Goal: Answer question/provide support: Share knowledge or assist other users

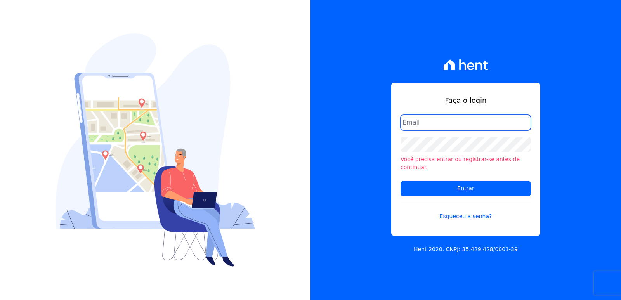
type input "[EMAIL_ADDRESS][DOMAIN_NAME]"
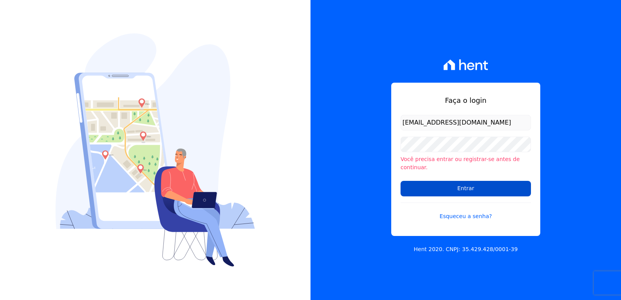
click at [419, 181] on input "Entrar" at bounding box center [466, 189] width 130 height 16
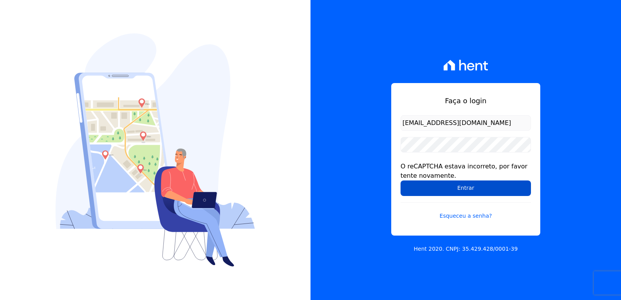
click at [411, 193] on input "Entrar" at bounding box center [466, 189] width 130 height 16
click at [412, 191] on input "Entrar" at bounding box center [466, 189] width 130 height 16
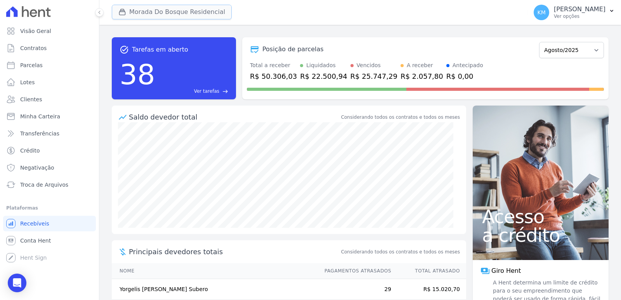
click at [165, 9] on button "Morada Do Bosque Residencial" at bounding box center [172, 12] width 120 height 15
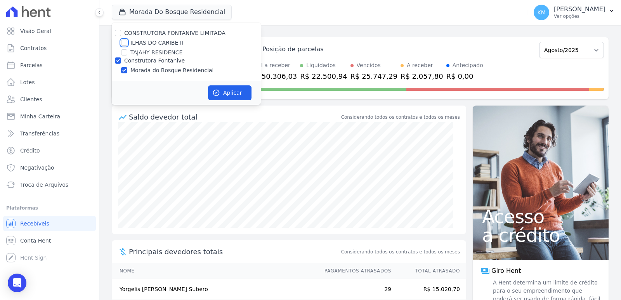
click at [122, 45] on input "ILHAS DO CARIBE II" at bounding box center [124, 43] width 6 height 6
checkbox input "true"
click at [118, 59] on input "Construtora Fontanive" at bounding box center [118, 60] width 6 height 6
checkbox input "false"
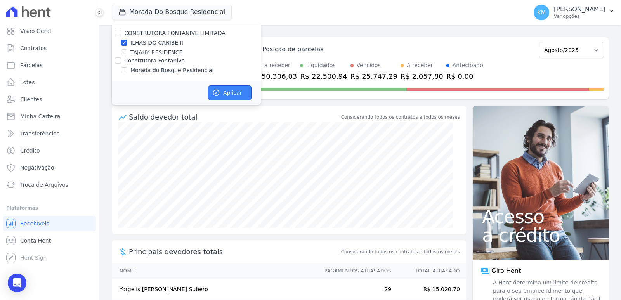
click at [240, 90] on button "Aplicar" at bounding box center [229, 92] width 43 height 15
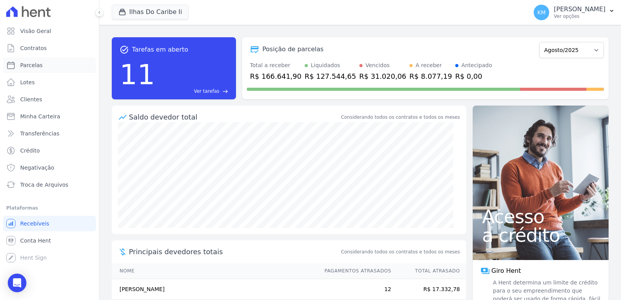
click at [41, 68] on link "Parcelas" at bounding box center [49, 65] width 93 height 16
select select
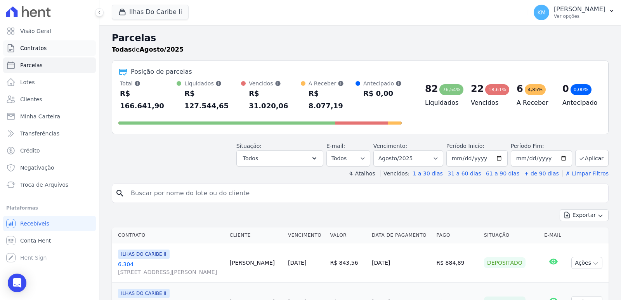
click at [25, 49] on span "Contratos" at bounding box center [33, 48] width 26 height 8
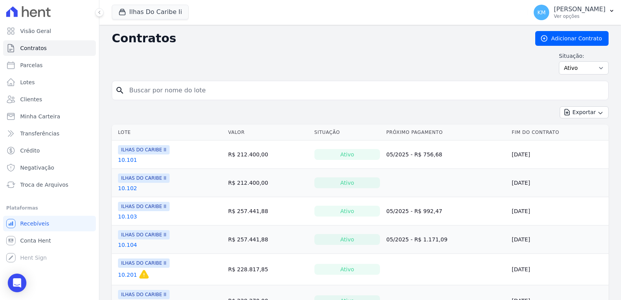
click at [140, 95] on input "search" at bounding box center [365, 91] width 481 height 16
type input "6.301"
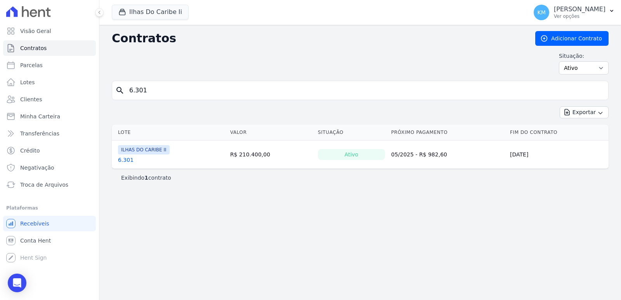
click at [126, 161] on link "6.301" at bounding box center [126, 160] width 16 height 8
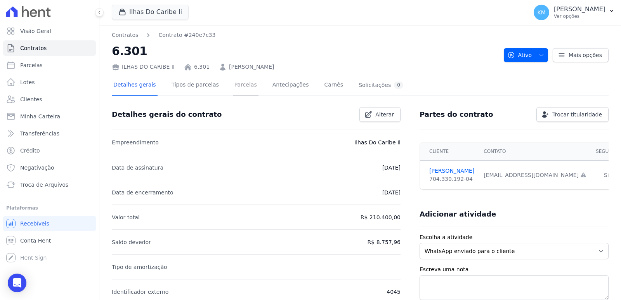
click at [238, 85] on link "Parcelas" at bounding box center [246, 85] width 26 height 21
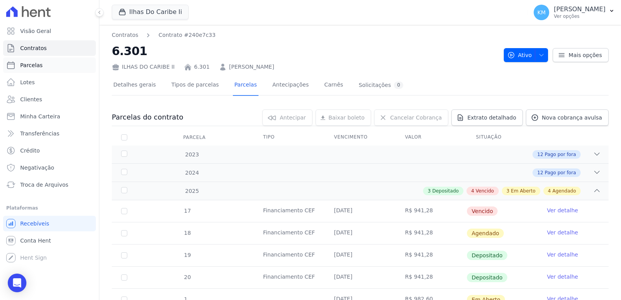
click at [42, 64] on link "Parcelas" at bounding box center [49, 65] width 93 height 16
select select
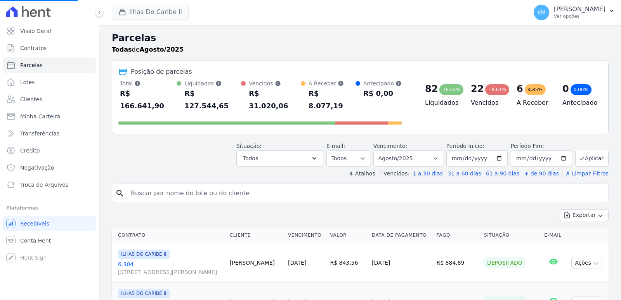
select select
click at [145, 186] on input "search" at bounding box center [365, 194] width 479 height 16
drag, startPoint x: 182, startPoint y: 177, endPoint x: 187, endPoint y: 183, distance: 7.8
click at [184, 186] on input "search" at bounding box center [365, 194] width 479 height 16
click at [187, 186] on input "search" at bounding box center [365, 194] width 479 height 16
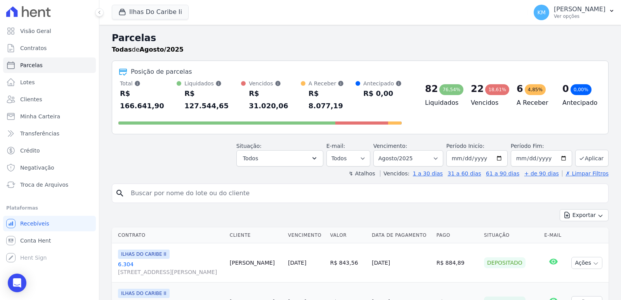
paste input "ARMANDO GUILLERMO RODRIGUEZ RO"
type input "ARMANDO GUILLERMO RODRIGUEZ RO"
select select
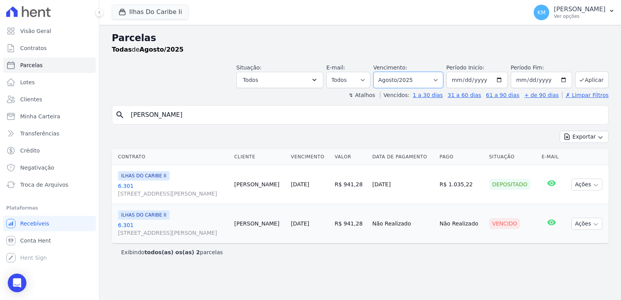
click at [417, 81] on select "[GEOGRAPHIC_DATA] por período ──────── Todos os meses Agosto/2022 Setembro/2022…" at bounding box center [408, 80] width 70 height 16
select select "09/2025"
click at [384, 72] on select "[GEOGRAPHIC_DATA] por período ──────── Todos os meses Agosto/2022 Setembro/2022…" at bounding box center [408, 80] width 70 height 16
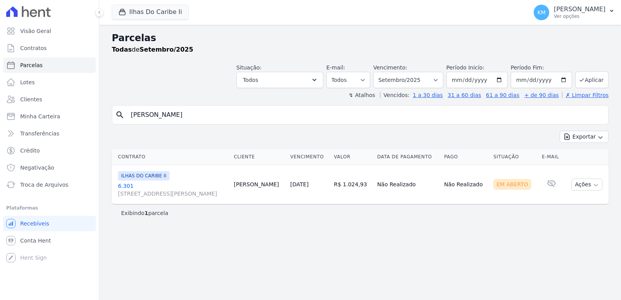
select select
click at [413, 80] on select "[GEOGRAPHIC_DATA] por período ──────── Todos os meses Agosto/2022 Setembro/2022…" at bounding box center [408, 80] width 70 height 16
select select "08/2025"
click at [384, 72] on select "[GEOGRAPHIC_DATA] por período ──────── Todos os meses Agosto/2022 Setembro/2022…" at bounding box center [408, 80] width 70 height 16
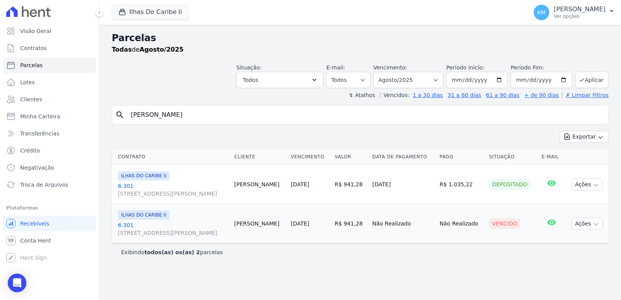
select select
click at [589, 184] on button "Ações" at bounding box center [586, 185] width 31 height 12
click at [556, 204] on link "Ver boleto" at bounding box center [584, 202] width 75 height 14
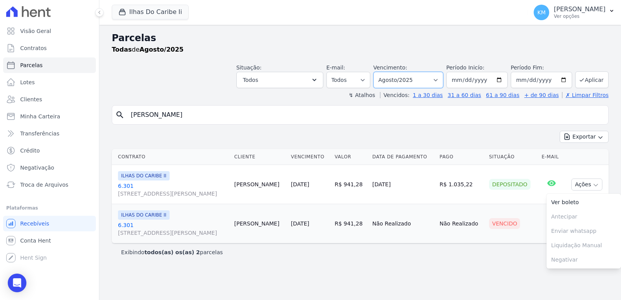
click at [402, 79] on select "[GEOGRAPHIC_DATA] por período ──────── Todos os meses Agosto/2022 Setembro/2022…" at bounding box center [408, 80] width 70 height 16
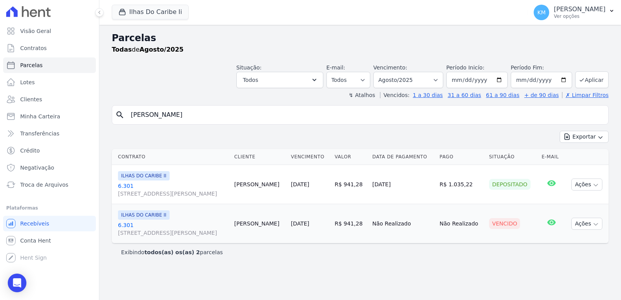
drag, startPoint x: 523, startPoint y: 263, endPoint x: 460, endPoint y: 277, distance: 64.9
click at [522, 263] on div "Parcelas Todas de Agosto/2025 Situação: Agendado Em Aberto Pago Processando Can…" at bounding box center [360, 162] width 522 height 275
click at [419, 80] on select "[GEOGRAPHIC_DATA] por período ──────── Todos os meses Agosto/2022 Setembro/2022…" at bounding box center [408, 80] width 70 height 16
select select "07/2025"
click at [384, 72] on select "[GEOGRAPHIC_DATA] por período ──────── Todos os meses Agosto/2022 Setembro/2022…" at bounding box center [408, 80] width 70 height 16
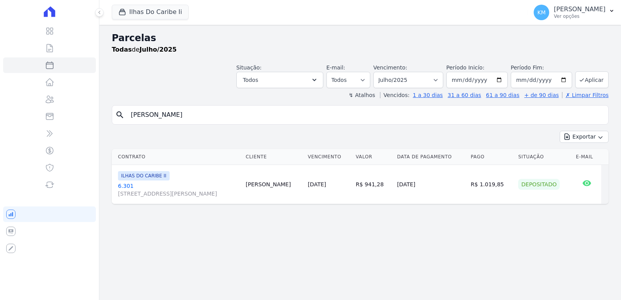
select select
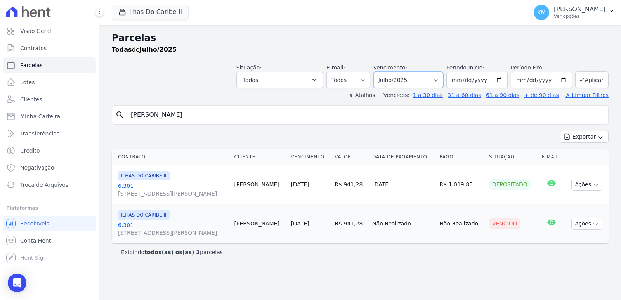
click at [415, 80] on select "[GEOGRAPHIC_DATA] por período ──────── Todos os meses Agosto/2022 Setembro/2022…" at bounding box center [408, 80] width 70 height 16
click at [499, 257] on div "Exibindo todos(as) os(as) 2 parcelas" at bounding box center [360, 251] width 497 height 17
click at [424, 79] on select "[GEOGRAPHIC_DATA] por período ──────── Todos os meses Agosto/2022 Setembro/2022…" at bounding box center [408, 80] width 70 height 16
select select "06/2025"
click at [384, 72] on select "[GEOGRAPHIC_DATA] por período ──────── Todos os meses Agosto/2022 Setembro/2022…" at bounding box center [408, 80] width 70 height 16
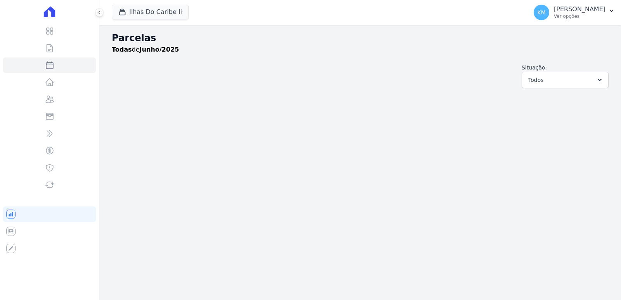
select select
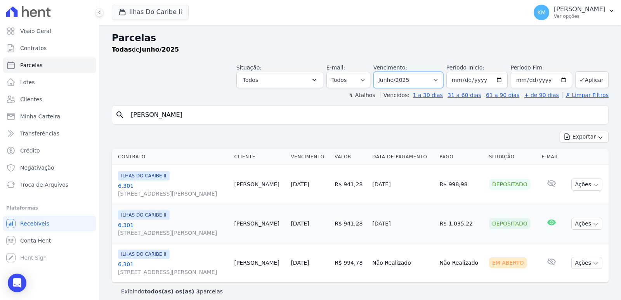
click at [393, 82] on select "[GEOGRAPHIC_DATA] por período ──────── Todos os meses Agosto/2022 Setembro/2022…" at bounding box center [408, 80] width 70 height 16
select select "05/2025"
click at [378, 72] on select "[GEOGRAPHIC_DATA] por período ──────── Todos os meses Agosto/2022 Setembro/2022…" at bounding box center [408, 80] width 70 height 16
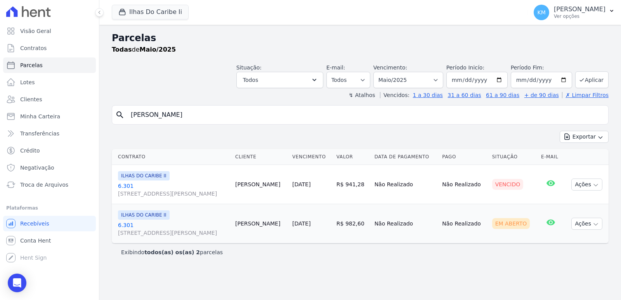
select select
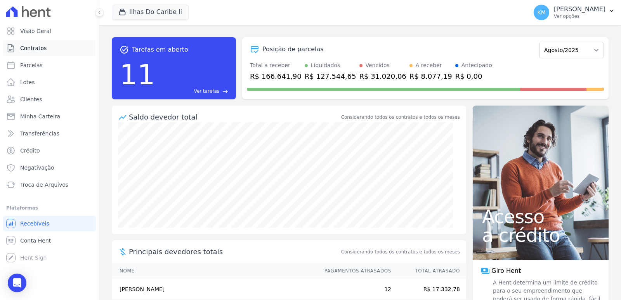
click at [40, 50] on span "Contratos" at bounding box center [33, 48] width 26 height 8
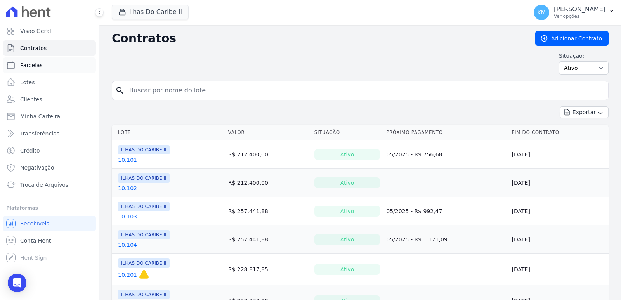
click at [21, 64] on span "Parcelas" at bounding box center [31, 65] width 23 height 8
select select
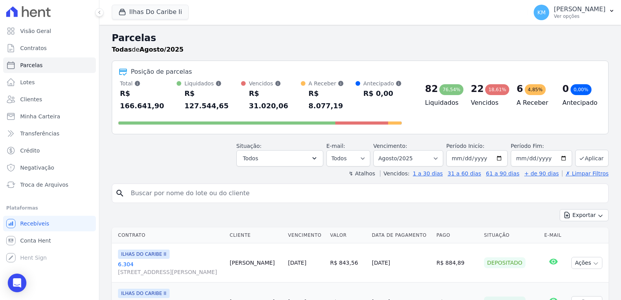
click at [168, 186] on input "search" at bounding box center [365, 194] width 479 height 16
paste input "ADRIAN IANES MARTINS WAHLBRINC"
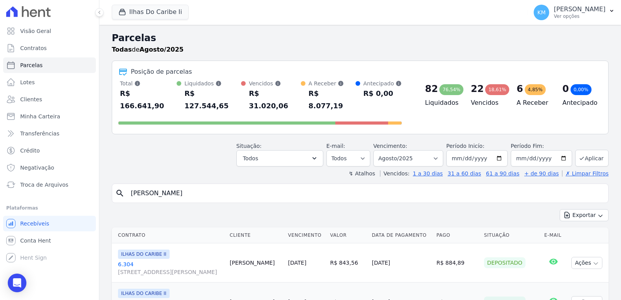
type input "ADRIAN IANES MARTINS WAHLBRINC"
select select
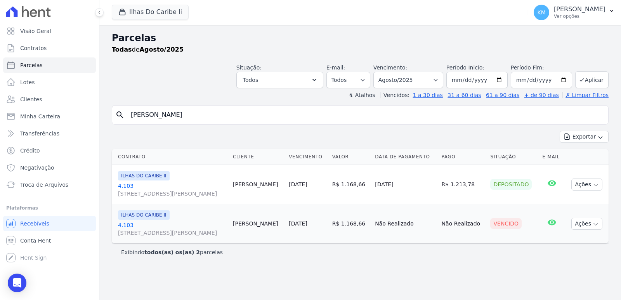
click at [255, 118] on input "ADRIAN IANES MARTINS WAHLBRINC" at bounding box center [365, 115] width 479 height 16
drag, startPoint x: 254, startPoint y: 117, endPoint x: 0, endPoint y: 109, distance: 254.0
click at [0, 113] on div "Visão Geral Contratos [GEOGRAPHIC_DATA] Lotes Clientes Minha Carteira Transferê…" at bounding box center [310, 150] width 621 height 300
paste input "LEXANDRE DA SILVA PADILHA"
type input "ALEXANDRE DA SILVA PADILHA"
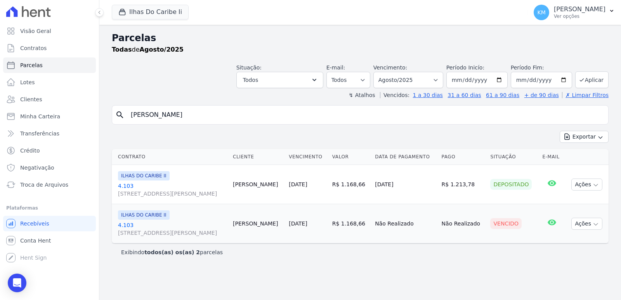
select select
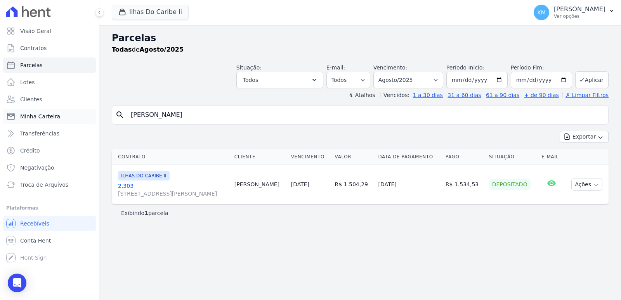
drag, startPoint x: 174, startPoint y: 118, endPoint x: 68, endPoint y: 115, distance: 106.0
click at [68, 116] on div "Visão Geral Contratos [GEOGRAPHIC_DATA] Lotes Clientes Minha Carteira Transferê…" at bounding box center [310, 150] width 621 height 300
paste input "HENRIQUE HERNANDEZ F"
type input "ALEXANDRE HENRIQUE HERNANDEZ F"
select select
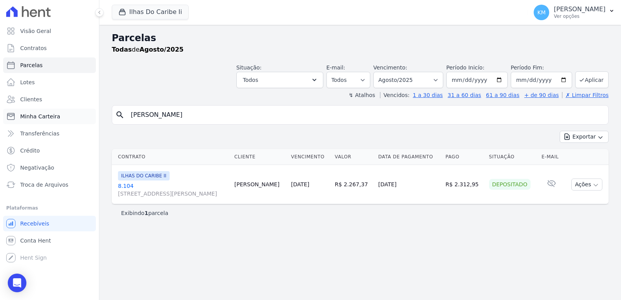
drag, startPoint x: 247, startPoint y: 115, endPoint x: 9, endPoint y: 114, distance: 238.4
click at [9, 114] on div "Visão Geral Contratos Parcelas Lotes Clientes Minha Carteira Transferências Cré…" at bounding box center [310, 150] width 621 height 300
paste input "ISSON DE ALMEIDA PEREIRA"
type input "ALISSON DE ALMEIDA PEREIRA"
select select
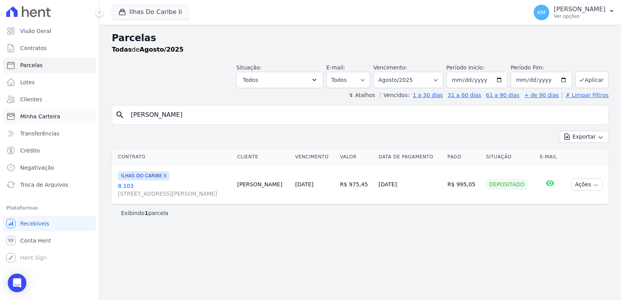
drag, startPoint x: 217, startPoint y: 114, endPoint x: 10, endPoint y: 111, distance: 206.5
click at [3, 111] on div "Visão Geral Contratos [GEOGRAPHIC_DATA] Lotes Clientes Minha Carteira Transferê…" at bounding box center [310, 150] width 621 height 300
paste input "VINICIUS DE SOUZ"
type input "ALISSON VINICIUS DE SOUZA"
select select
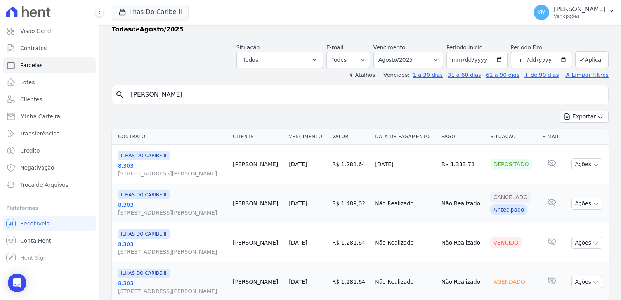
scroll to position [7, 0]
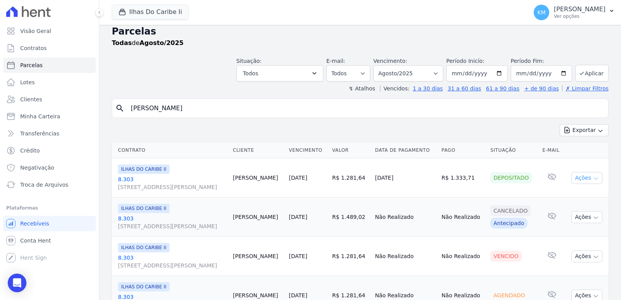
click at [571, 179] on button "Ações" at bounding box center [586, 178] width 31 height 12
click at [562, 200] on link "Ver boleto" at bounding box center [584, 196] width 75 height 14
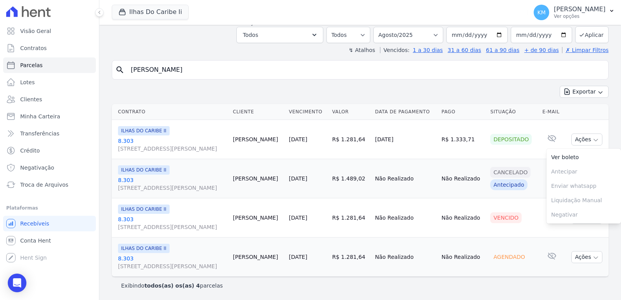
scroll to position [45, 0]
click at [532, 234] on td "Vencido" at bounding box center [513, 217] width 52 height 39
click at [574, 218] on button "Ações" at bounding box center [586, 218] width 31 height 12
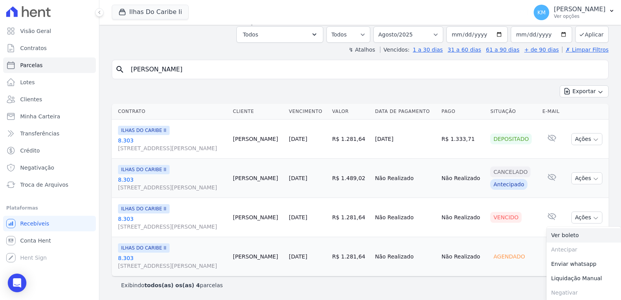
click at [568, 233] on link "Ver boleto" at bounding box center [584, 235] width 75 height 14
drag, startPoint x: 194, startPoint y: 73, endPoint x: 33, endPoint y: 42, distance: 164.5
click at [29, 45] on div "Visão Geral Contratos [GEOGRAPHIC_DATA] Lotes Clientes Minha Carteira Transferê…" at bounding box center [310, 150] width 621 height 300
paste input "NDREA APARECIDA MARTINS"
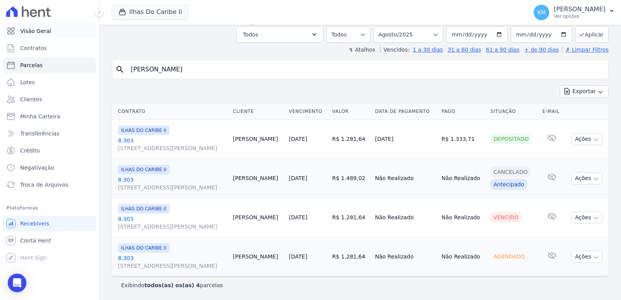
type input "ANDREA APARECIDA MARTINS"
select select
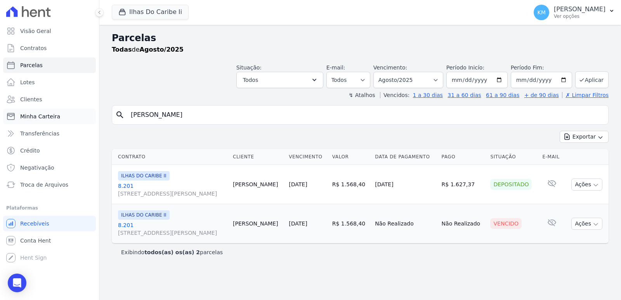
drag, startPoint x: 244, startPoint y: 116, endPoint x: 26, endPoint y: 116, distance: 218.2
click at [23, 114] on div "Visão Geral Contratos Parcelas Lotes Clientes Minha Carteira Transferências Cré…" at bounding box center [310, 150] width 621 height 300
paste input "Y KAROLINE QUITO"
type input "ANY KAROLINE QUITO"
select select
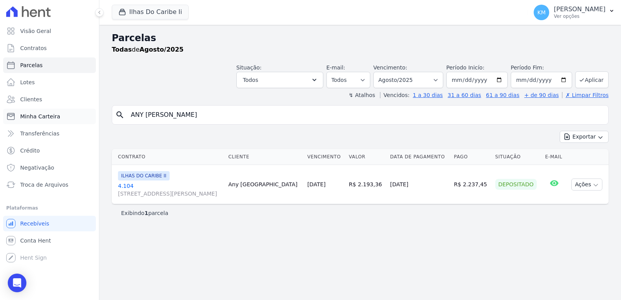
drag, startPoint x: 266, startPoint y: 113, endPoint x: 24, endPoint y: 123, distance: 242.5
click at [24, 123] on div "Visão Geral Contratos [GEOGRAPHIC_DATA] Lotes Clientes Minha Carteira Transferê…" at bounding box center [310, 150] width 621 height 300
paste input "STOR KERKHOFF"
type input "ASTOR KERKHOFF"
select select
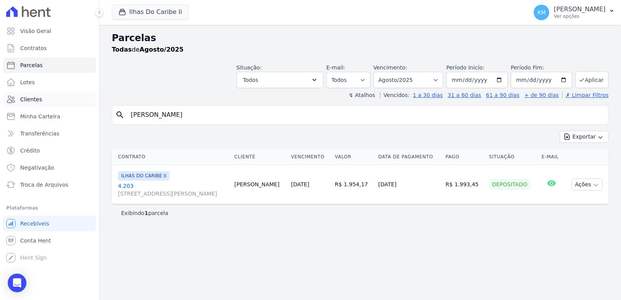
drag, startPoint x: 188, startPoint y: 111, endPoint x: 9, endPoint y: 102, distance: 178.8
click at [2, 111] on div "Visão Geral Contratos Parcelas Lotes Clientes Minha Carteira Transferências Cré…" at bounding box center [310, 150] width 621 height 300
paste input "BRUNA LEAL"
type input "BRUNA LEAL"
select select
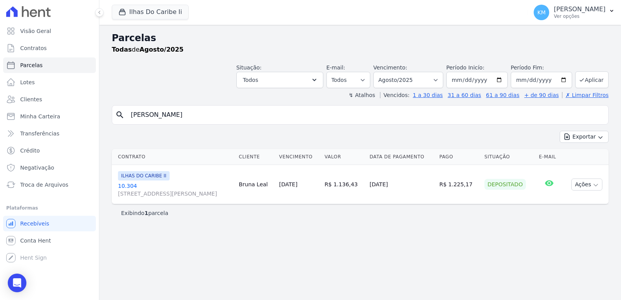
drag, startPoint x: 177, startPoint y: 120, endPoint x: 0, endPoint y: 120, distance: 177.0
click at [0, 120] on div "Visão Geral Contratos Parcelas Lotes Clientes Minha Carteira Transferências Cré…" at bounding box center [310, 150] width 621 height 300
paste input "CARLA DA SILVA DE CARVALHO"
type input "CARLA DA SILVA DE CARVALHO"
select select
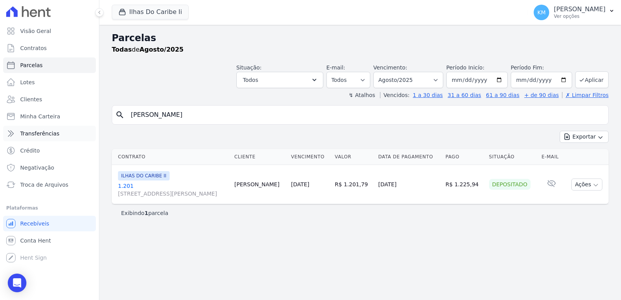
drag, startPoint x: 233, startPoint y: 119, endPoint x: 47, endPoint y: 127, distance: 186.5
click at [47, 127] on div "Visão Geral Contratos Parcelas Lotes Clientes Minha Carteira Transferências Cré…" at bounding box center [310, 150] width 621 height 300
paste input "ELSO FERNANDO TEIXEIRA SCHERE"
type input "CELSO FERNANDO TEIXEIRA SCHERE"
select select
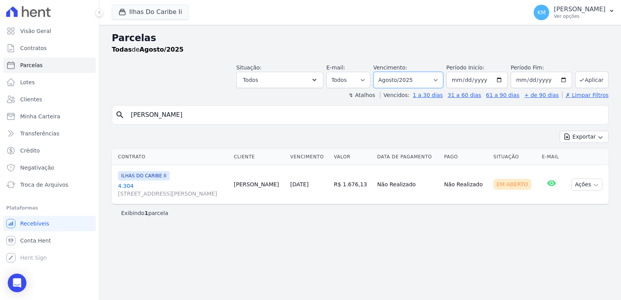
click at [418, 82] on select "[GEOGRAPHIC_DATA] por período ──────── Todos os meses Agosto/2022 Setembro/2022…" at bounding box center [408, 80] width 70 height 16
select select "07/2025"
click at [384, 72] on select "[GEOGRAPHIC_DATA] por período ──────── Todos os meses Agosto/2022 Setembro/2022…" at bounding box center [408, 80] width 70 height 16
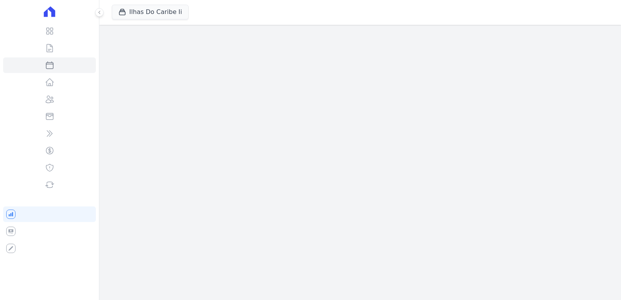
select select
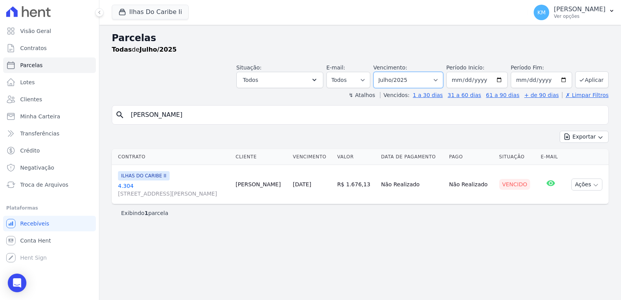
click at [421, 80] on select "[GEOGRAPHIC_DATA] por período ──────── Todos os meses Agosto/2022 Setembro/2022…" at bounding box center [408, 80] width 70 height 16
select select "06/2025"
click at [384, 72] on select "[GEOGRAPHIC_DATA] por período ──────── Todos os meses Agosto/2022 Setembro/2022…" at bounding box center [408, 80] width 70 height 16
select select
click at [406, 83] on select "[GEOGRAPHIC_DATA] por período ──────── Todos os meses Agosto/2022 Setembro/2022…" at bounding box center [408, 80] width 70 height 16
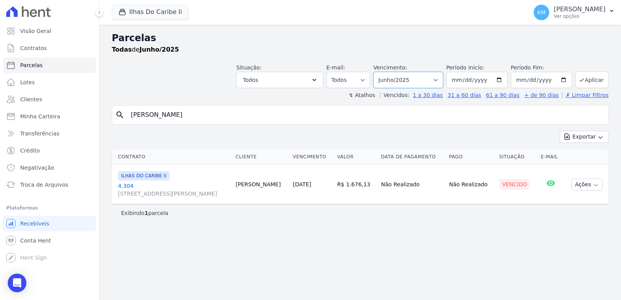
select select "05/2025"
click at [384, 72] on select "[GEOGRAPHIC_DATA] por período ──────── Todos os meses Agosto/2022 Setembro/2022…" at bounding box center [408, 80] width 70 height 16
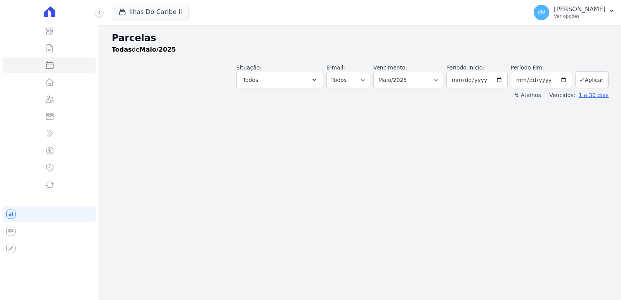
select select
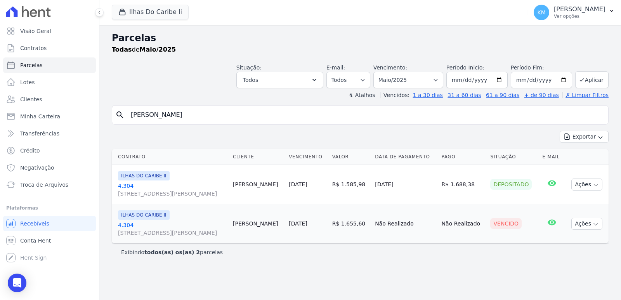
drag, startPoint x: 242, startPoint y: 116, endPoint x: 1, endPoint y: 118, distance: 241.1
click at [1, 118] on div "Visão Geral Contratos [GEOGRAPHIC_DATA] Lotes Clientes Minha Carteira Transferê…" at bounding box center [310, 150] width 621 height 300
paste input "HARLES OLIVEIRA DE JESUS"
type input "[PERSON_NAME]"
select select
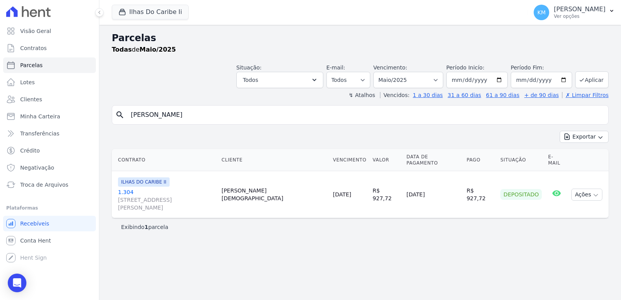
click at [414, 223] on div "Exibindo 1 parcela" at bounding box center [360, 227] width 478 height 8
click at [426, 84] on select "[GEOGRAPHIC_DATA] por período ──────── Todos os meses Agosto/2022 Setembro/2022…" at bounding box center [408, 80] width 70 height 16
select select "08/2025"
click at [384, 72] on select "[GEOGRAPHIC_DATA] por período ──────── Todos os meses Agosto/2022 Setembro/2022…" at bounding box center [408, 80] width 70 height 16
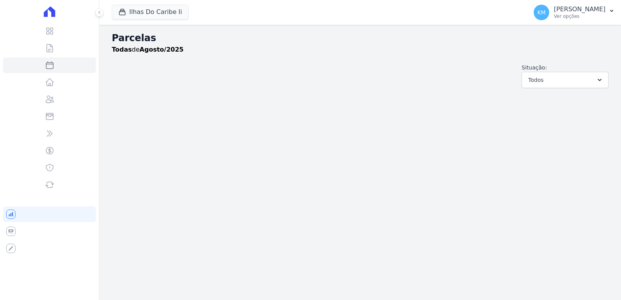
select select
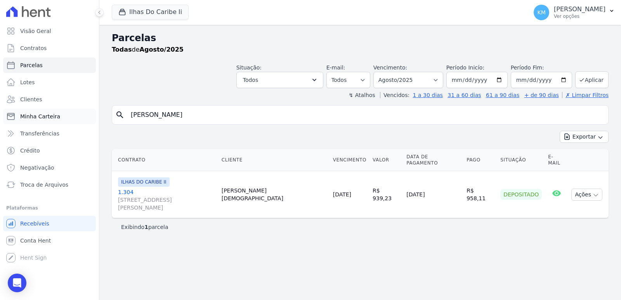
drag, startPoint x: 224, startPoint y: 116, endPoint x: 66, endPoint y: 114, distance: 158.4
click at [66, 114] on div "Visão Geral Contratos [GEOGRAPHIC_DATA] Lotes Clientes Minha Carteira Transferê…" at bounding box center [310, 150] width 621 height 300
paste input "RISTIAN PHELYP [PERSON_NAME]"
type input "[DEMOGRAPHIC_DATA][PERSON_NAME] [PERSON_NAME]"
select select
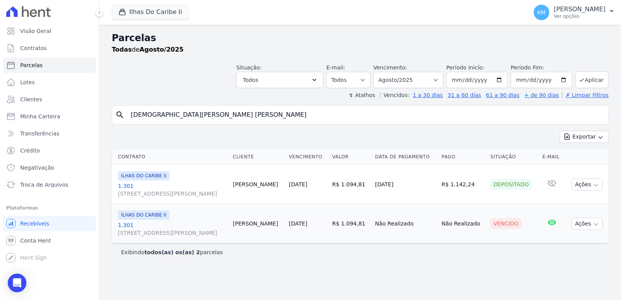
drag, startPoint x: 239, startPoint y: 117, endPoint x: 2, endPoint y: 89, distance: 238.5
click at [2, 89] on div "Visão Geral Contratos [GEOGRAPHIC_DATA] Lotes Clientes Minha Carteira Transferê…" at bounding box center [310, 150] width 621 height 300
paste input "LAIRTON [PERSON_NAME]"
type input "CLAIRTON [PERSON_NAME]"
select select
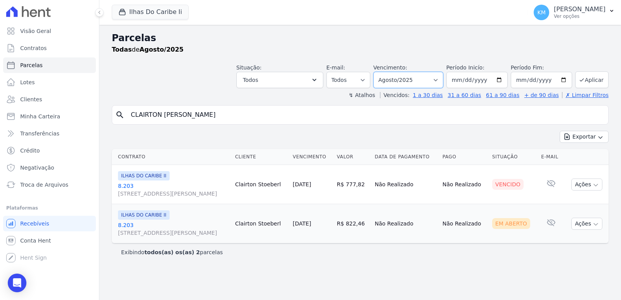
click at [402, 82] on select "[GEOGRAPHIC_DATA] por período ──────── Todos os meses Agosto/2022 Setembro/2022…" at bounding box center [408, 80] width 70 height 16
select select "07/2025"
click at [384, 72] on select "[GEOGRAPHIC_DATA] por período ──────── Todos os meses Agosto/2022 Setembro/2022…" at bounding box center [408, 80] width 70 height 16
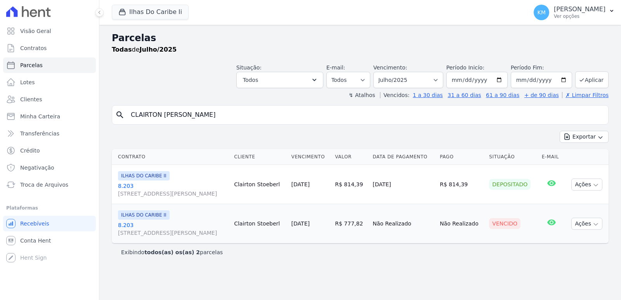
select select
click at [410, 81] on select "[GEOGRAPHIC_DATA] por período ──────── Todos os meses Agosto/2022 Setembro/2022…" at bounding box center [408, 80] width 70 height 16
select select "08/2025"
click at [384, 72] on select "[GEOGRAPHIC_DATA] por período ──────── Todos os meses Agosto/2022 Setembro/2022…" at bounding box center [408, 80] width 70 height 16
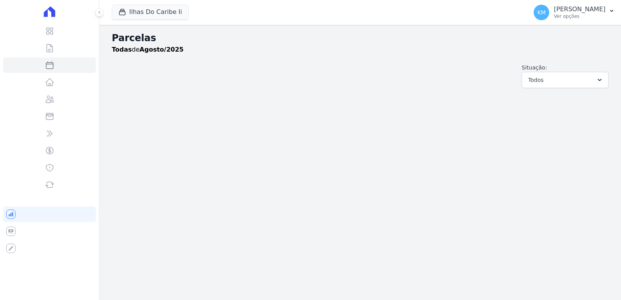
select select
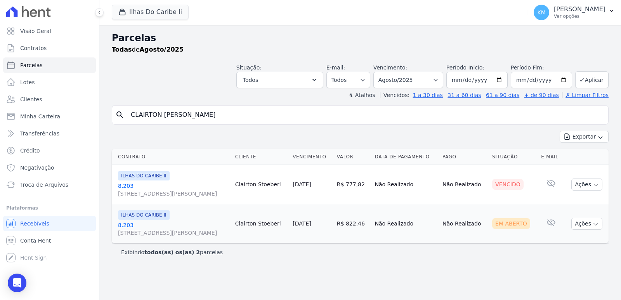
drag, startPoint x: 243, startPoint y: 120, endPoint x: 0, endPoint y: 121, distance: 243.4
click at [0, 121] on div "Visão Geral Contratos [GEOGRAPHIC_DATA] Lotes Clientes Minha Carteira Transferê…" at bounding box center [310, 150] width 621 height 300
paste input "EBSON DE [PERSON_NAME]"
type input "CLEBSON DE [PERSON_NAME]"
select select
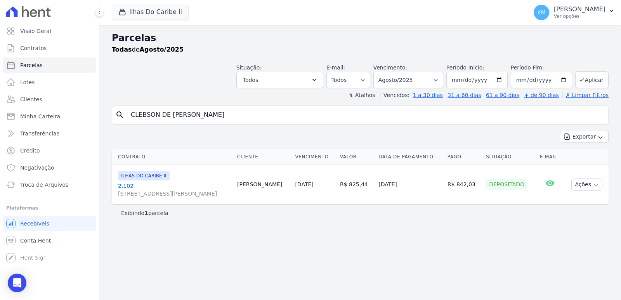
drag, startPoint x: 235, startPoint y: 113, endPoint x: 0, endPoint y: 128, distance: 235.8
click at [0, 128] on div "Visão Geral Contratos [GEOGRAPHIC_DATA] Lotes Clientes Minha Carteira Transferê…" at bounding box center [310, 150] width 621 height 300
paste input "RISTIANO VIEIRA"
type input "CRISTIANO VIEIRA"
select select
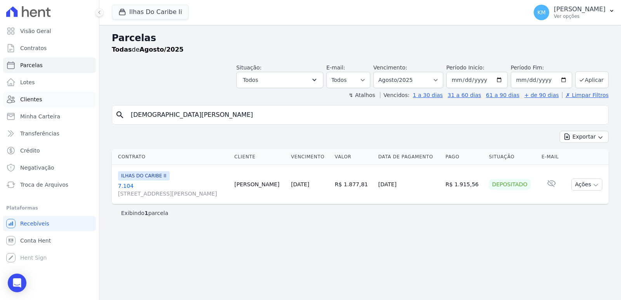
drag, startPoint x: 193, startPoint y: 115, endPoint x: 28, endPoint y: 99, distance: 165.7
click at [16, 102] on div "Visão Geral Contratos [GEOGRAPHIC_DATA] Lotes Clientes Minha Carteira Transferê…" at bounding box center [310, 150] width 621 height 300
paste input "DAIANE GROEGER DOS SANTOS"
type input "DAIANE GROEGER DOS SANTOS"
select select
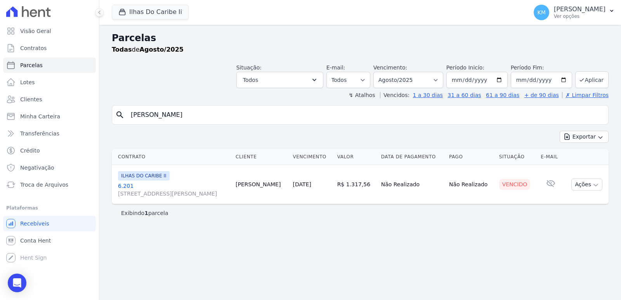
drag, startPoint x: 236, startPoint y: 114, endPoint x: 0, endPoint y: 108, distance: 235.7
click at [0, 108] on div "Visão Geral Contratos [GEOGRAPHIC_DATA] Lotes Clientes Minha Carteira Transferê…" at bounding box center [310, 150] width 621 height 300
paste input "IEGO DE SERPA VIEIRA"
type input "DIEGO DE SERPA VIEIRA"
select select
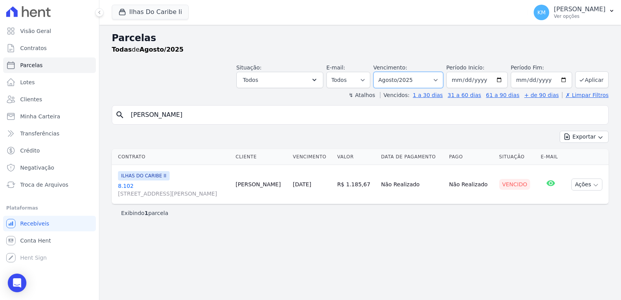
click at [429, 82] on select "[GEOGRAPHIC_DATA] por período ──────── Todos os meses Agosto/2022 Setembro/2022…" at bounding box center [408, 80] width 70 height 16
select select "07/2025"
click at [384, 72] on select "[GEOGRAPHIC_DATA] por período ──────── Todos os meses Agosto/2022 Setembro/2022…" at bounding box center [408, 80] width 70 height 16
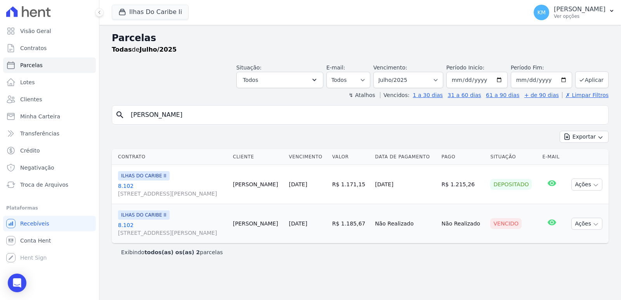
select select
click at [91, 121] on div "Visão Geral Contratos [GEOGRAPHIC_DATA] Lotes Clientes Minha Carteira Transferê…" at bounding box center [310, 150] width 621 height 300
paste input "GARBIN MACEDO"
type input "[PERSON_NAME]"
select select
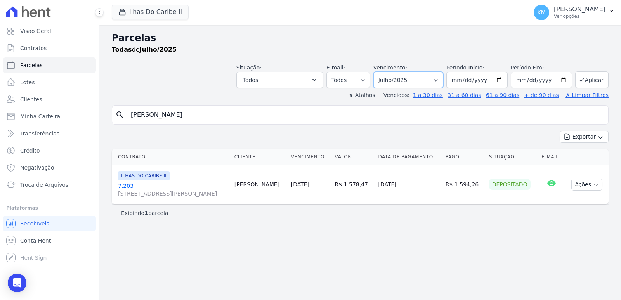
click at [394, 85] on select "[GEOGRAPHIC_DATA] por período ──────── Todos os meses Agosto/2022 Setembro/2022…" at bounding box center [408, 80] width 70 height 16
select select "08/2025"
click at [384, 72] on select "[GEOGRAPHIC_DATA] por período ──────── Todos os meses Agosto/2022 Setembro/2022…" at bounding box center [408, 80] width 70 height 16
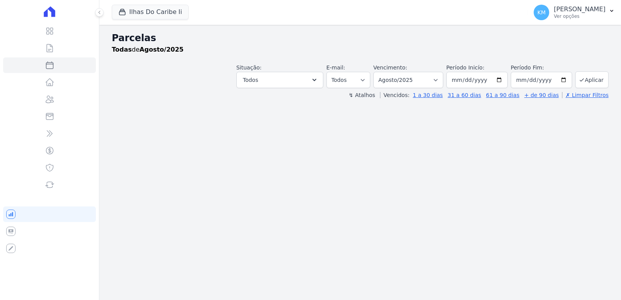
select select
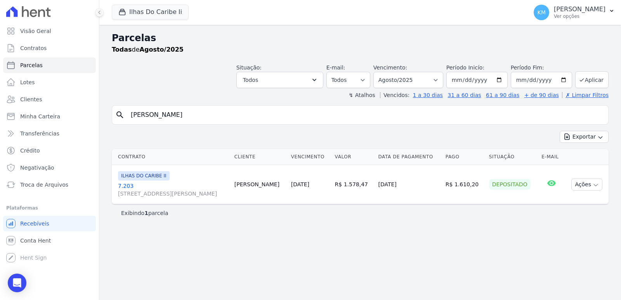
drag, startPoint x: 223, startPoint y: 111, endPoint x: 36, endPoint y: 108, distance: 187.5
click at [36, 108] on div "Visão Geral Contratos [GEOGRAPHIC_DATA] Lotes Clientes Minha Carteira Transferê…" at bounding box center [310, 150] width 621 height 300
paste input "OUGLAS [PERSON_NAME]"
type input "[PERSON_NAME]"
select select
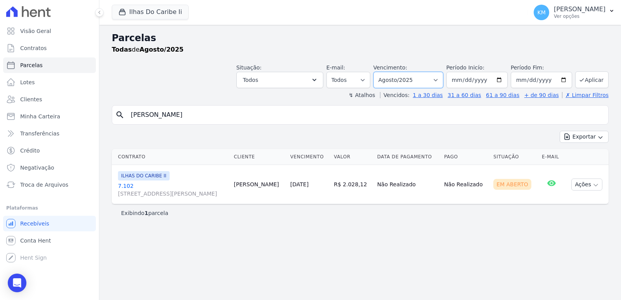
click at [400, 78] on select "[GEOGRAPHIC_DATA] por período ──────── Todos os meses Agosto/2022 Setembro/2022…" at bounding box center [408, 80] width 70 height 16
select select "07/2025"
click at [384, 72] on select "[GEOGRAPHIC_DATA] por período ──────── Todos os meses Agosto/2022 Setembro/2022…" at bounding box center [408, 80] width 70 height 16
select select
click at [413, 80] on select "[GEOGRAPHIC_DATA] por período ──────── Todos os meses Agosto/2022 Setembro/2022…" at bounding box center [408, 80] width 70 height 16
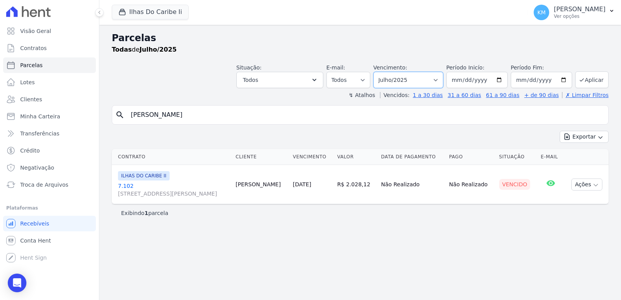
select select "06/2025"
click at [384, 72] on select "[GEOGRAPHIC_DATA] por período ──────── Todos os meses Agosto/2022 Setembro/2022…" at bounding box center [408, 80] width 70 height 16
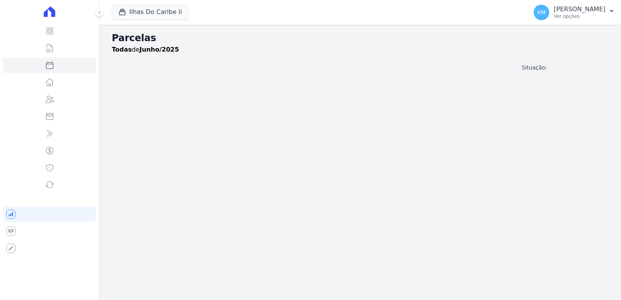
select select
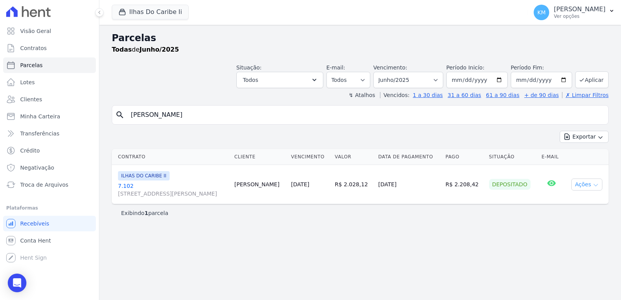
click at [582, 179] on button "Ações" at bounding box center [586, 185] width 31 height 12
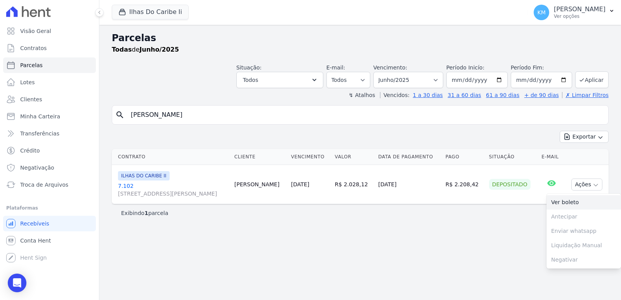
click at [559, 202] on link "Ver boleto" at bounding box center [584, 202] width 75 height 14
drag, startPoint x: 249, startPoint y: 115, endPoint x: 66, endPoint y: 104, distance: 183.2
click at [66, 104] on div "Visão Geral Contratos Parcelas Lotes Clientes Minha Carteira Transferências Cré…" at bounding box center [310, 150] width 621 height 300
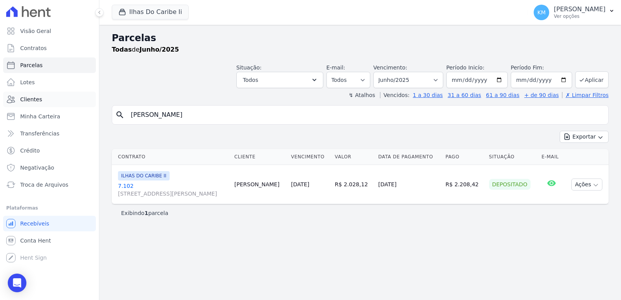
paste input "EDUARDO RICARDO DA SILVA"
type input "EDUARDO RICARDO DA SILVA"
select select
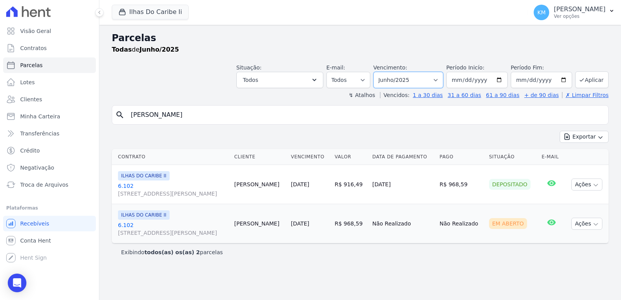
click at [413, 80] on select "[GEOGRAPHIC_DATA] por período ──────── Todos os meses Agosto/2022 Setembro/2022…" at bounding box center [408, 80] width 70 height 16
select select "08/2025"
click at [384, 72] on select "[GEOGRAPHIC_DATA] por período ──────── Todos os meses Agosto/2022 Setembro/2022…" at bounding box center [408, 80] width 70 height 16
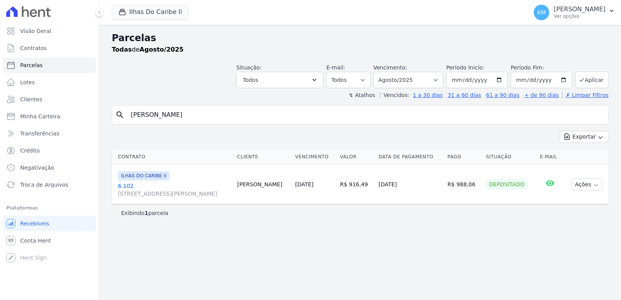
select select
drag, startPoint x: 221, startPoint y: 113, endPoint x: 21, endPoint y: 109, distance: 200.0
click at [18, 110] on div "Visão Geral Contratos [GEOGRAPHIC_DATA] Lotes Clientes Minha Carteira Transferê…" at bounding box center [310, 150] width 621 height 300
paste input "LAINE DO SOCORRO MINOWA MORAE"
type input "[PERSON_NAME] DO [PERSON_NAME]"
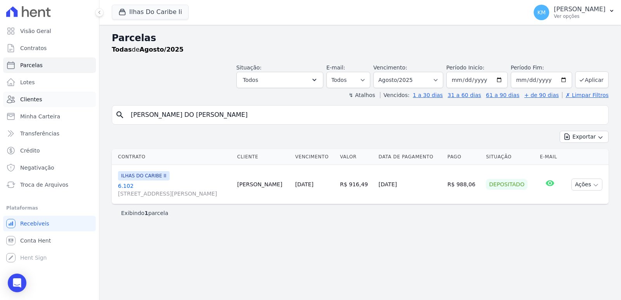
select select
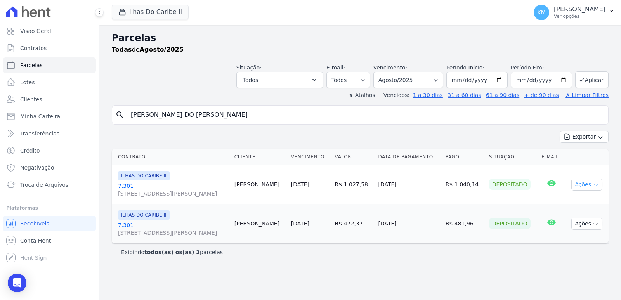
click at [591, 188] on button "Ações" at bounding box center [586, 185] width 31 height 12
click at [569, 201] on link "Ver boleto" at bounding box center [584, 202] width 75 height 14
click at [440, 259] on div "Exibindo todos(as) os(as) 2 parcelas" at bounding box center [360, 251] width 497 height 17
click at [590, 225] on button "Ações" at bounding box center [586, 224] width 31 height 12
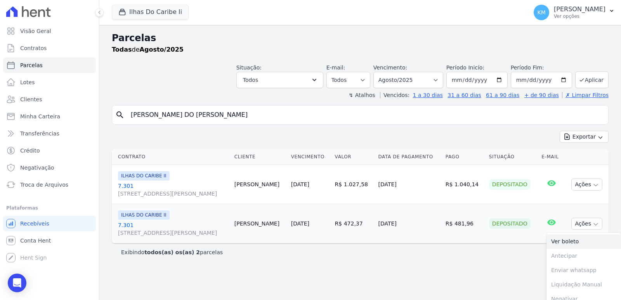
click at [554, 241] on link "Ver boleto" at bounding box center [584, 241] width 75 height 14
click at [426, 88] on select "[GEOGRAPHIC_DATA] por período ──────── Todos os meses Agosto/2022 Setembro/2022…" at bounding box center [408, 80] width 70 height 16
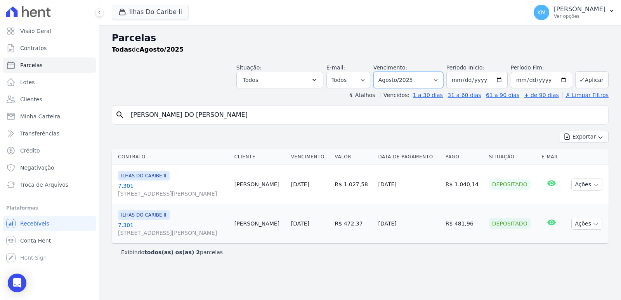
select select "07/2025"
click at [384, 72] on select "[GEOGRAPHIC_DATA] por período ──────── Todos os meses Agosto/2022 Setembro/2022…" at bounding box center [408, 80] width 70 height 16
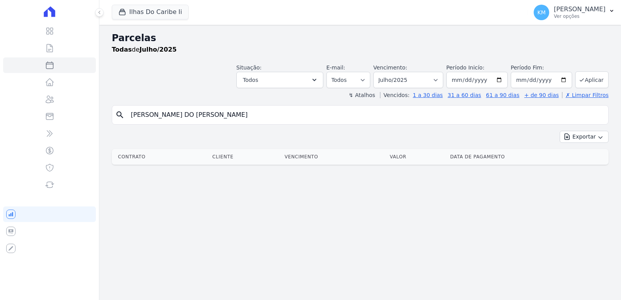
select select
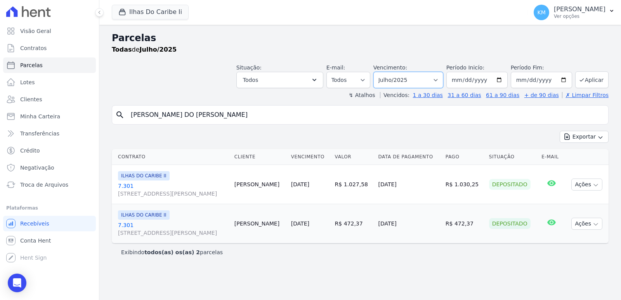
click at [400, 74] on select "[GEOGRAPHIC_DATA] por período ──────── Todos os meses Agosto/2022 Setembro/2022…" at bounding box center [408, 80] width 70 height 16
select select "08/2025"
click at [384, 72] on select "[GEOGRAPHIC_DATA] por período ──────── Todos os meses Agosto/2022 Setembro/2022…" at bounding box center [408, 80] width 70 height 16
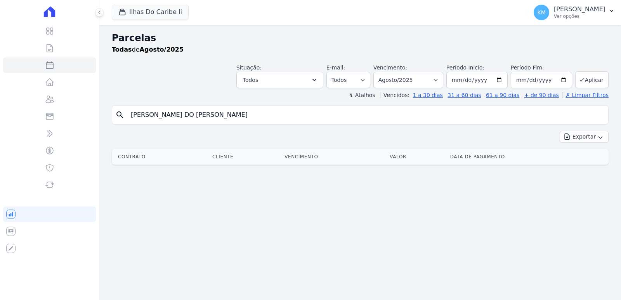
select select
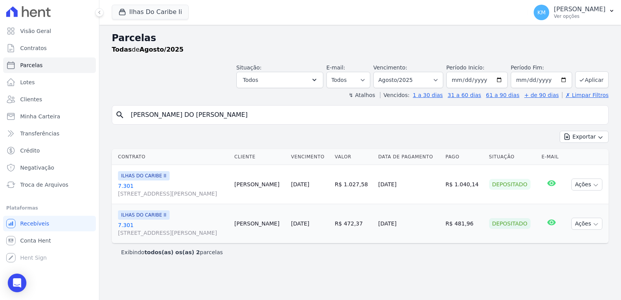
click at [415, 250] on div "Exibindo todos(as) os(as) 2 parcelas" at bounding box center [360, 252] width 478 height 8
drag, startPoint x: 290, startPoint y: 121, endPoint x: 0, endPoint y: 113, distance: 290.1
click at [0, 113] on div "Visão Geral Contratos [GEOGRAPHIC_DATA] Lotes Clientes Minha Carteira Transferê…" at bounding box center [310, 150] width 621 height 300
paste input "GABRIEL WILLIAN AGUIAR"
type input "GABRIEL WILLIAN AGUIAR"
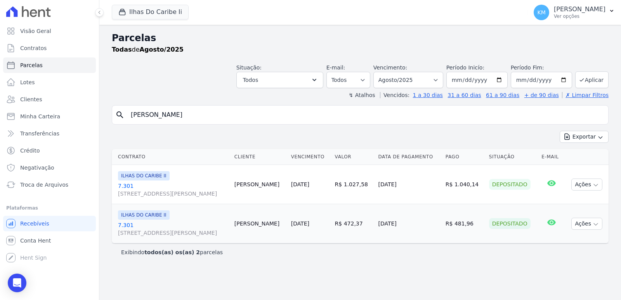
select select
drag, startPoint x: 139, startPoint y: 116, endPoint x: 40, endPoint y: 103, distance: 99.5
click at [40, 103] on div "Visão Geral Contratos Parcelas Lotes Clientes Minha Carteira Transferências Cré…" at bounding box center [310, 150] width 621 height 300
paste input "A LUCKMANN RANGEL"
type input "GABRIELA LUCKMANN RANGEL"
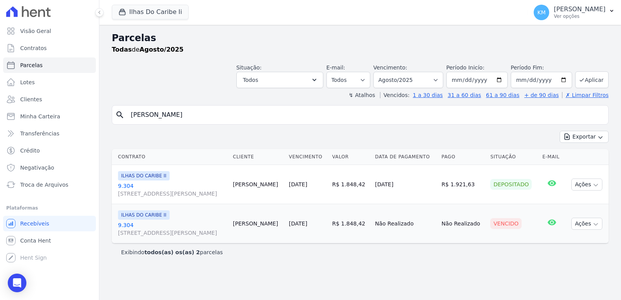
select select
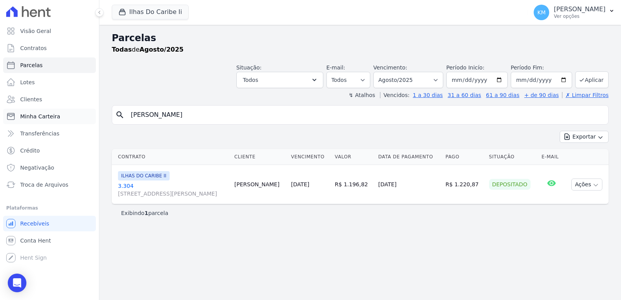
drag, startPoint x: 257, startPoint y: 121, endPoint x: 86, endPoint y: 120, distance: 171.6
click at [86, 120] on div "Visão Geral Contratos Parcelas Lotes Clientes Minha Carteira Transferências Cré…" at bounding box center [310, 150] width 621 height 300
paste input "HEBERT SALOMÃO DE SOUZA BARRAD"
type input "HEBERT SALOMÃO DE SOUZA BARRAD"
select select
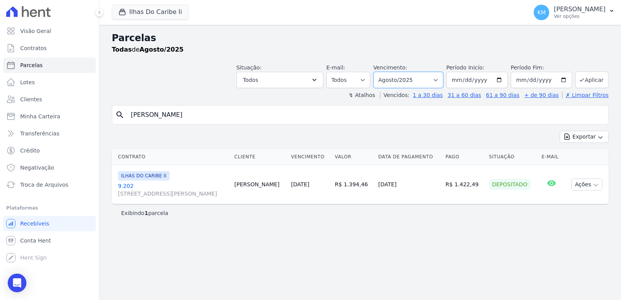
click at [411, 85] on select "[GEOGRAPHIC_DATA] por período ──────── Todos os meses Agosto/2022 Setembro/2022…" at bounding box center [408, 80] width 70 height 16
select select "07/2025"
click at [384, 72] on select "[GEOGRAPHIC_DATA] por período ──────── Todos os meses Agosto/2022 Setembro/2022…" at bounding box center [408, 80] width 70 height 16
select select
drag, startPoint x: 404, startPoint y: 89, endPoint x: 401, endPoint y: 84, distance: 5.9
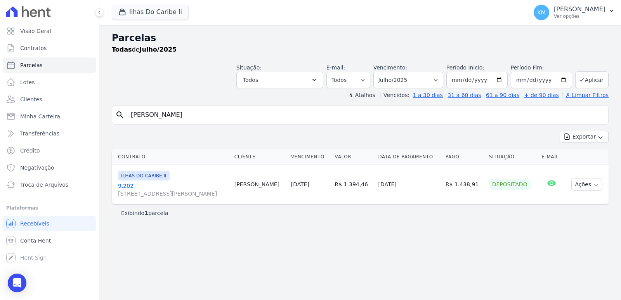
click at [402, 89] on header "Parcelas Todas de Julho/2025 Situação: Agendado Em Aberto Pago Processando Canc…" at bounding box center [360, 65] width 497 height 68
click at [401, 83] on select "[GEOGRAPHIC_DATA] por período ──────── Todos os meses Agosto/2022 Setembro/2022…" at bounding box center [408, 80] width 70 height 16
select select "08/2025"
click at [384, 72] on select "[GEOGRAPHIC_DATA] por período ──────── Todos os meses Agosto/2022 Setembro/2022…" at bounding box center [408, 80] width 70 height 16
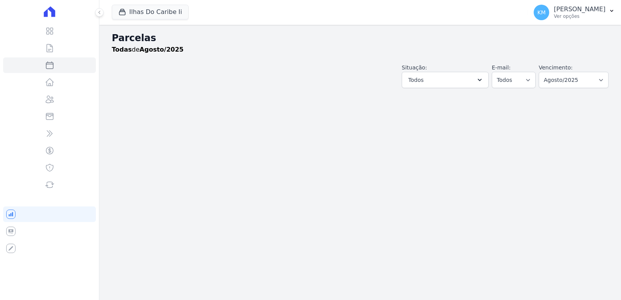
select select
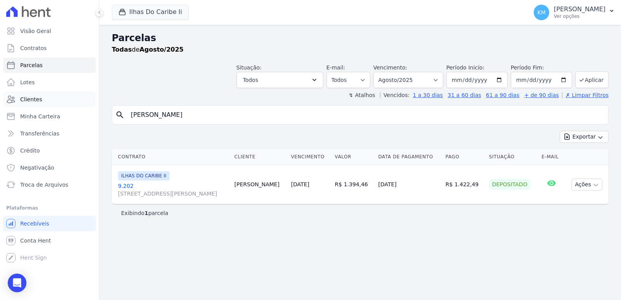
drag, startPoint x: 287, startPoint y: 121, endPoint x: 16, endPoint y: 92, distance: 272.1
click at [13, 96] on div "Visão Geral Contratos [GEOGRAPHIC_DATA] Lotes Clientes Minha Carteira Transferê…" at bounding box center [310, 150] width 621 height 300
paste input "NRIQUE DE CAMPOS MACHADO SAN"
type input "HENRIQUE DE CAMPOS MACHADO SAN"
select select
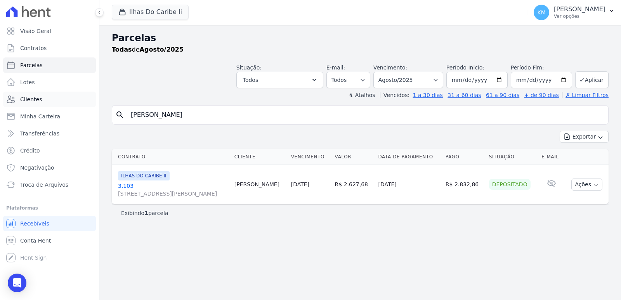
drag, startPoint x: 258, startPoint y: 114, endPoint x: 40, endPoint y: 100, distance: 218.6
click at [33, 103] on div "Visão Geral Contratos Parcelas Lotes Clientes Minha Carteira Transferências Cré…" at bounding box center [310, 150] width 621 height 300
paste input "[PERSON_NAME]"
type input "[PERSON_NAME]"
select select
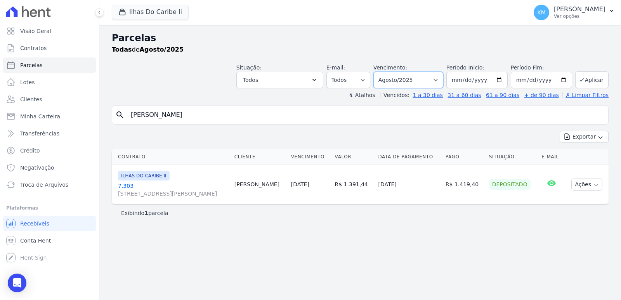
click at [408, 78] on select "[GEOGRAPHIC_DATA] por período ──────── Todos os meses Agosto/2022 Setembro/2022…" at bounding box center [408, 80] width 70 height 16
select select "07/2025"
click at [384, 72] on select "[GEOGRAPHIC_DATA] por período ──────── Todos os meses Agosto/2022 Setembro/2022…" at bounding box center [408, 80] width 70 height 16
select select
click at [408, 82] on select "[GEOGRAPHIC_DATA] por período ──────── Todos os meses Agosto/2022 Setembro/2022…" at bounding box center [408, 80] width 70 height 16
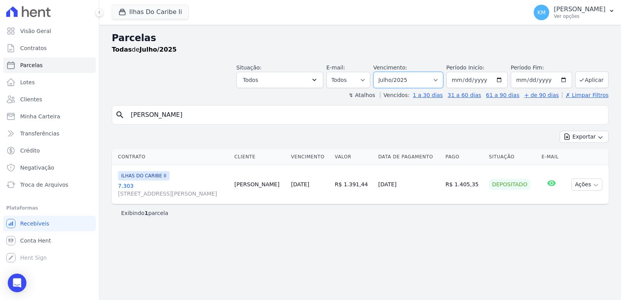
select select "08/2025"
click at [384, 72] on select "[GEOGRAPHIC_DATA] por período ──────── Todos os meses Agosto/2022 Setembro/2022…" at bounding box center [408, 80] width 70 height 16
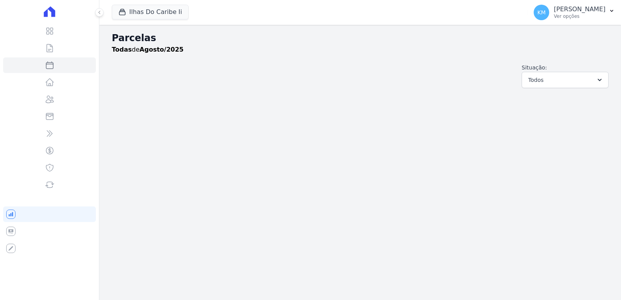
select select
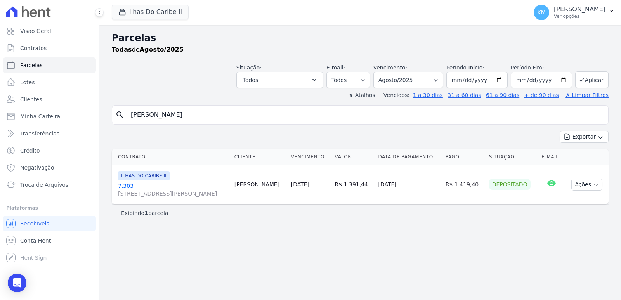
drag, startPoint x: 234, startPoint y: 123, endPoint x: 231, endPoint y: 117, distance: 6.6
click at [231, 118] on div "search ICARO DAVI FERREIRA SANTOS" at bounding box center [360, 114] width 497 height 19
drag, startPoint x: 234, startPoint y: 116, endPoint x: 25, endPoint y: 115, distance: 209.2
click at [24, 115] on div "Visão Geral Contratos Parcelas Lotes Clientes Minha Carteira Transferências Cré…" at bounding box center [310, 150] width 621 height 300
paste input "[PERSON_NAME]"
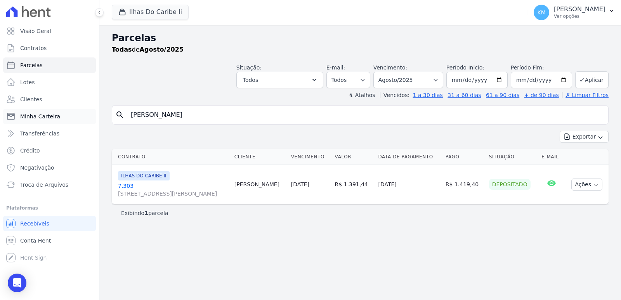
type input "[PERSON_NAME]"
select select
click at [427, 78] on select "[GEOGRAPHIC_DATA] por período ──────── Todos os meses Agosto/2022 Setembro/2022…" at bounding box center [408, 80] width 70 height 16
select select "07/2025"
click at [384, 72] on select "[GEOGRAPHIC_DATA] por período ──────── Todos os meses Agosto/2022 Setembro/2022…" at bounding box center [408, 80] width 70 height 16
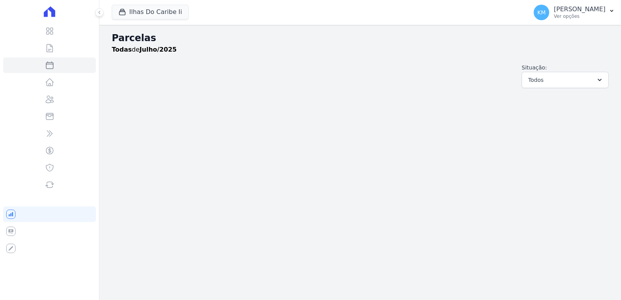
select select
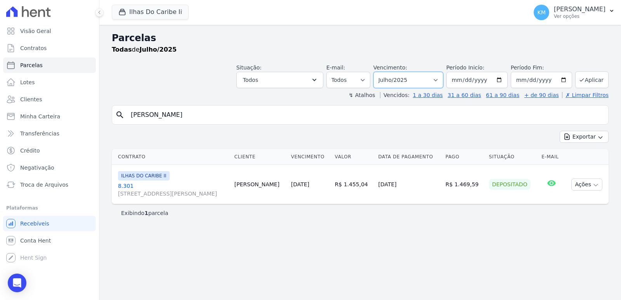
click at [391, 84] on select "[GEOGRAPHIC_DATA] por período ──────── Todos os meses Agosto/2022 Setembro/2022…" at bounding box center [408, 80] width 70 height 16
select select "08/2025"
click at [384, 72] on select "[GEOGRAPHIC_DATA] por período ──────── Todos os meses Agosto/2022 Setembro/2022…" at bounding box center [408, 80] width 70 height 16
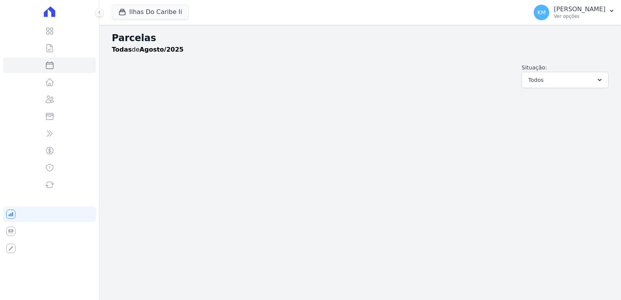
select select
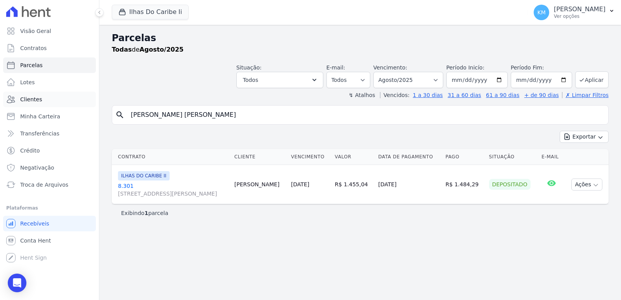
drag, startPoint x: 0, startPoint y: 127, endPoint x: 41, endPoint y: 106, distance: 45.8
click at [18, 116] on div "Visão Geral Contratos [GEOGRAPHIC_DATA] Lotes Clientes Minha Carteira Transferê…" at bounding box center [310, 150] width 621 height 300
paste input "SON DE [PERSON_NAME]"
type input "[PERSON_NAME]"
select select
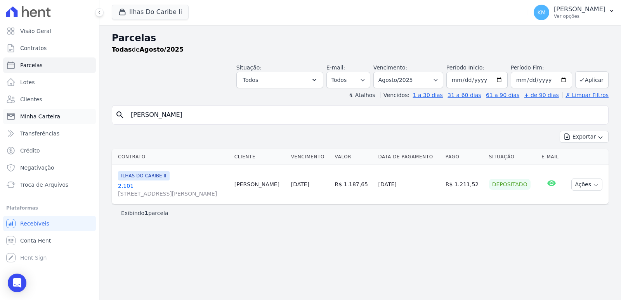
drag, startPoint x: 135, startPoint y: 118, endPoint x: 10, endPoint y: 110, distance: 125.2
click at [10, 110] on div "Visão Geral Contratos [GEOGRAPHIC_DATA] Lotes Clientes Minha Carteira Transferê…" at bounding box center [310, 150] width 621 height 300
paste input "MILSON DOS SANTOS GALENO"
type input "JAMILSON DOS SANTOS GALENO"
select select
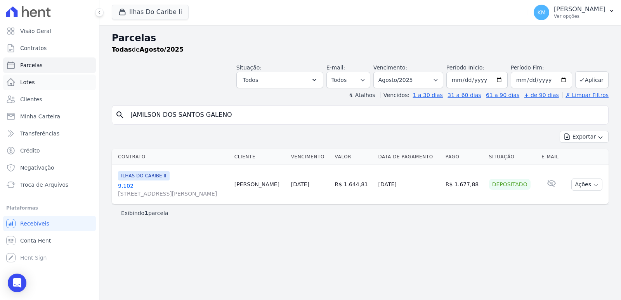
click at [22, 83] on span "Lotes" at bounding box center [27, 82] width 15 height 8
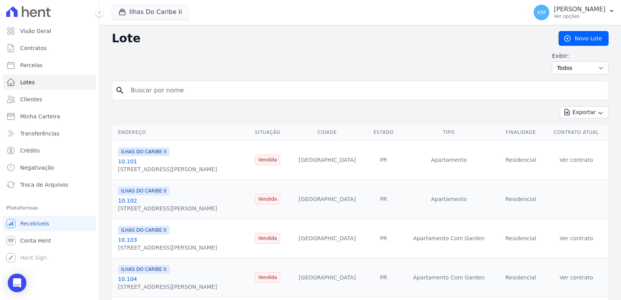
click at [35, 47] on span "Contratos" at bounding box center [33, 48] width 26 height 8
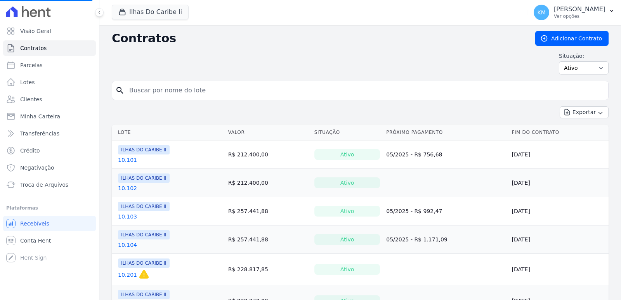
click at [166, 93] on input "search" at bounding box center [365, 91] width 481 height 16
click at [164, 93] on input "search" at bounding box center [365, 91] width 481 height 16
type input "4.301"
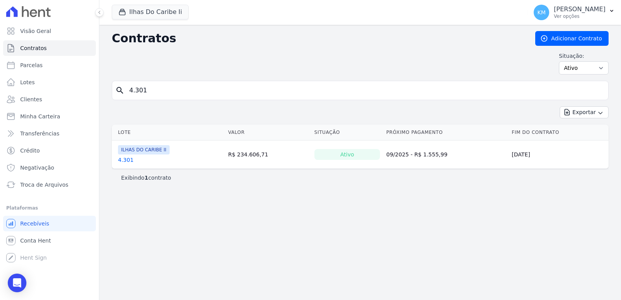
click at [129, 162] on link "4.301" at bounding box center [126, 160] width 16 height 8
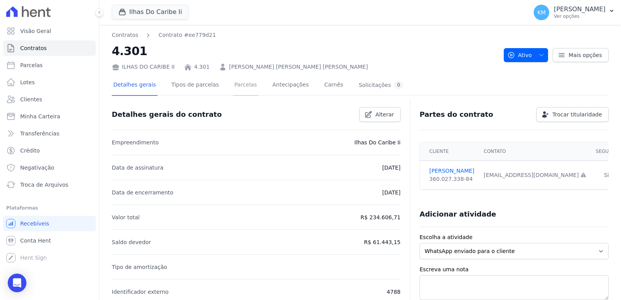
click at [239, 79] on link "Parcelas" at bounding box center [246, 85] width 26 height 21
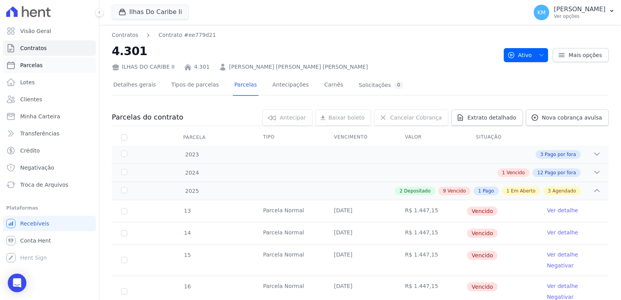
click at [36, 65] on span "Parcelas" at bounding box center [31, 65] width 23 height 8
select select
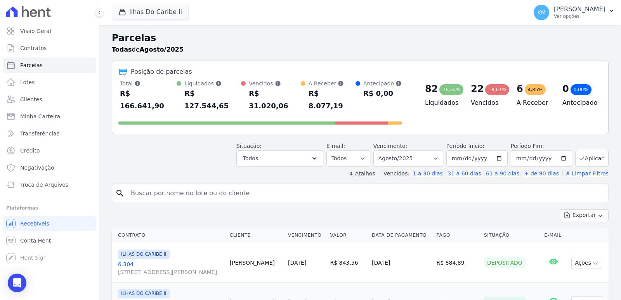
click at [151, 186] on input "search" at bounding box center [365, 194] width 479 height 16
type input "douglas vito"
select select
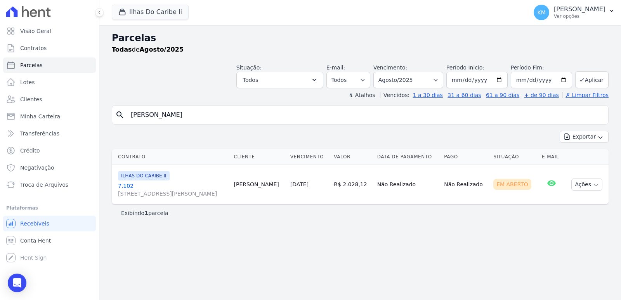
click at [127, 185] on link "7.102 Rua Jornalista Octávio Secundino, 384, Bom Retiro" at bounding box center [173, 190] width 110 height 16
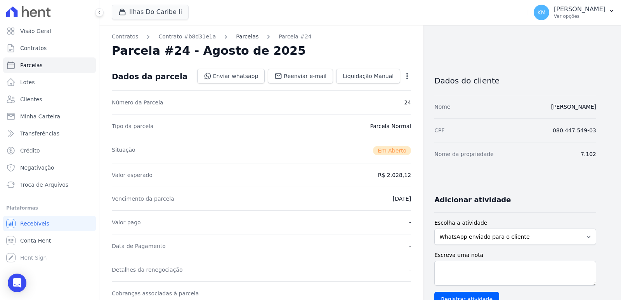
drag, startPoint x: 241, startPoint y: 43, endPoint x: 238, endPoint y: 37, distance: 7.3
click at [240, 42] on div "Contratos Contrato #b8d31e1a Parcelas Parcela #24 Parcela #24 - Agosto de 2025 …" at bounding box center [261, 275] width 324 height 501
click at [238, 37] on link "Parcelas" at bounding box center [247, 37] width 23 height 8
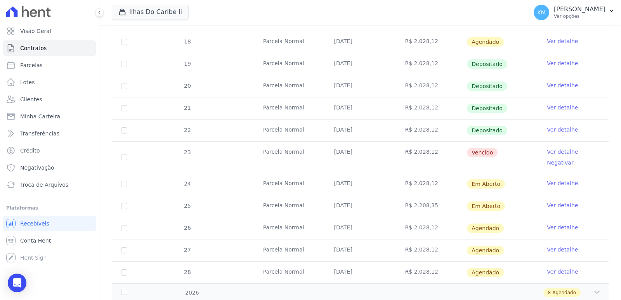
scroll to position [139, 0]
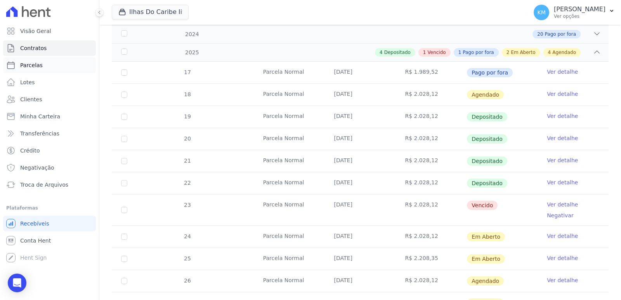
click at [33, 68] on span "Parcelas" at bounding box center [31, 65] width 23 height 8
select select
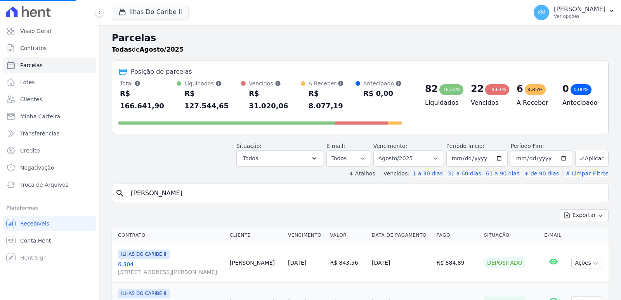
select select
click at [36, 52] on link "Contratos" at bounding box center [49, 48] width 93 height 16
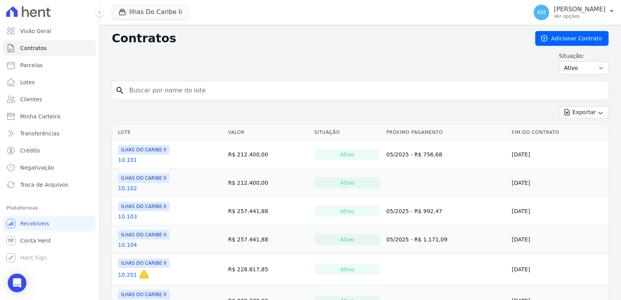
click at [173, 97] on input "search" at bounding box center [365, 91] width 481 height 16
type input "6.203"
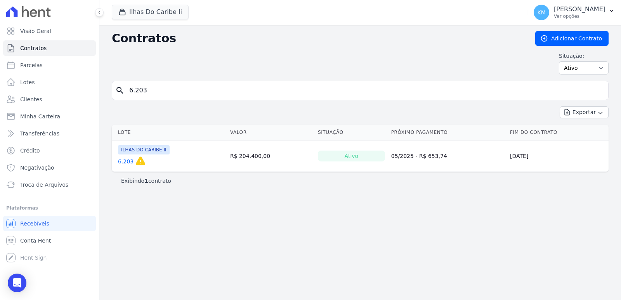
click at [118, 164] on link "6.203" at bounding box center [126, 162] width 16 height 8
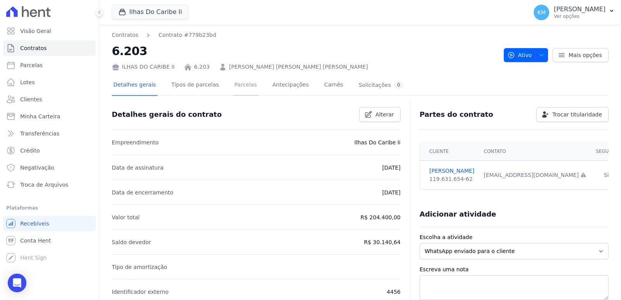
click at [243, 82] on link "Parcelas" at bounding box center [246, 85] width 26 height 21
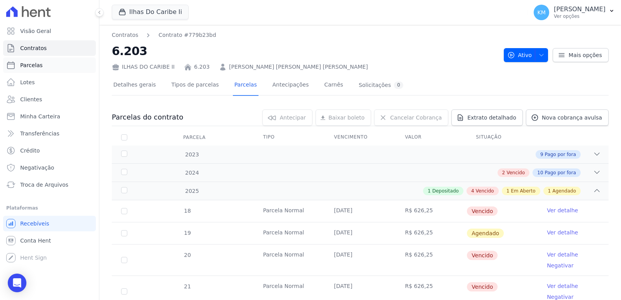
click at [32, 62] on span "Parcelas" at bounding box center [31, 65] width 23 height 8
select select
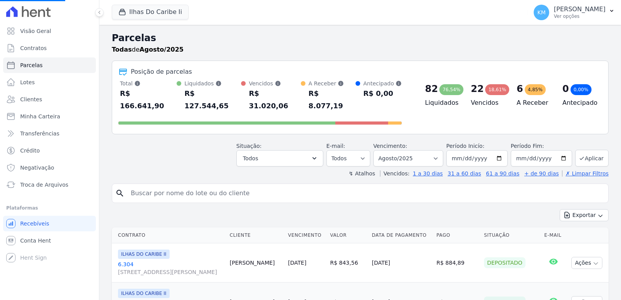
click at [190, 189] on div "search" at bounding box center [360, 193] width 497 height 19
click at [189, 189] on div "search" at bounding box center [360, 193] width 497 height 19
click at [188, 188] on div "search" at bounding box center [360, 193] width 497 height 19
drag, startPoint x: 186, startPoint y: 187, endPoint x: 182, endPoint y: 180, distance: 8.5
click at [186, 187] on input "search" at bounding box center [365, 194] width 479 height 16
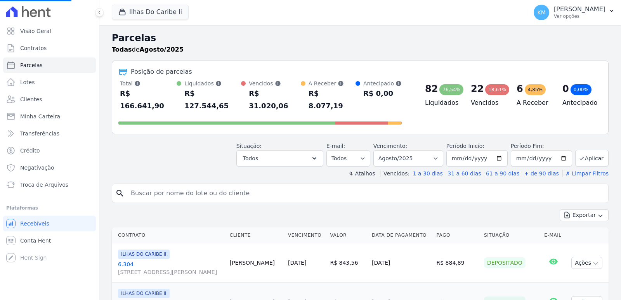
select select
click at [51, 52] on link "Contratos" at bounding box center [49, 48] width 93 height 16
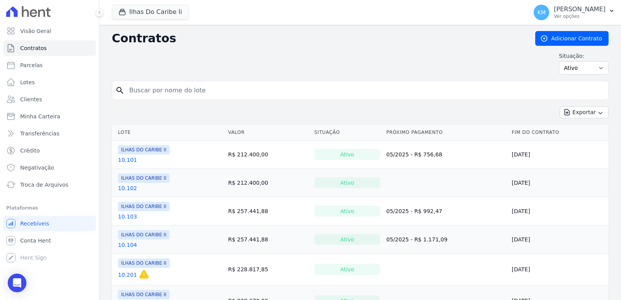
drag, startPoint x: 153, startPoint y: 101, endPoint x: 150, endPoint y: 96, distance: 6.1
click at [153, 101] on form "search" at bounding box center [360, 94] width 497 height 26
click at [150, 95] on input "search" at bounding box center [365, 91] width 481 height 16
click at [150, 93] on input "search" at bounding box center [365, 91] width 481 height 16
type input "6.304"
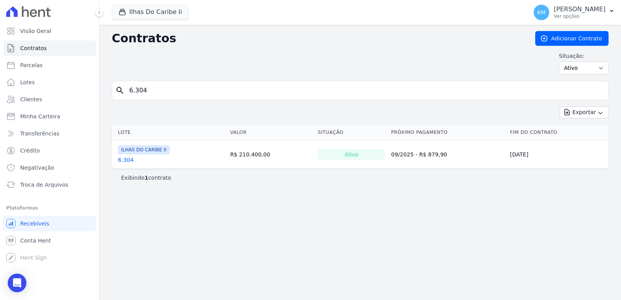
click at [127, 160] on link "6.304" at bounding box center [126, 160] width 16 height 8
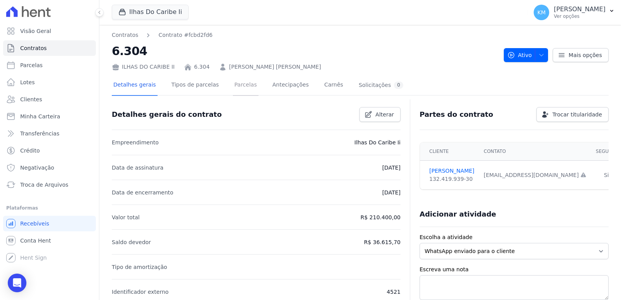
click at [233, 84] on link "Parcelas" at bounding box center [246, 85] width 26 height 21
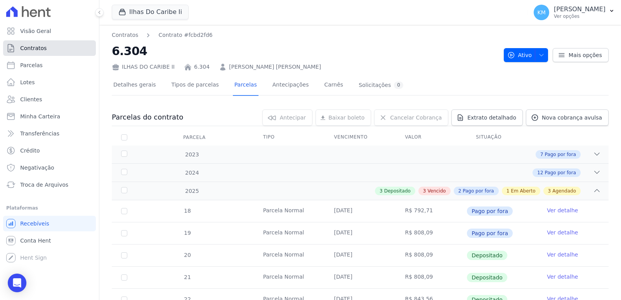
click at [43, 50] on span "Contratos" at bounding box center [33, 48] width 26 height 8
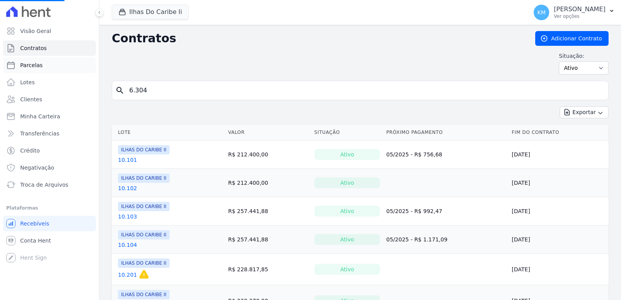
click at [33, 68] on span "Parcelas" at bounding box center [31, 65] width 23 height 8
select select
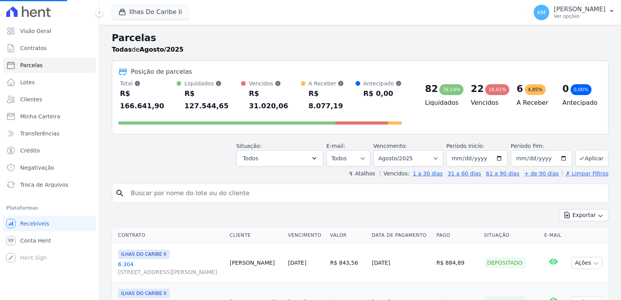
click at [172, 186] on input "search" at bounding box center [365, 194] width 479 height 16
paste input "JOÃO GUILHERME DA SILVA"
type input "JOÃO GUILHERME DA SILVA"
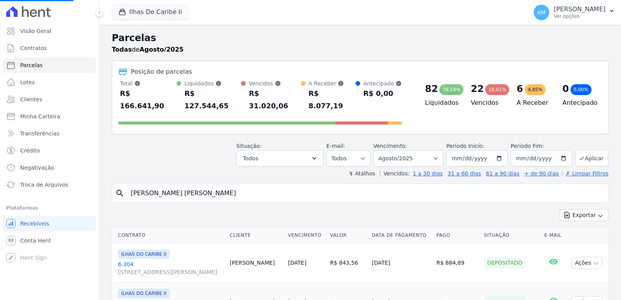
select select
click at [242, 186] on input "search" at bounding box center [365, 194] width 479 height 16
paste input "JOÃO GUILHERME DA SILVA"
type input "JOÃO GUILHERME DA SILVA"
select select
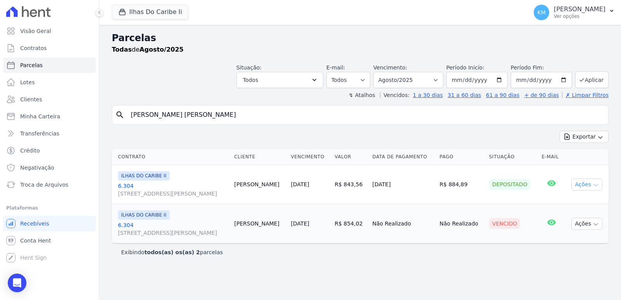
click at [584, 188] on button "Ações" at bounding box center [586, 185] width 31 height 12
click at [576, 204] on link "Ver boleto" at bounding box center [584, 202] width 75 height 14
click at [486, 254] on div "Exibindo todos(as) os(as) 2 parcelas" at bounding box center [360, 252] width 478 height 8
drag, startPoint x: 493, startPoint y: 248, endPoint x: 497, endPoint y: 251, distance: 4.7
click at [493, 248] on div "Exibindo todos(as) os(as) 2 parcelas" at bounding box center [360, 251] width 497 height 17
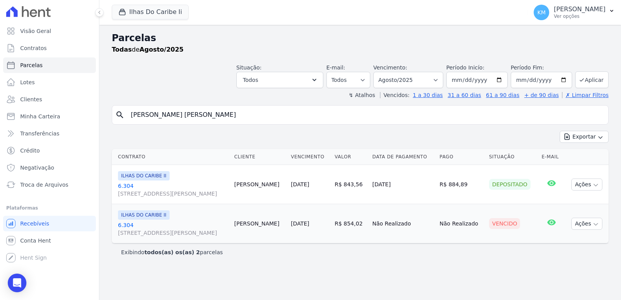
drag, startPoint x: 221, startPoint y: 112, endPoint x: 7, endPoint y: 107, distance: 214.4
click at [7, 107] on div "Visão Geral Contratos Parcelas Lotes Clientes Minha Carteira Transferências Cré…" at bounding box center [310, 150] width 621 height 300
paste input "VICTOR"
type input "JOÃO VICTOR DA SILVA"
select select
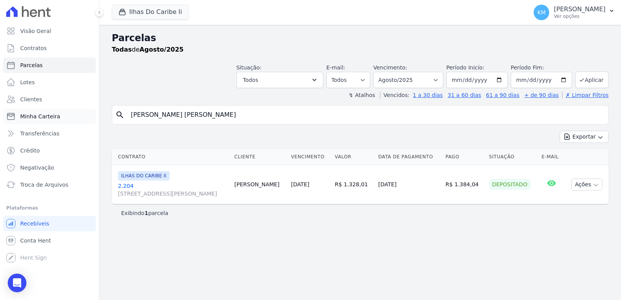
drag, startPoint x: 212, startPoint y: 116, endPoint x: 8, endPoint y: 113, distance: 203.8
click at [8, 113] on div "Visão Geral Contratos Parcelas Lotes Clientes Minha Carteira Transferências Cré…" at bounding box center [310, 150] width 621 height 300
paste input "SE ELVES GOMES DOS SANTOS"
type input "JOSE ELVES GOMES DOS SANTOS"
select select
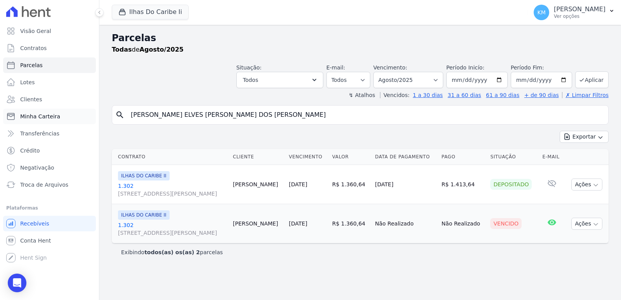
drag, startPoint x: 251, startPoint y: 114, endPoint x: 8, endPoint y: 118, distance: 243.1
click at [8, 118] on div "Visão Geral Contratos Parcelas Lotes Clientes Minha Carteira Transferências Cré…" at bounding box center [310, 150] width 621 height 300
paste input "UCIENE MARIA BEZERRA ROCHA"
type input "JUCIENE MARIA BEZERRA ROCHA"
select select
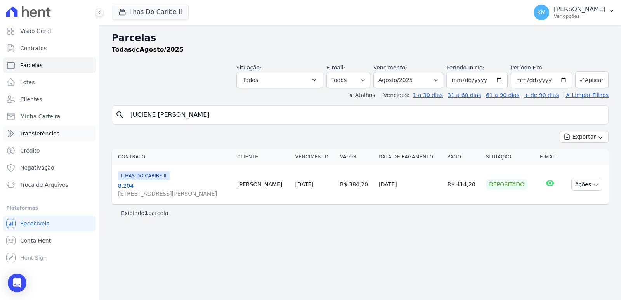
drag, startPoint x: 97, startPoint y: 120, endPoint x: 10, endPoint y: 127, distance: 87.2
click at [10, 127] on div "Visão Geral Contratos Parcelas Lotes Clientes Minha Carteira Transferências Cré…" at bounding box center [310, 150] width 621 height 300
paste input "LIRIEL SOUZ"
type input "LIRIEL SOUZA"
select select
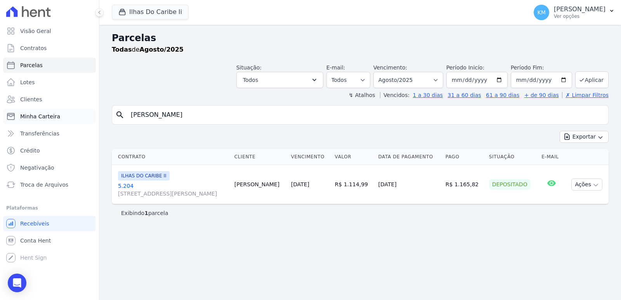
drag, startPoint x: 193, startPoint y: 117, endPoint x: 30, endPoint y: 113, distance: 162.7
click at [27, 114] on div "Visão Geral Contratos Parcelas Lotes Clientes Minha Carteira Transferências Cré…" at bounding box center [310, 150] width 621 height 300
paste input "ORDES JULIANE DE"
type input "LORDES JULIANE DE SOUZA"
drag, startPoint x: 248, startPoint y: 116, endPoint x: 252, endPoint y: 114, distance: 4.3
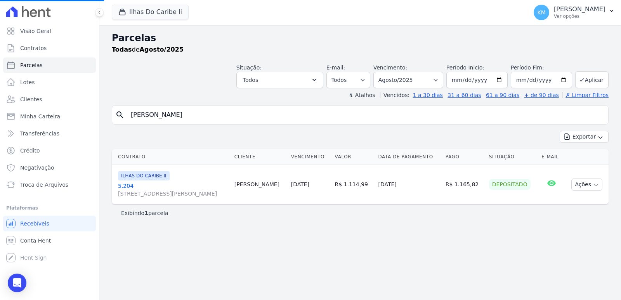
click at [252, 114] on input "LORDES JULIANE DE SOUZA" at bounding box center [365, 115] width 479 height 16
select select
click at [406, 82] on select "[GEOGRAPHIC_DATA] por período ──────── Todos os meses Agosto/2022 Setembro/2022…" at bounding box center [408, 80] width 70 height 16
select select "07/2025"
click at [384, 72] on select "[GEOGRAPHIC_DATA] por período ──────── Todos os meses Agosto/2022 Setembro/2022…" at bounding box center [408, 80] width 70 height 16
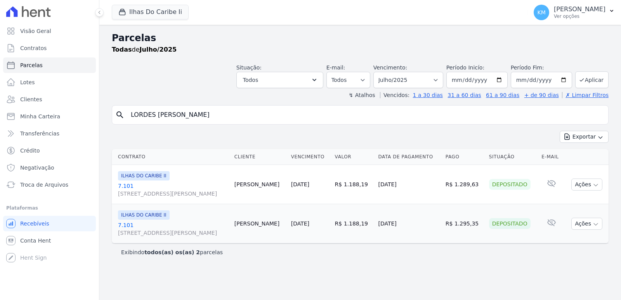
select select
click at [398, 75] on select "[GEOGRAPHIC_DATA] por período ──────── Todos os meses Agosto/2022 Setembro/2022…" at bounding box center [408, 80] width 70 height 16
select select "08/2025"
click at [384, 72] on select "[GEOGRAPHIC_DATA] por período ──────── Todos os meses Agosto/2022 Setembro/2022…" at bounding box center [408, 80] width 70 height 16
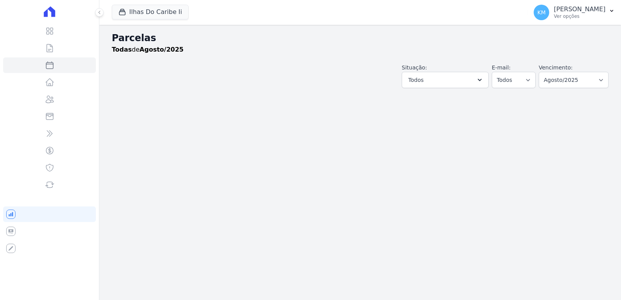
select select
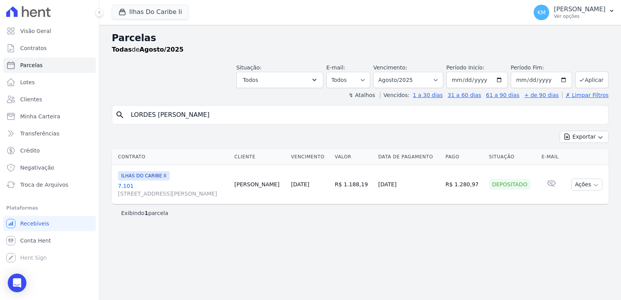
click at [0, 113] on div "Visão Geral Contratos [GEOGRAPHIC_DATA] Lotes Clientes Minha Carteira Transferê…" at bounding box center [310, 150] width 621 height 300
paste input "URDES SIMÃO"
type input "[PERSON_NAME]"
select select
click at [428, 83] on select "[GEOGRAPHIC_DATA] por período ──────── Todos os meses Agosto/2022 Setembro/2022…" at bounding box center [408, 80] width 70 height 16
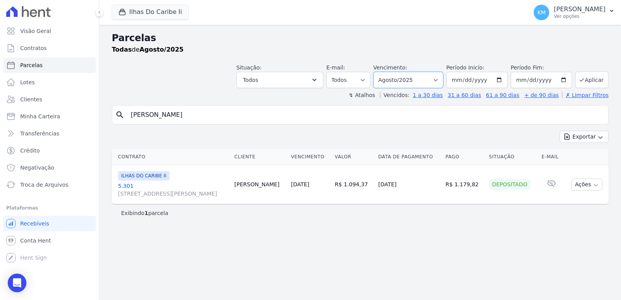
select select "07/2025"
click at [384, 72] on select "[GEOGRAPHIC_DATA] por período ──────── Todos os meses Agosto/2022 Setembro/2022…" at bounding box center [408, 80] width 70 height 16
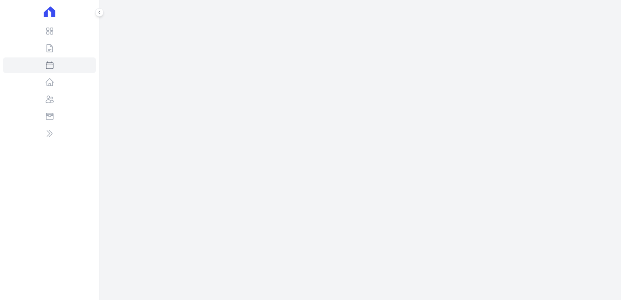
select select
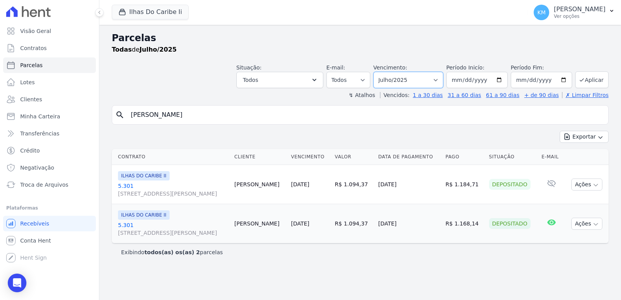
drag, startPoint x: 407, startPoint y: 74, endPoint x: 408, endPoint y: 79, distance: 5.4
click at [408, 74] on select "[GEOGRAPHIC_DATA] por período ──────── Todos os meses Agosto/2022 Setembro/2022…" at bounding box center [408, 80] width 70 height 16
select select "08/2025"
click at [384, 72] on select "[GEOGRAPHIC_DATA] por período ──────── Todos os meses Agosto/2022 Setembro/2022…" at bounding box center [408, 80] width 70 height 16
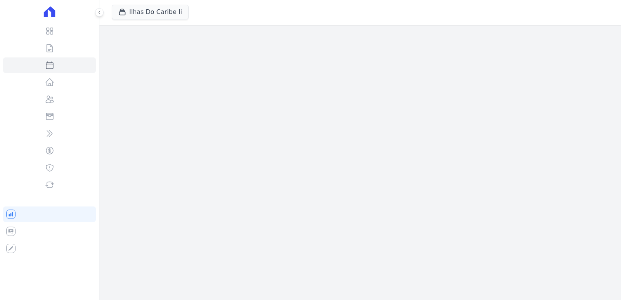
select select
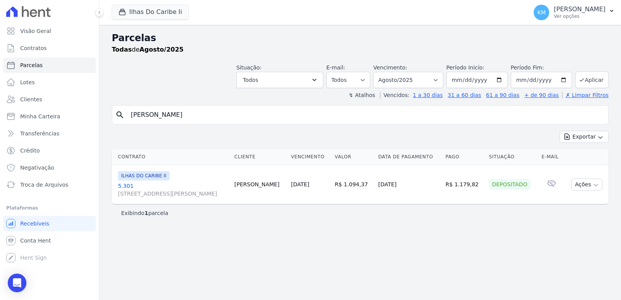
drag, startPoint x: 192, startPoint y: 112, endPoint x: 0, endPoint y: 105, distance: 192.3
click at [0, 105] on div "Visão Geral Contratos [GEOGRAPHIC_DATA] Lotes Clientes Minha Carteira Transferê…" at bounding box center [310, 150] width 621 height 300
paste input "[PERSON_NAME] ZUCATELLI"
type input "[PERSON_NAME] ZUCATELLI"
select select
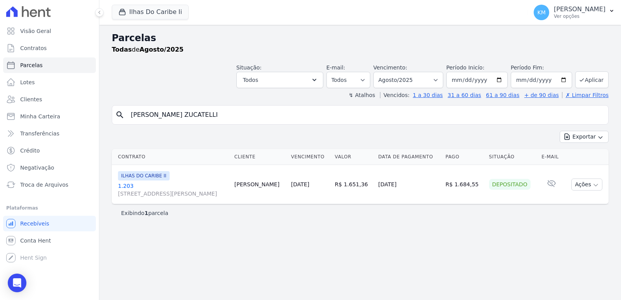
click at [274, 123] on div "search LUANA FERREIRA ZUCATELLI" at bounding box center [360, 114] width 497 height 19
select select
click at [398, 82] on select "[GEOGRAPHIC_DATA] por período ──────── Todos os meses Agosto/2022 Setembro/2022…" at bounding box center [408, 80] width 70 height 16
select select "07/2025"
click at [384, 72] on select "[GEOGRAPHIC_DATA] por período ──────── Todos os meses Agosto/2022 Setembro/2022…" at bounding box center [408, 80] width 70 height 16
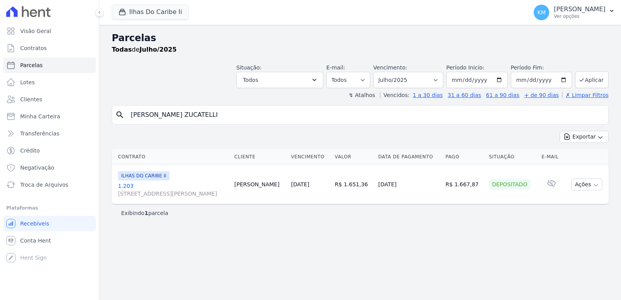
select select
click at [422, 75] on select "[GEOGRAPHIC_DATA] por período ──────── Todos os meses Agosto/2022 Setembro/2022…" at bounding box center [408, 80] width 70 height 16
select select "08/2025"
click at [384, 72] on select "[GEOGRAPHIC_DATA] por período ──────── Todos os meses Agosto/2022 Setembro/2022…" at bounding box center [408, 80] width 70 height 16
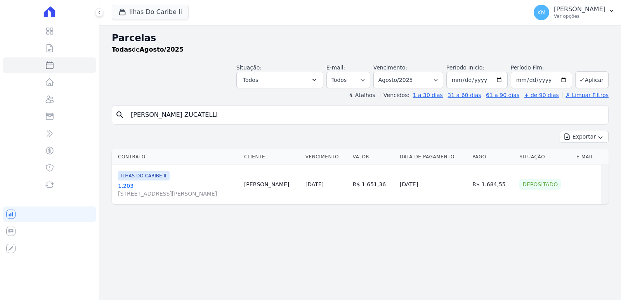
select select
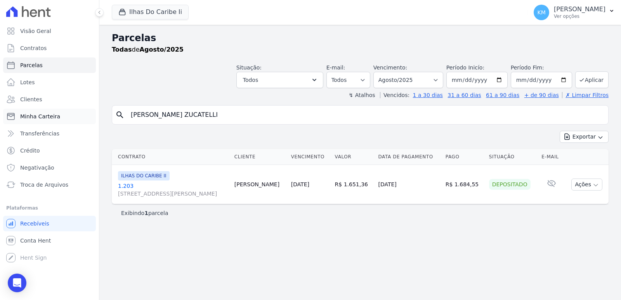
drag, startPoint x: 228, startPoint y: 113, endPoint x: 47, endPoint y: 119, distance: 181.4
click at [48, 119] on div "Visão Geral Contratos [GEOGRAPHIC_DATA] Lotes Clientes Minha Carteira Transferê…" at bounding box center [310, 150] width 621 height 300
paste input "CAS DA [PERSON_NAME]"
type input "[PERSON_NAME]"
select select
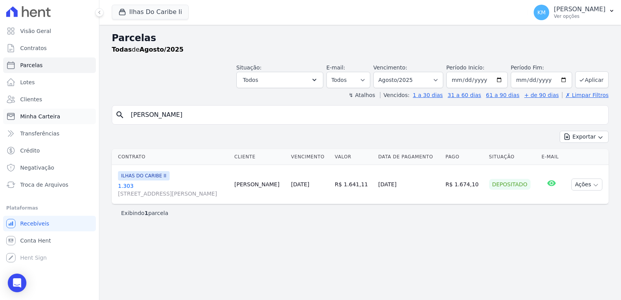
drag, startPoint x: 215, startPoint y: 120, endPoint x: 49, endPoint y: 119, distance: 165.4
click at [49, 119] on div "Visão Geral Contratos [GEOGRAPHIC_DATA] Lotes Clientes Minha Carteira Transferê…" at bounding box center [310, 150] width 621 height 300
paste input "LEANDRO DE LIMA SANTOS"
type input "LUCAS LEANDRO DE LIMA SANTOS"
select select
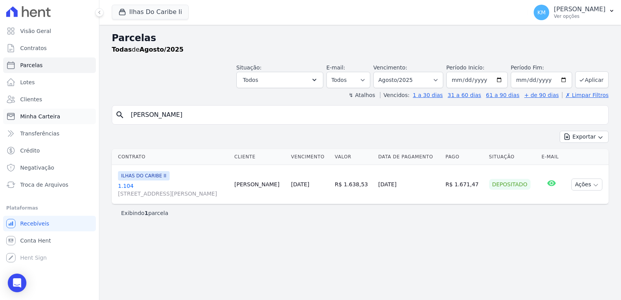
drag, startPoint x: 190, startPoint y: 115, endPoint x: 4, endPoint y: 119, distance: 185.6
click at [4, 119] on div "Visão Geral Contratos Parcelas Lotes Clientes Minha Carteira Transferências Cré…" at bounding box center [310, 150] width 621 height 300
paste input "IZ GUILHERME ADRIANO"
type input "LUIZ GUILHERME ADRIANO"
select select
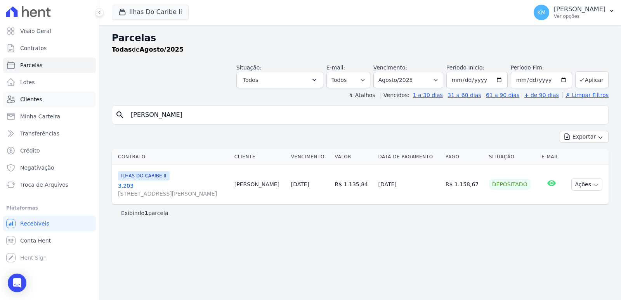
drag, startPoint x: 241, startPoint y: 115, endPoint x: 27, endPoint y: 102, distance: 214.7
click at [18, 106] on div "Visão Geral Contratos Parcelas Lotes Clientes Minha Carteira Transferências Cré…" at bounding box center [310, 150] width 621 height 300
paste input "[PERSON_NAME]"
type input "[PERSON_NAME]"
select select
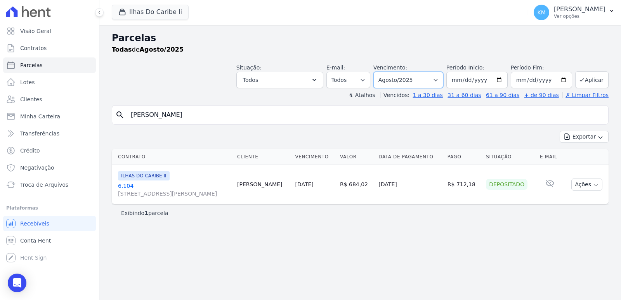
click at [398, 80] on select "[GEOGRAPHIC_DATA] por período ──────── Todos os meses Agosto/2022 Setembro/2022…" at bounding box center [408, 80] width 70 height 16
select select "07/2025"
click at [384, 72] on select "[GEOGRAPHIC_DATA] por período ──────── Todos os meses Agosto/2022 Setembro/2022…" at bounding box center [408, 80] width 70 height 16
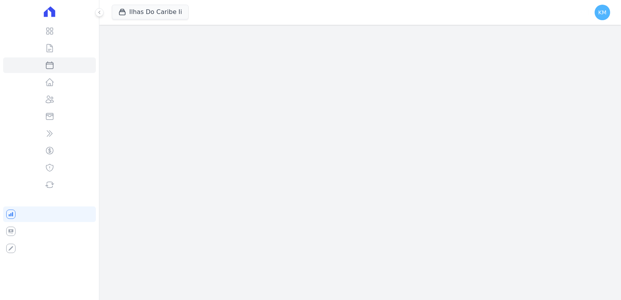
select select
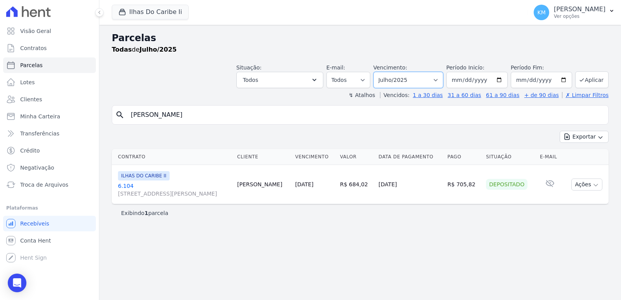
click at [420, 80] on select "[GEOGRAPHIC_DATA] por período ──────── Todos os meses Agosto/2022 Setembro/2022…" at bounding box center [408, 80] width 70 height 16
select select "08/2025"
click at [384, 72] on select "[GEOGRAPHIC_DATA] por período ──────── Todos os meses Agosto/2022 Setembro/2022…" at bounding box center [408, 80] width 70 height 16
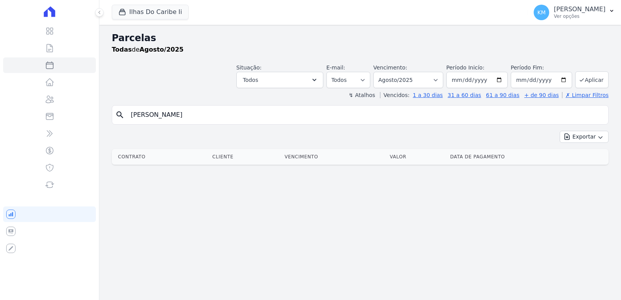
select select
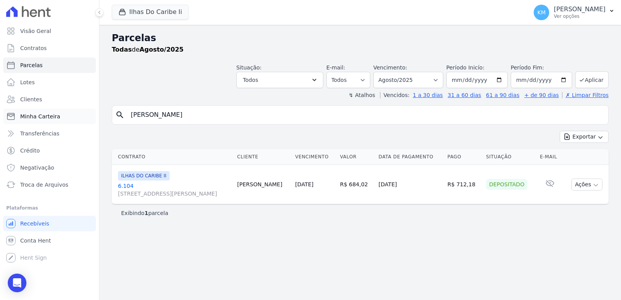
drag, startPoint x: 222, startPoint y: 117, endPoint x: 3, endPoint y: 115, distance: 219.0
click at [3, 115] on div "Visão Geral Contratos Parcelas Lotes Clientes Minha Carteira Transferências Cré…" at bounding box center [310, 150] width 621 height 300
paste input "UES DA SILVA"
type input "MARCOS RODRIGUES DA SILVA"
select select
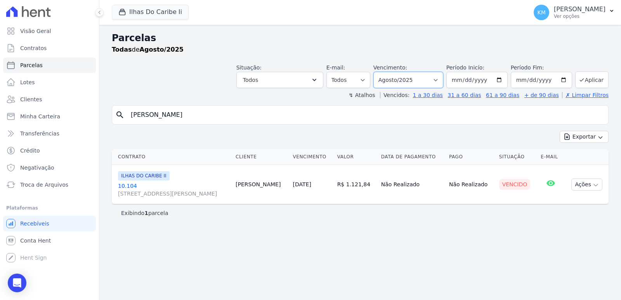
click at [405, 75] on select "[GEOGRAPHIC_DATA] por período ──────── Todos os meses Agosto/2022 Setembro/2022…" at bounding box center [408, 80] width 70 height 16
select select "07/2025"
click at [384, 72] on select "[GEOGRAPHIC_DATA] por período ──────── Todos os meses Agosto/2022 Setembro/2022…" at bounding box center [408, 80] width 70 height 16
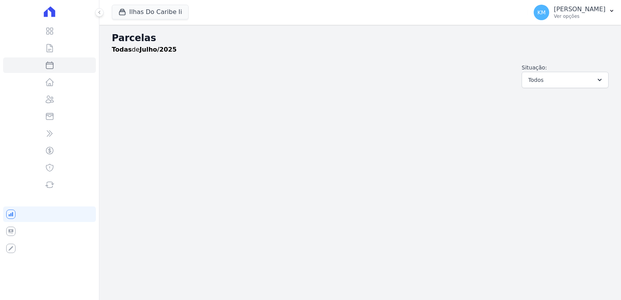
select select
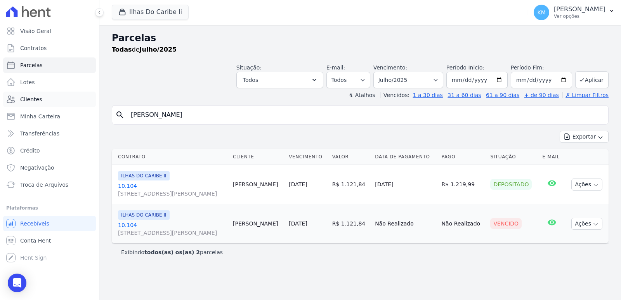
drag, startPoint x: 242, startPoint y: 112, endPoint x: 42, endPoint y: 104, distance: 200.1
click at [40, 108] on div "Visão Geral Contratos [GEOGRAPHIC_DATA] Lotes Clientes Minha Carteira Transferê…" at bounding box center [310, 150] width 621 height 300
paste input "S"
type input "MARCOS ROSA"
select select
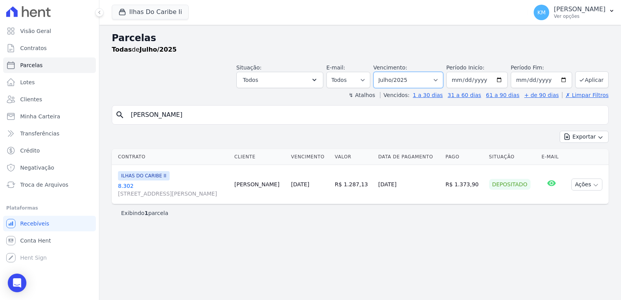
click at [400, 78] on select "[GEOGRAPHIC_DATA] por período ──────── Todos os meses Agosto/2022 Setembro/2022…" at bounding box center [408, 80] width 70 height 16
select select "08/2025"
click at [384, 72] on select "[GEOGRAPHIC_DATA] por período ──────── Todos os meses Agosto/2022 Setembro/2022…" at bounding box center [408, 80] width 70 height 16
select select
drag, startPoint x: 162, startPoint y: 116, endPoint x: 16, endPoint y: 97, distance: 147.3
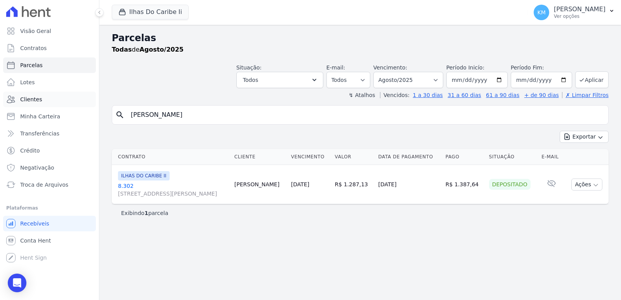
click at [3, 111] on div "Visão Geral Contratos Parcelas Lotes Clientes Minha Carteira Transferências Cré…" at bounding box center [310, 150] width 621 height 300
paste input "VINICIUS ALBERTI GONÇAL"
type input "[PERSON_NAME]"
select select
click at [415, 81] on select "[GEOGRAPHIC_DATA] por período ──────── Todos os meses Agosto/2022 Setembro/2022…" at bounding box center [408, 80] width 70 height 16
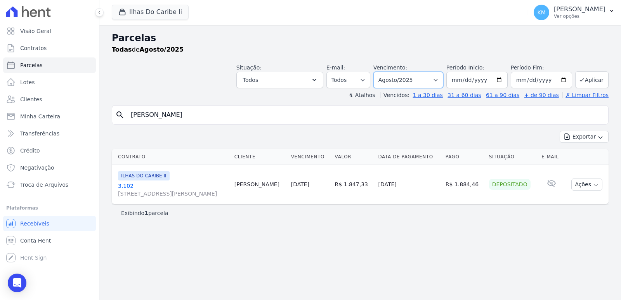
select select "07/2025"
click at [384, 72] on select "[GEOGRAPHIC_DATA] por período ──────── Todos os meses Agosto/2022 Setembro/2022…" at bounding box center [408, 80] width 70 height 16
select select
click at [396, 78] on select "[GEOGRAPHIC_DATA] por período ──────── Todos os meses Agosto/2022 Setembro/2022…" at bounding box center [408, 80] width 70 height 16
click at [384, 72] on select "[GEOGRAPHIC_DATA] por período ──────── Todos os meses Agosto/2022 Setembro/2022…" at bounding box center [408, 80] width 70 height 16
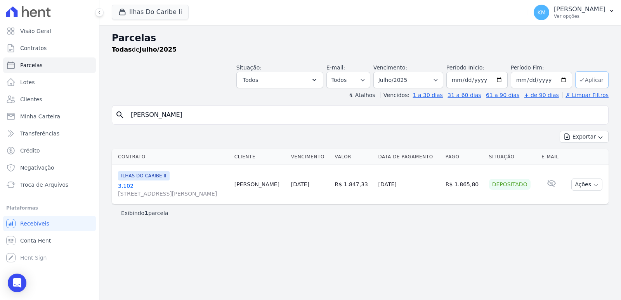
click at [593, 80] on button "Aplicar" at bounding box center [591, 79] width 33 height 17
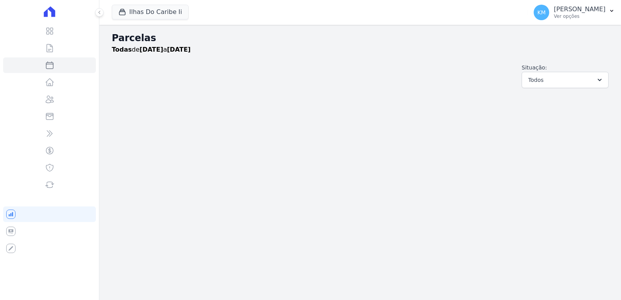
select select
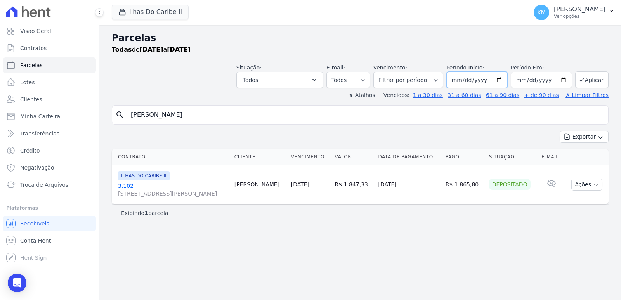
click at [483, 81] on input "2025-07-01" at bounding box center [476, 80] width 61 height 16
click at [436, 212] on div "Exibindo 1 parcela" at bounding box center [360, 213] width 478 height 8
click at [472, 82] on input "2025-07-01" at bounding box center [476, 80] width 61 height 16
click at [413, 80] on select "[GEOGRAPHIC_DATA] por período ──────── Todos os meses Agosto/2022 Setembro/2022…" at bounding box center [408, 80] width 70 height 16
select select "08/2025"
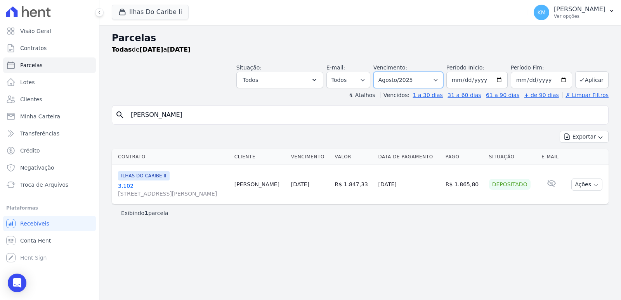
click at [384, 72] on select "[GEOGRAPHIC_DATA] por período ──────── Todos os meses Agosto/2022 Setembro/2022…" at bounding box center [408, 80] width 70 height 16
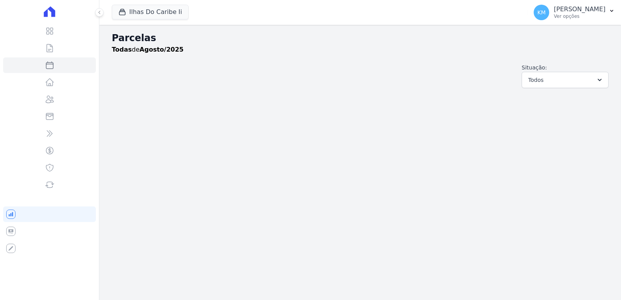
select select
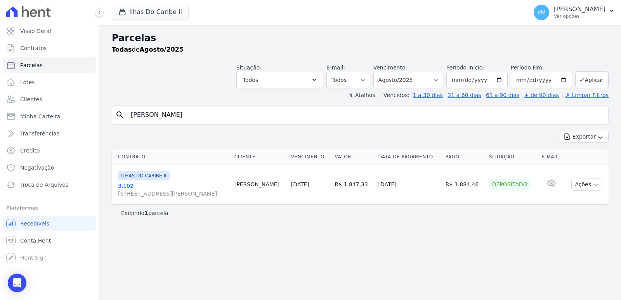
drag, startPoint x: 257, startPoint y: 120, endPoint x: 0, endPoint y: 117, distance: 257.4
click at [0, 117] on div "Visão Geral Contratos [GEOGRAPHIC_DATA] Lotes Clientes Minha Carteira Transferê…" at bounding box center [310, 150] width 621 height 300
paste input "[PERSON_NAME] DOS SANT"
type input "[PERSON_NAME] DOS SANT"
select select
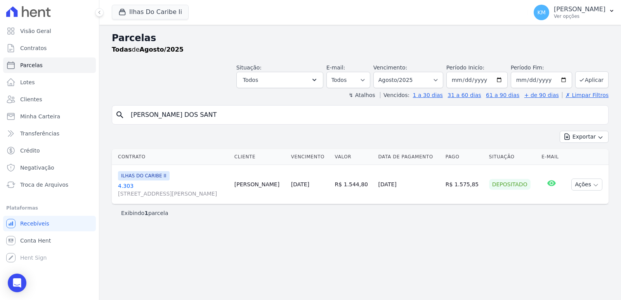
click at [0, 113] on div "Visão Geral Contratos [GEOGRAPHIC_DATA] Lotes Clientes Minha Carteira Transferê…" at bounding box center [310, 150] width 621 height 300
paste input "I BRUXEL DA ROSA"
type input "MARI BRUXEL DA ROSA"
select select
drag, startPoint x: 208, startPoint y: 115, endPoint x: 5, endPoint y: 97, distance: 203.8
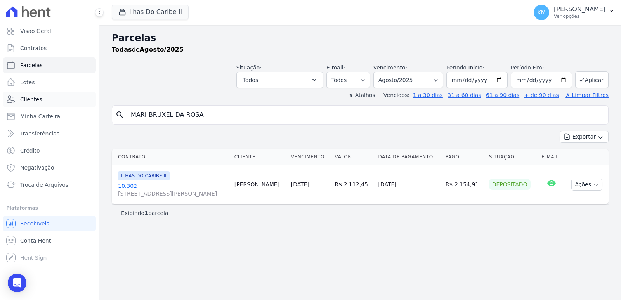
click at [4, 97] on div "Visão Geral Contratos [GEOGRAPHIC_DATA] Lotes Clientes Minha Carteira Transferê…" at bounding box center [310, 150] width 621 height 300
paste input "A IRANILDE DOS SANTOS"
type input "[PERSON_NAME]"
select select
drag, startPoint x: 240, startPoint y: 111, endPoint x: 10, endPoint y: 110, distance: 229.0
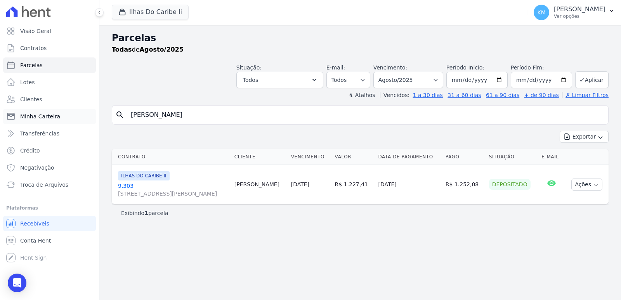
click at [10, 111] on div "Visão Geral Contratos [GEOGRAPHIC_DATA] Lotes Clientes Minha Carteira Transferê…" at bounding box center [310, 150] width 621 height 300
paste input "[PERSON_NAME]"
type input "[PERSON_NAME]"
select select
drag, startPoint x: 189, startPoint y: 113, endPoint x: 7, endPoint y: 121, distance: 182.6
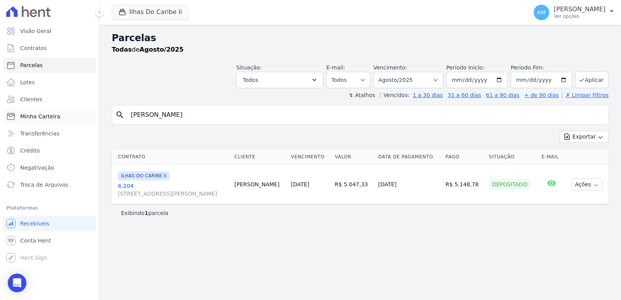
click at [7, 121] on div "Visão Geral Contratos [GEOGRAPHIC_DATA] Lotes Clientes Minha Carteira Transferê…" at bounding box center [310, 150] width 621 height 300
paste input "THEUS SPEGOT"
type input "MATHEUS SPEGOT"
select select
drag, startPoint x: 163, startPoint y: 115, endPoint x: 13, endPoint y: 115, distance: 150.2
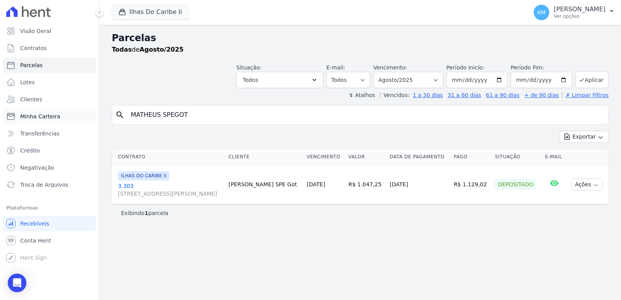
click at [13, 115] on div "Visão Geral Contratos [GEOGRAPHIC_DATA] Lotes Clientes Minha Carteira Transferê…" at bounding box center [310, 150] width 621 height 300
drag, startPoint x: 56, startPoint y: 113, endPoint x: 0, endPoint y: 112, distance: 56.3
click at [0, 111] on div "Visão Geral Contratos [GEOGRAPHIC_DATA] Lotes Clientes Minha Carteira Transferê…" at bounding box center [310, 150] width 621 height 300
paste input "URINA BARRETO DOS SANTOS"
type input "[PERSON_NAME]"
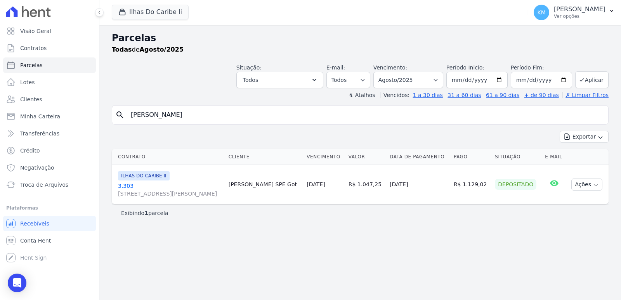
select select
drag, startPoint x: 232, startPoint y: 118, endPoint x: 0, endPoint y: 112, distance: 231.8
click at [0, 114] on div "Visão Geral Contratos Parcelas Lotes Clientes Minha Carteira Transferências Cré…" at bounding box center [310, 150] width 621 height 300
paste input "O SERGIO MATHIAS JUNIOR"
type input "MAURO SERGIO MATHIAS JUNIOR"
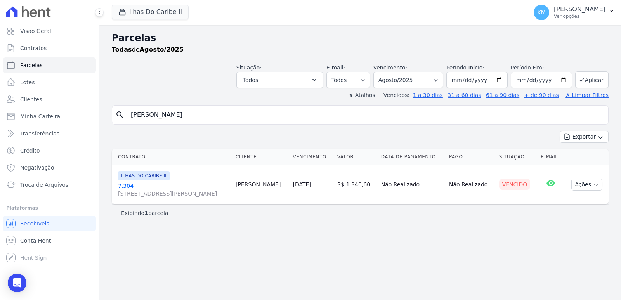
select select
drag, startPoint x: 254, startPoint y: 118, endPoint x: 5, endPoint y: 121, distance: 248.9
click at [5, 121] on div "Visão Geral Contratos Parcelas Lotes Clientes Minha Carteira Transferências Cré…" at bounding box center [310, 150] width 621 height 300
paste input "NICOLAS DA COSTA NEVES"
type input "NICOLAS DA COSTA NEVES"
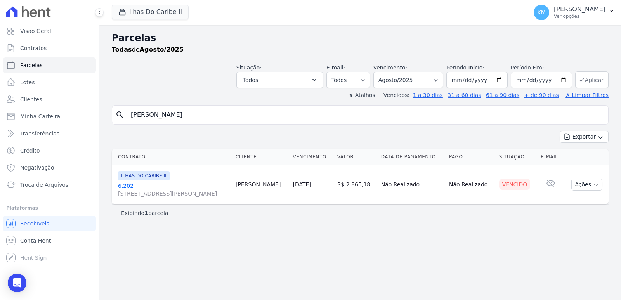
select select
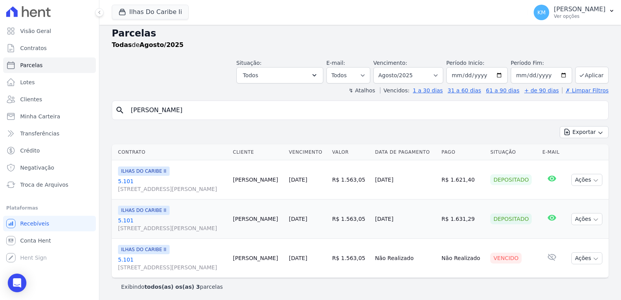
scroll to position [6, 0]
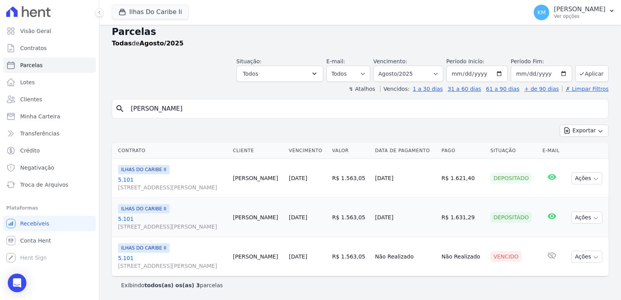
drag, startPoint x: 212, startPoint y: 110, endPoint x: 0, endPoint y: 101, distance: 212.2
click at [0, 101] on div "Visão Geral Contratos Parcelas Lotes Clientes Minha Carteira Transferências Cré…" at bounding box center [310, 150] width 621 height 300
paste input "UCIA PAULA BERTEI"
type input "NUCIA PAULA BERTEI"
select select
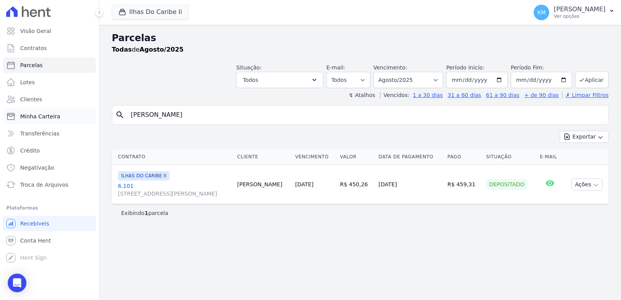
drag, startPoint x: 86, startPoint y: 121, endPoint x: 7, endPoint y: 113, distance: 78.8
click at [7, 113] on div "Visão Geral Contratos Parcelas Lotes Clientes Minha Carteira Transferências Cré…" at bounding box center [310, 150] width 621 height 300
paste input "RALISON KENIDER JORGE"
type input "RALISON KENIDER JORGE"
select select
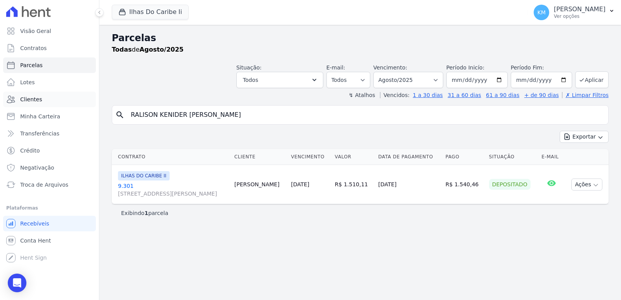
drag, startPoint x: 221, startPoint y: 117, endPoint x: 28, endPoint y: 104, distance: 193.4
click at [26, 105] on div "Visão Geral Contratos Parcelas Lotes Clientes Minha Carteira Transferências Cré…" at bounding box center [310, 150] width 621 height 300
paste input "OBERTO BRITO SANTIAGO"
type input "[PERSON_NAME]"
select select
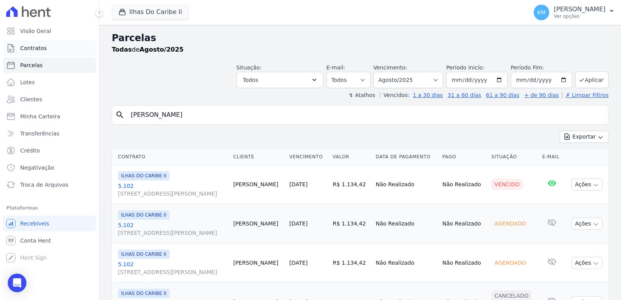
click at [36, 48] on span "Contratos" at bounding box center [33, 48] width 26 height 8
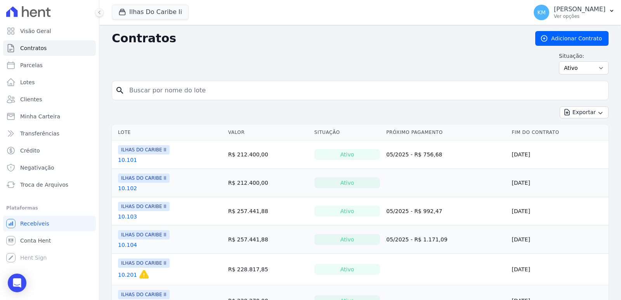
click at [172, 95] on input "search" at bounding box center [365, 91] width 481 height 16
type input "5.102"
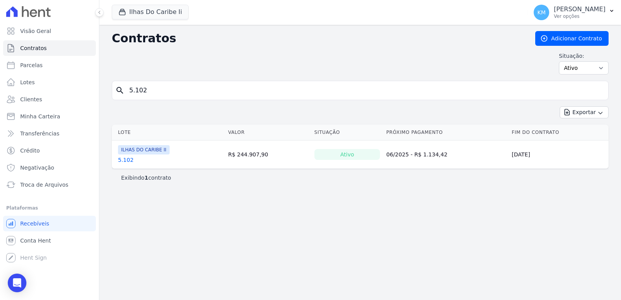
click at [123, 160] on link "5.102" at bounding box center [126, 160] width 16 height 8
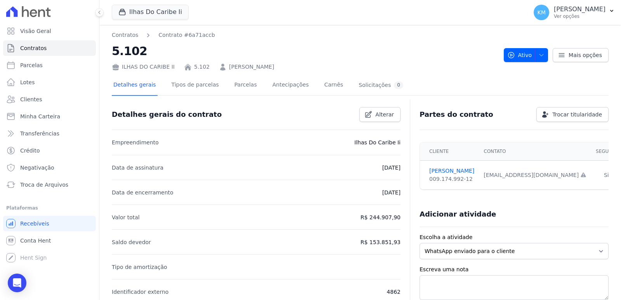
click at [129, 161] on li "Data de assinatura 20/11/2023" at bounding box center [256, 167] width 289 height 25
click at [239, 83] on link "Parcelas" at bounding box center [246, 85] width 26 height 21
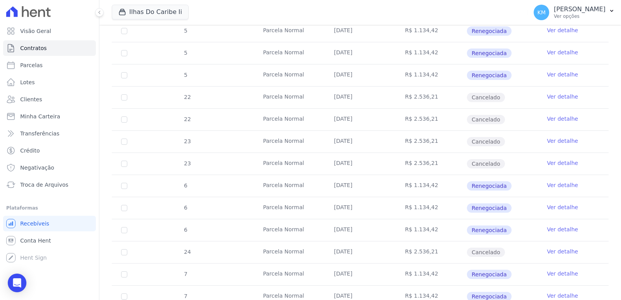
scroll to position [813, 0]
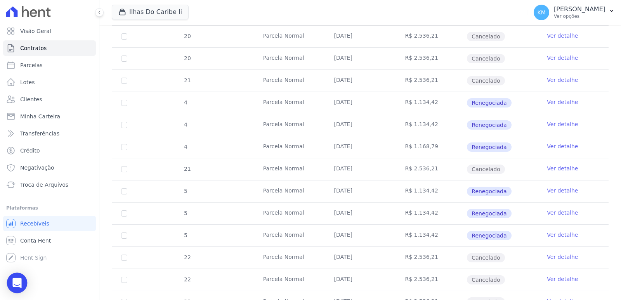
click at [21, 278] on div "Open Intercom Messenger" at bounding box center [17, 283] width 21 height 21
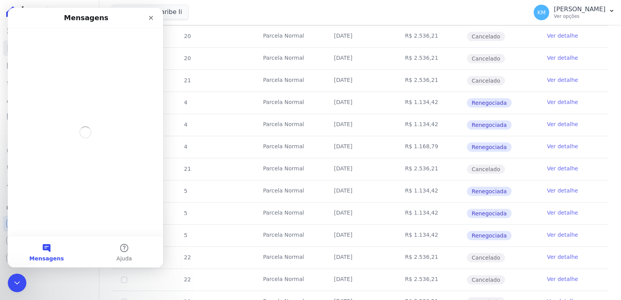
scroll to position [0, 0]
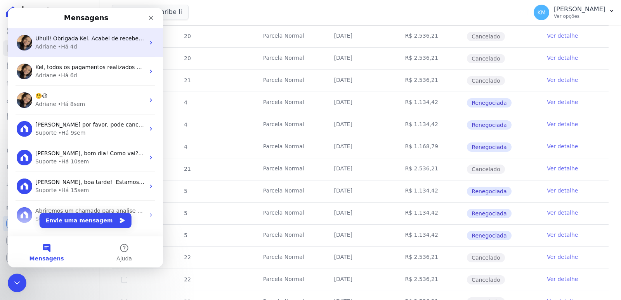
click at [64, 47] on div "• Há 4d" at bounding box center [67, 47] width 19 height 8
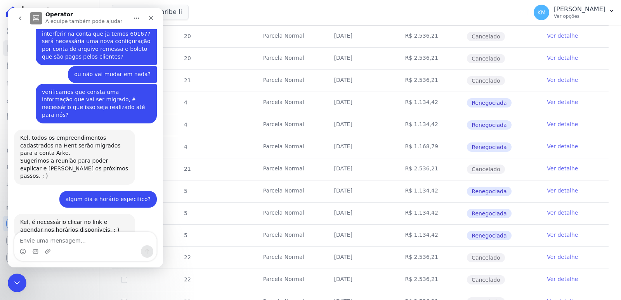
scroll to position [851, 0]
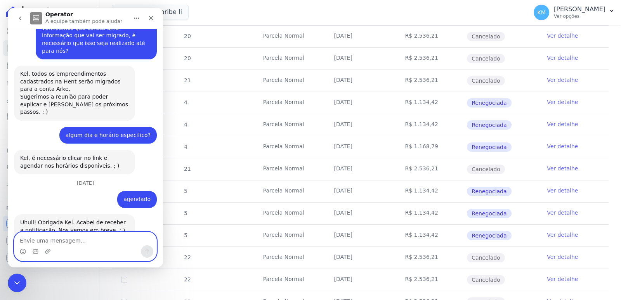
click at [42, 240] on textarea "Envie uma mensagem..." at bounding box center [85, 238] width 142 height 13
drag, startPoint x: 42, startPoint y: 240, endPoint x: 50, endPoint y: 238, distance: 8.0
click at [50, 238] on textarea "Envie uma mensagem..." at bounding box center [85, 238] width 142 height 13
type textarea "Boa tarde, tudo bem?"
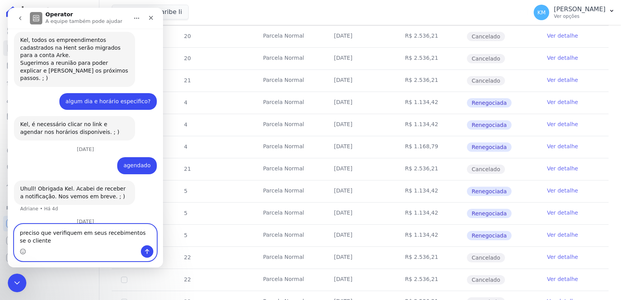
scroll to position [892, 0]
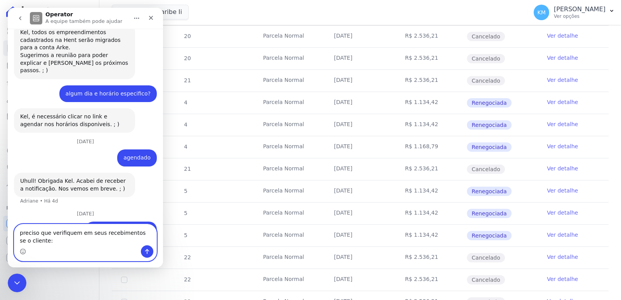
paste textarea "[PERSON_NAME]"
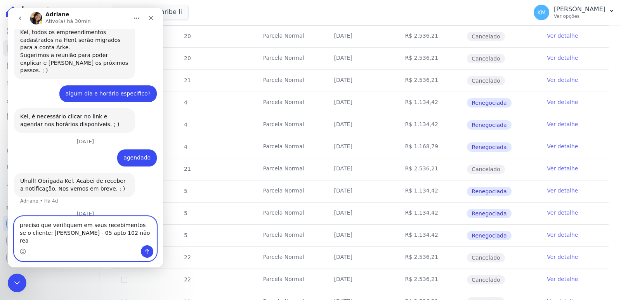
scroll to position [900, 0]
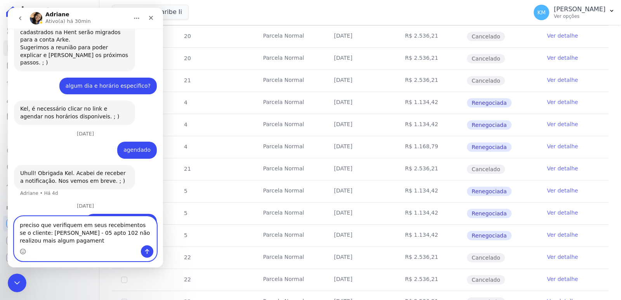
type textarea "preciso que verifiquem em seus recebimentos se o cliente: [PERSON_NAME] - 05 ap…"
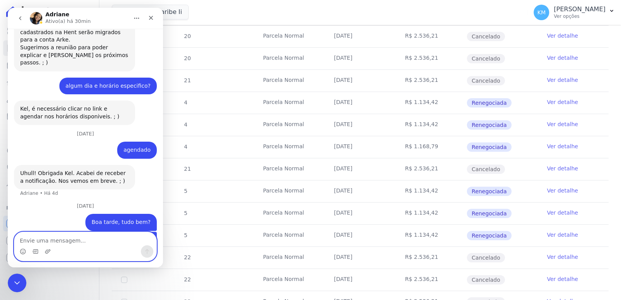
scroll to position [925, 0]
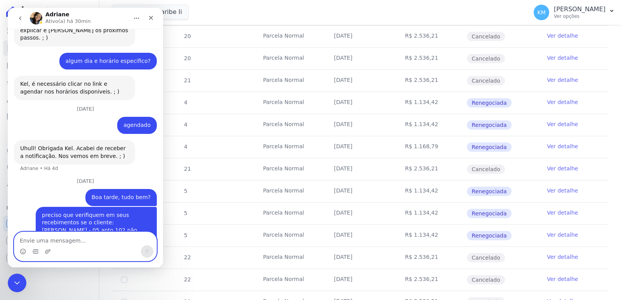
paste textarea "[PERSON_NAME]"
type textarea "R"
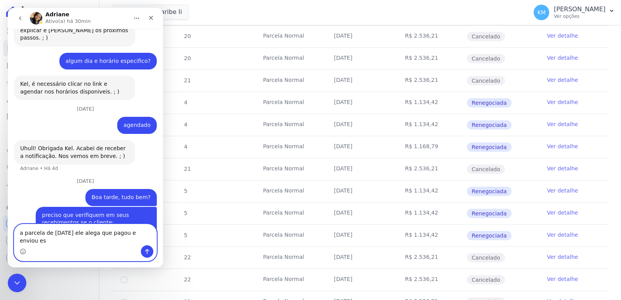
scroll to position [933, 0]
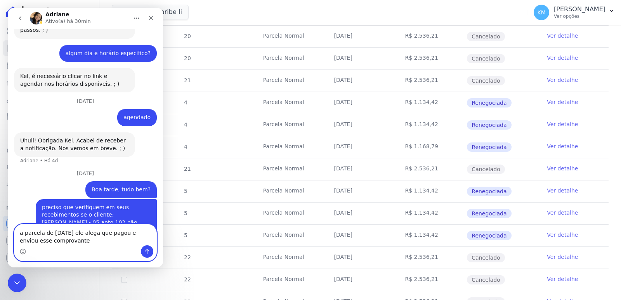
type textarea "a parcela de 10/06/2025 ele alega que pagou e enviou esse comprovante"
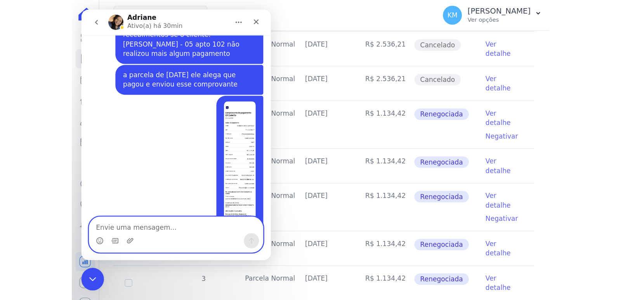
scroll to position [1065, 0]
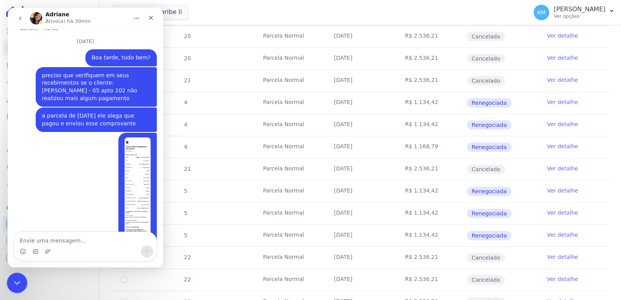
click at [19, 280] on icon "Encerramento do Messenger da Intercom" at bounding box center [15, 281] width 9 height 9
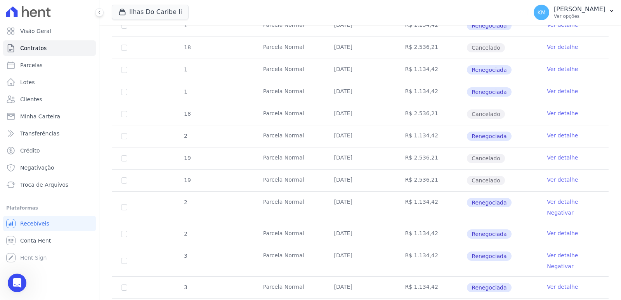
scroll to position [502, 0]
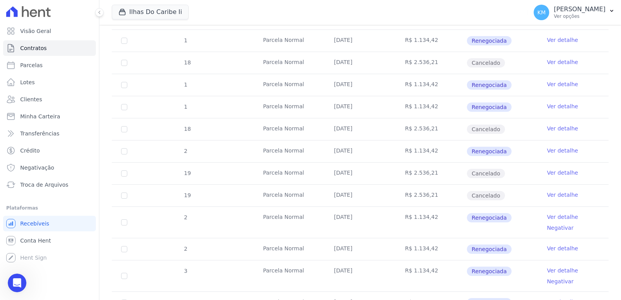
drag, startPoint x: 334, startPoint y: 127, endPoint x: 451, endPoint y: 123, distance: 117.3
click at [451, 123] on tr "18 Parcela Normal 10/06/2025 R$ 2.536,21 Cancelado Ver detalhe" at bounding box center [360, 129] width 497 height 22
drag, startPoint x: 320, startPoint y: 104, endPoint x: 421, endPoint y: 102, distance: 101.0
click at [421, 102] on tr "1 Parcela Normal 10/06/2025 R$ 1.134,42 Renegociada Ver detalhe" at bounding box center [360, 107] width 497 height 22
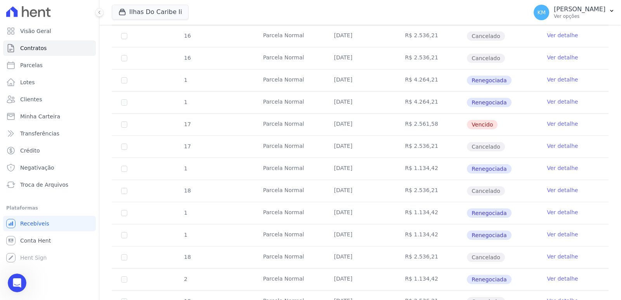
scroll to position [386, 0]
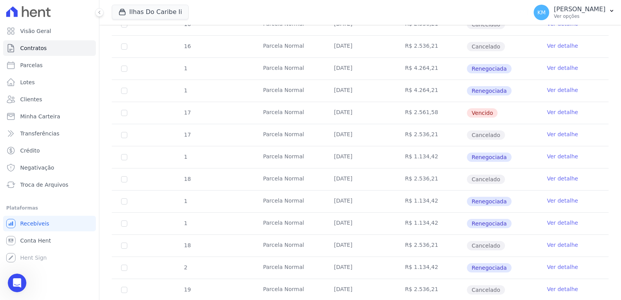
click at [372, 149] on td "10/06/2025" at bounding box center [360, 157] width 71 height 22
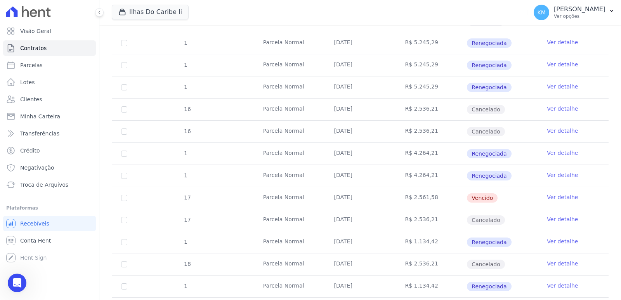
scroll to position [502, 0]
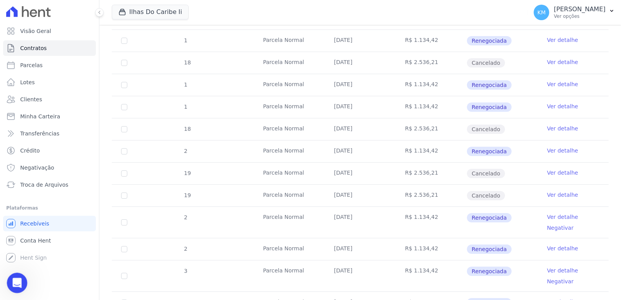
click at [17, 278] on icon "Abertura do Messenger da Intercom" at bounding box center [16, 282] width 13 height 13
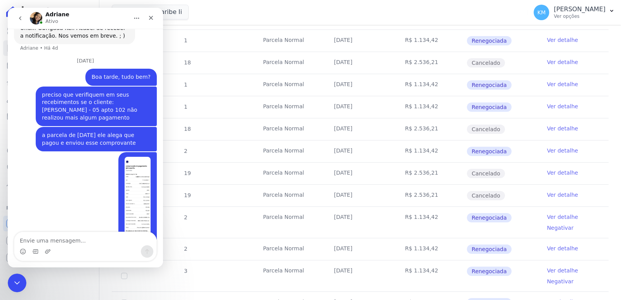
scroll to position [1065, 0]
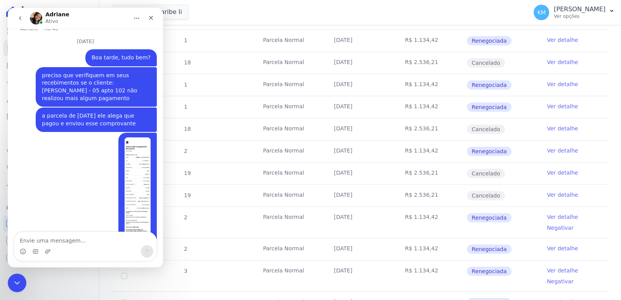
click at [129, 152] on img "Kerolayne diz…" at bounding box center [138, 189] width 26 height 104
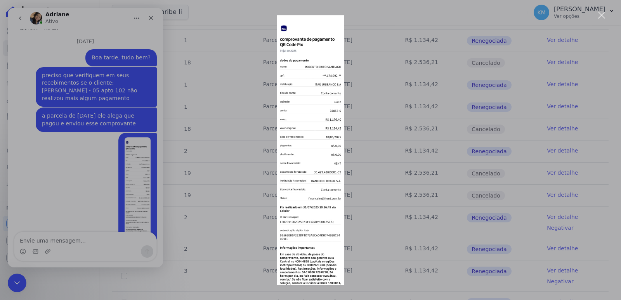
click at [261, 144] on div "Messenger da Intercom" at bounding box center [310, 150] width 621 height 300
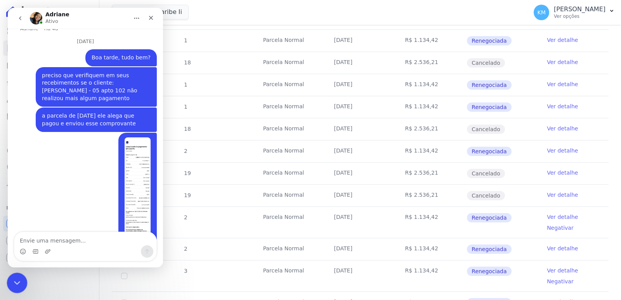
click at [18, 283] on icon "Encerramento do Messenger da Intercom" at bounding box center [15, 281] width 9 height 9
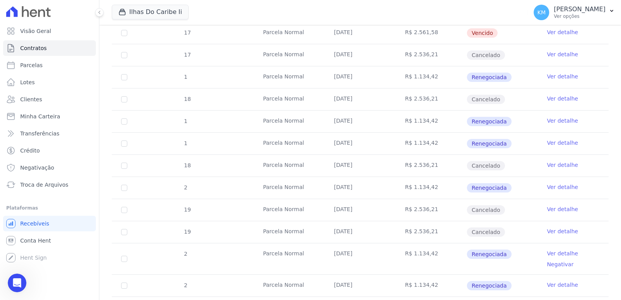
scroll to position [505, 0]
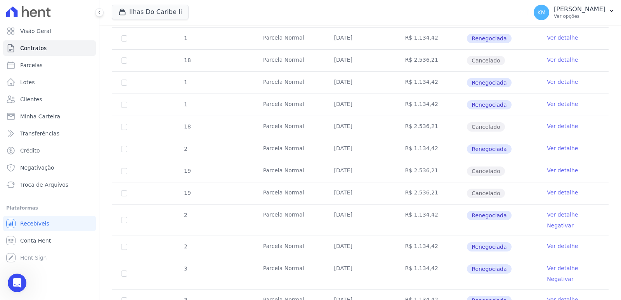
drag, startPoint x: 424, startPoint y: 108, endPoint x: 432, endPoint y: 108, distance: 8.2
click at [432, 108] on td "R$ 1.134,42" at bounding box center [431, 105] width 71 height 22
click at [547, 104] on link "Ver detalhe" at bounding box center [562, 104] width 31 height 8
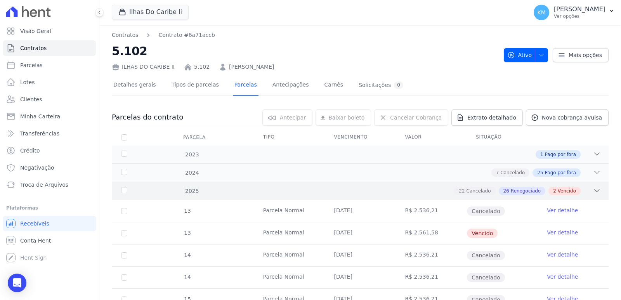
click at [166, 193] on div "2025 22 Cancelado 26 Renegociado 2 Vencido" at bounding box center [360, 191] width 497 height 18
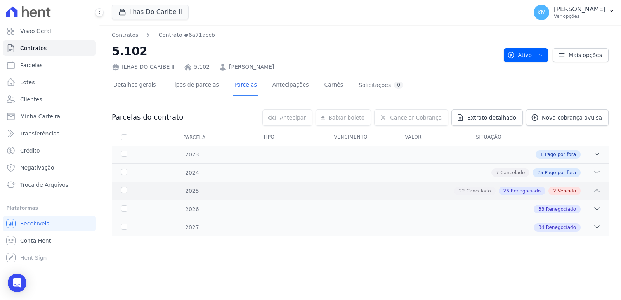
click at [569, 188] on span "Vencido" at bounding box center [567, 191] width 18 height 7
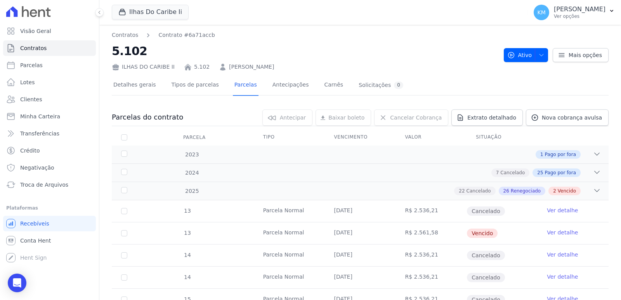
drag, startPoint x: 295, startPoint y: 63, endPoint x: 219, endPoint y: 67, distance: 76.6
click at [219, 67] on div "ILHAS DO CARIBE II 5.102 ROBERTO BRITO SANTIAGO" at bounding box center [305, 65] width 386 height 11
copy link "ROBERTO BRITO SANTIAGO"
click at [40, 63] on link "Parcelas" at bounding box center [49, 65] width 93 height 16
select select
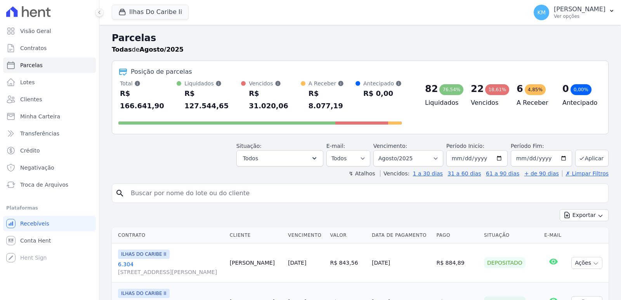
click at [164, 186] on input "search" at bounding box center [365, 194] width 479 height 16
paste input "ROBERTO BRITO SANTIAGO"
type input "ROBERTO BRITO SANTIAGO"
select select
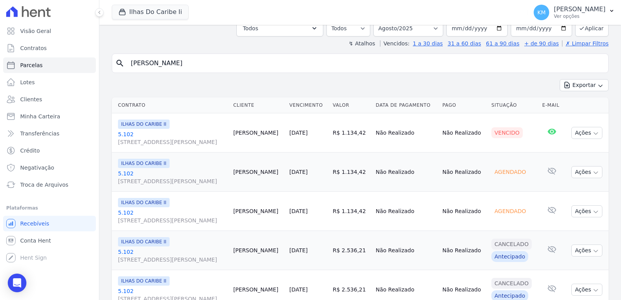
scroll to position [7, 0]
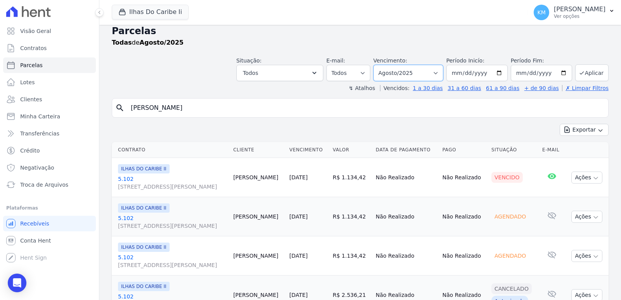
click at [390, 74] on select "[GEOGRAPHIC_DATA] por período ──────── Todos os meses Agosto/2022 Setembro/2022…" at bounding box center [408, 73] width 70 height 16
select select "07/2025"
click at [378, 65] on select "[GEOGRAPHIC_DATA] por período ──────── Todos os meses Agosto/2022 Setembro/2022…" at bounding box center [408, 73] width 70 height 16
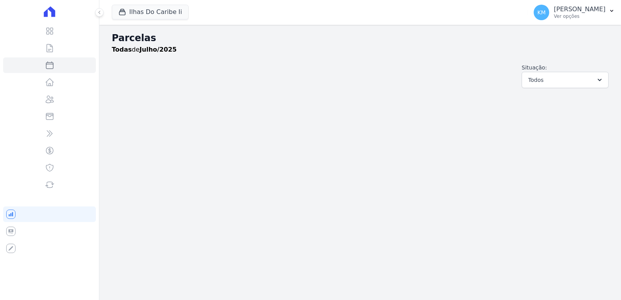
select select
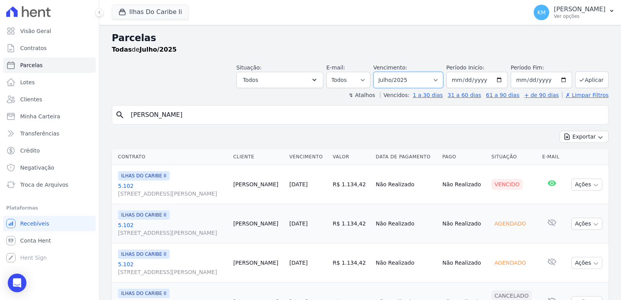
click at [411, 78] on select "[GEOGRAPHIC_DATA] por período ──────── Todos os meses Agosto/2022 Setembro/2022…" at bounding box center [408, 80] width 70 height 16
select select "06/2025"
click at [378, 72] on select "[GEOGRAPHIC_DATA] por período ──────── Todos os meses Agosto/2022 Setembro/2022…" at bounding box center [408, 80] width 70 height 16
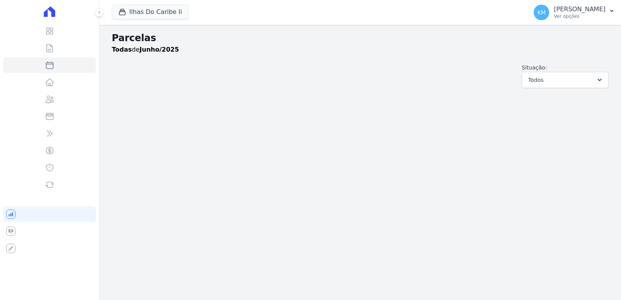
select select
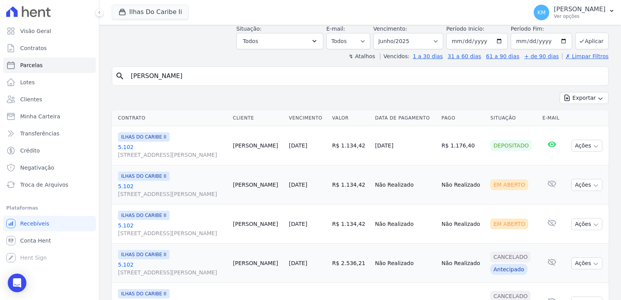
scroll to position [78, 0]
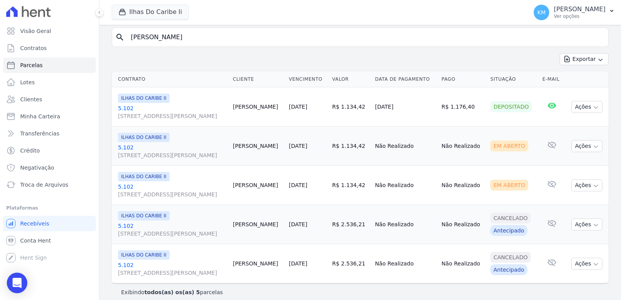
click at [18, 283] on icon "Open Intercom Messenger" at bounding box center [16, 283] width 9 height 10
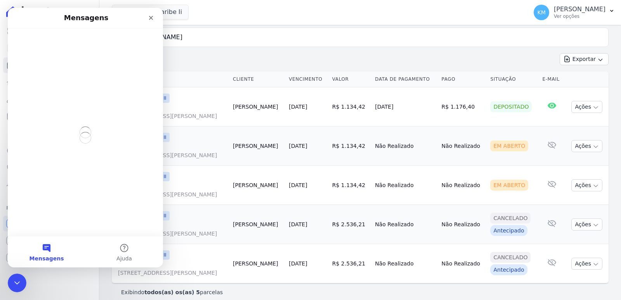
scroll to position [0, 0]
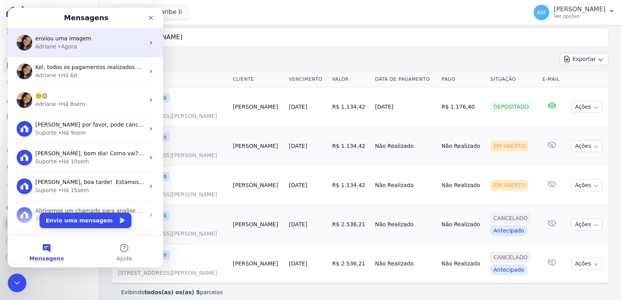
click at [55, 40] on span "enviou uma imagem" at bounding box center [63, 38] width 56 height 6
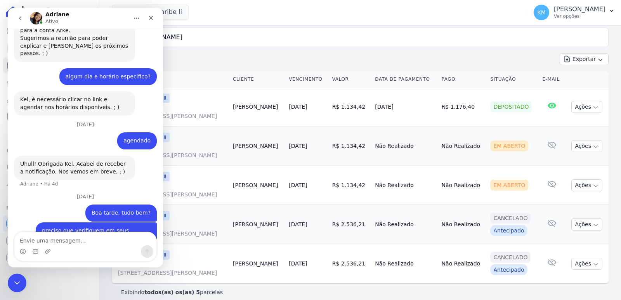
scroll to position [1065, 0]
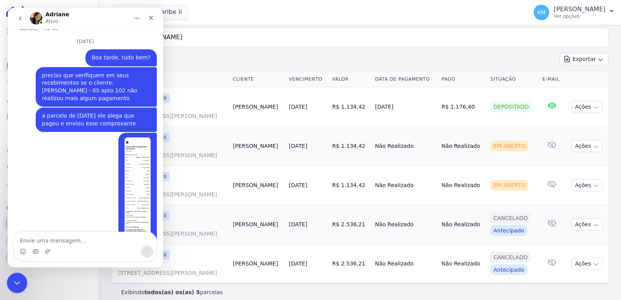
drag, startPoint x: 20, startPoint y: 280, endPoint x: 51, endPoint y: 561, distance: 282.4
click at [21, 280] on div "Encerramento do Messenger da Intercom" at bounding box center [16, 282] width 19 height 19
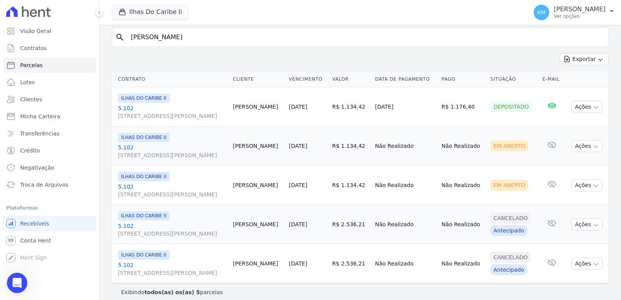
click at [14, 286] on div "Abertura do Messenger da Intercom" at bounding box center [16, 282] width 26 height 26
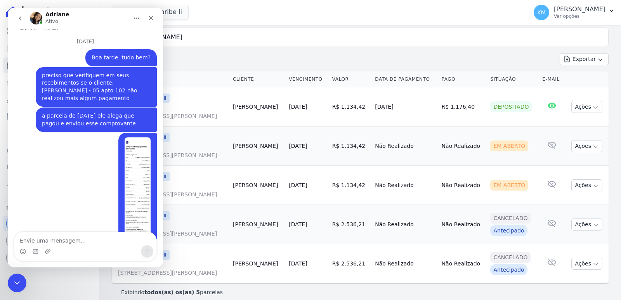
click at [85, 241] on textarea "Envie uma mensagem..." at bounding box center [85, 238] width 142 height 13
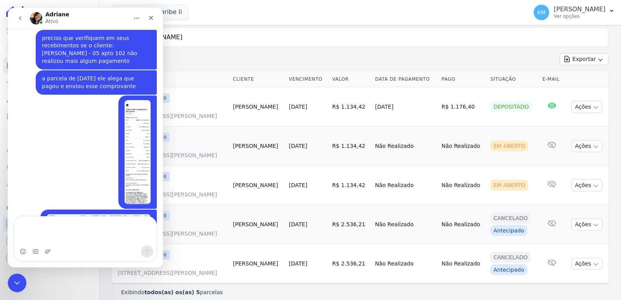
scroll to position [1103, 0]
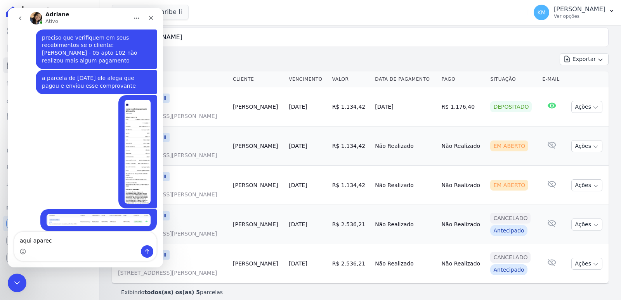
type textarea "aqui aparece"
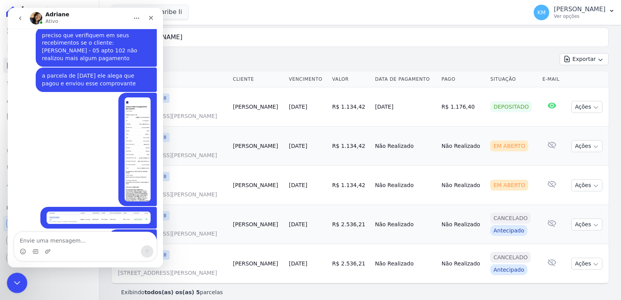
click at [13, 280] on icon "Encerramento do Messenger da Intercom" at bounding box center [15, 281] width 9 height 9
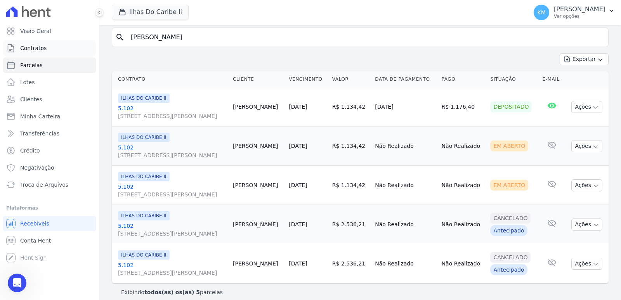
click at [42, 52] on link "Contratos" at bounding box center [49, 48] width 93 height 16
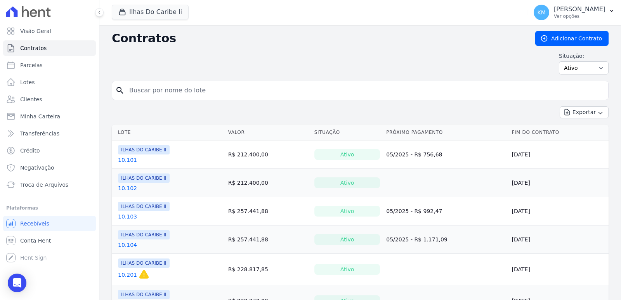
drag, startPoint x: 245, startPoint y: 101, endPoint x: 213, endPoint y: 91, distance: 32.9
click at [241, 100] on form "search" at bounding box center [360, 94] width 497 height 26
click at [213, 91] on input "search" at bounding box center [365, 91] width 481 height 16
type input "5.102"
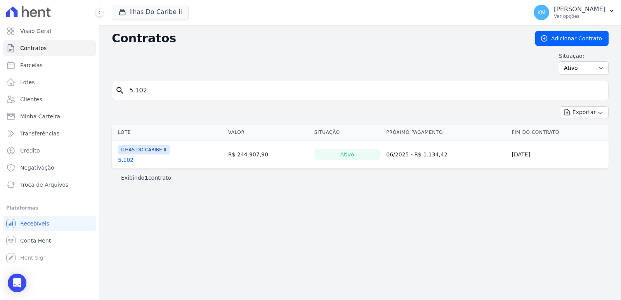
click at [119, 163] on link "5.102" at bounding box center [126, 160] width 16 height 8
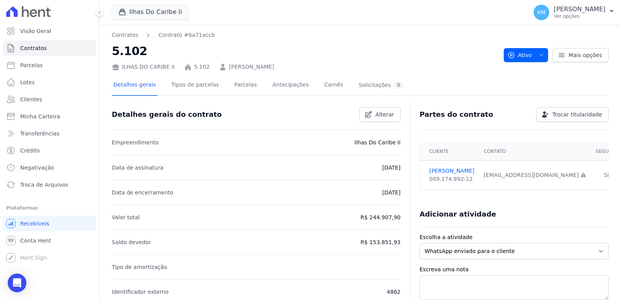
drag, startPoint x: 221, startPoint y: 91, endPoint x: 222, endPoint y: 87, distance: 4.4
click at [219, 91] on div "Detalhes gerais Tipos de parcelas Parcelas Antecipações Carnês Solicitações 0" at bounding box center [258, 85] width 293 height 21
click at [222, 87] on div "Detalhes gerais Tipos de parcelas Parcelas Antecipações Carnês Solicitações 0" at bounding box center [258, 85] width 293 height 21
click at [238, 82] on link "Parcelas" at bounding box center [246, 85] width 26 height 21
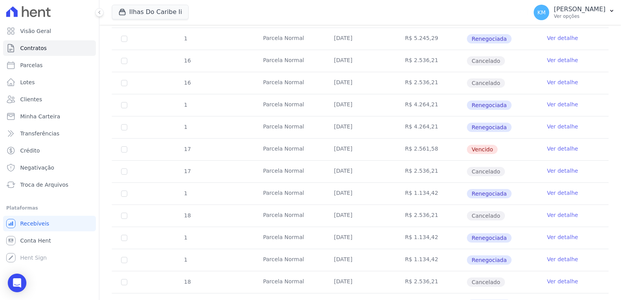
scroll to position [388, 0]
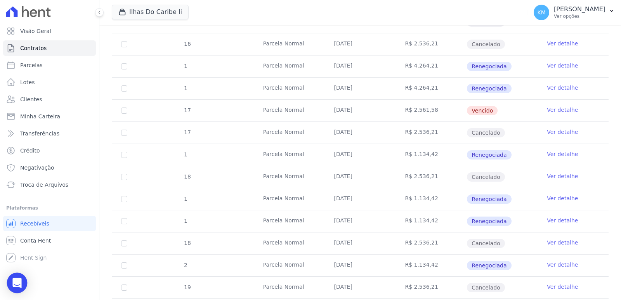
click at [12, 281] on div "Open Intercom Messenger" at bounding box center [17, 283] width 21 height 21
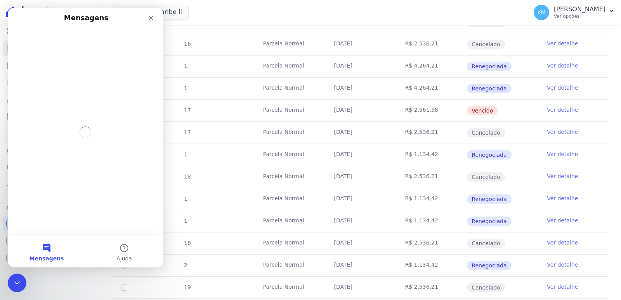
scroll to position [0, 0]
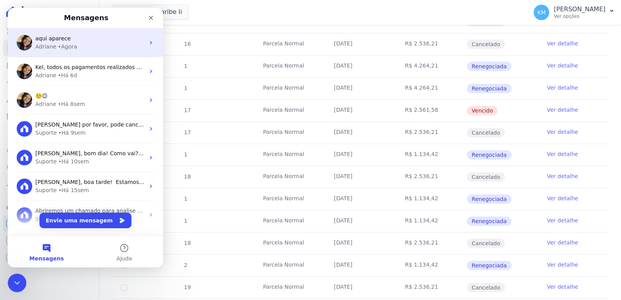
click at [65, 50] on div "• Agora" at bounding box center [67, 47] width 19 height 8
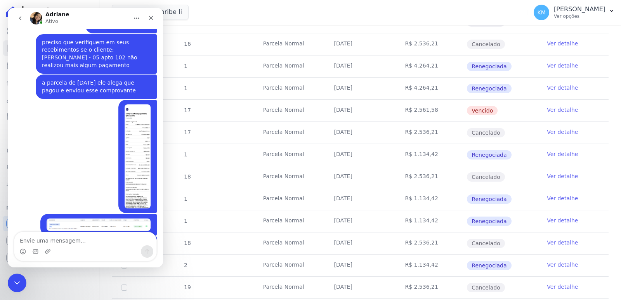
scroll to position [1105, 0]
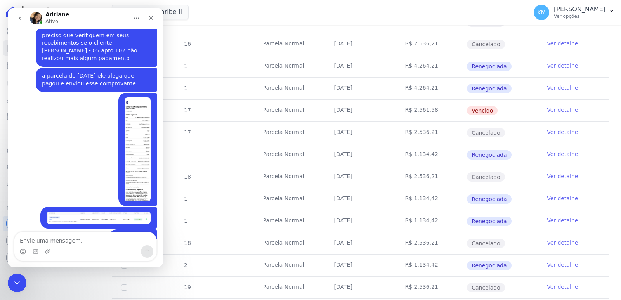
click at [57, 243] on textarea "Envie uma mensagem..." at bounding box center [85, 238] width 142 height 13
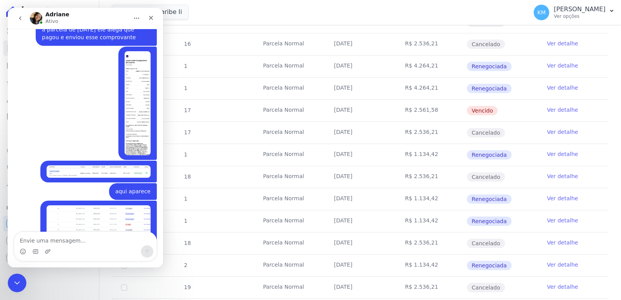
scroll to position [1176, 0]
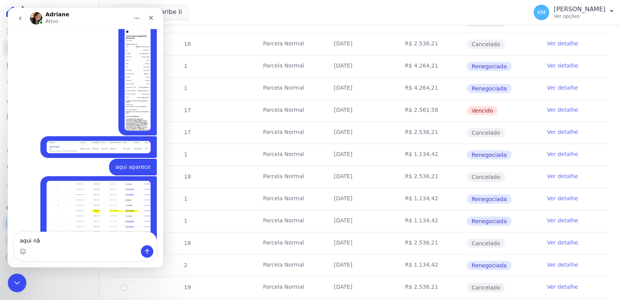
type textarea "aqui não"
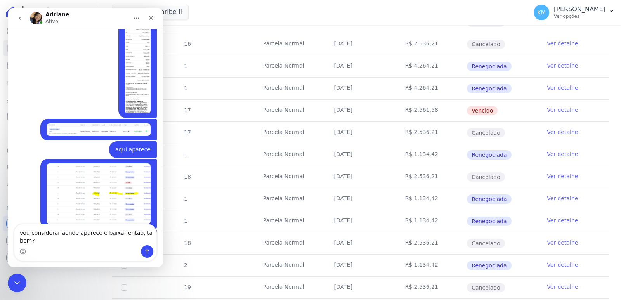
type textarea "vou considerar aonde aparece e baixar então, ta bem?"
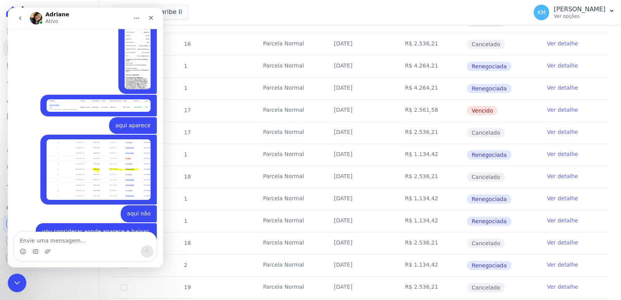
scroll to position [1218, 0]
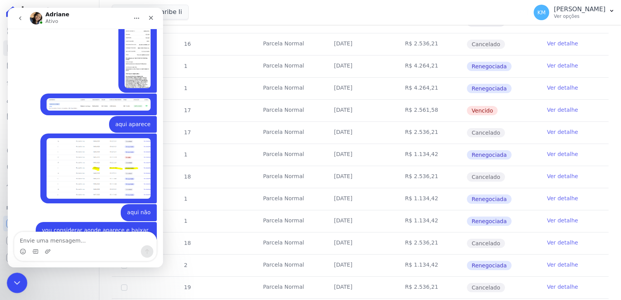
drag, startPoint x: 14, startPoint y: 278, endPoint x: 43, endPoint y: 551, distance: 275.2
click at [14, 276] on div "Encerramento do Messenger da Intercom" at bounding box center [16, 282] width 19 height 19
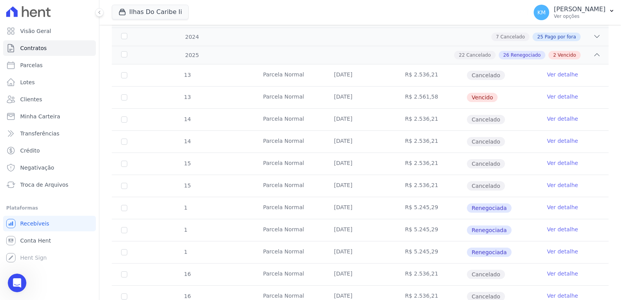
scroll to position [116, 0]
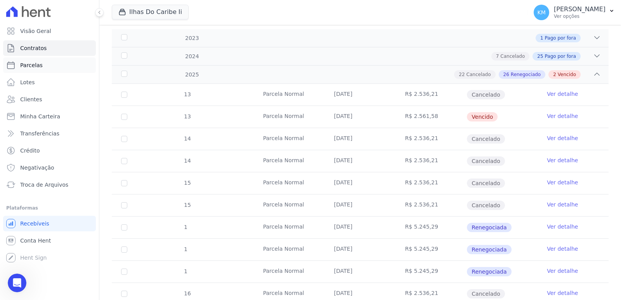
click at [17, 65] on link "Parcelas" at bounding box center [49, 65] width 93 height 16
click at [46, 67] on link "Parcelas" at bounding box center [49, 65] width 93 height 16
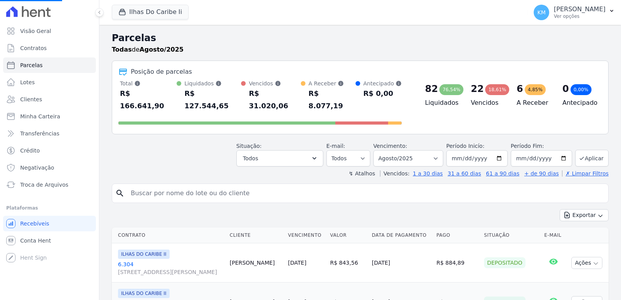
select select
click at [207, 186] on input "search" at bounding box center [365, 194] width 479 height 16
type input "roberto brito"
select select
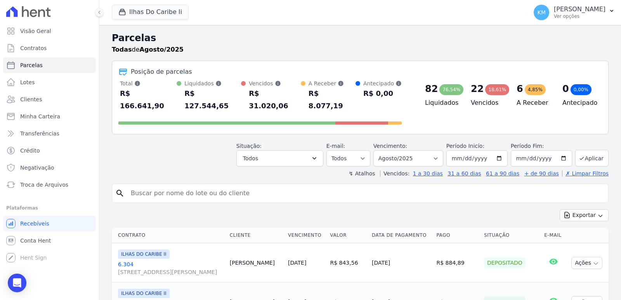
scroll to position [78, 0]
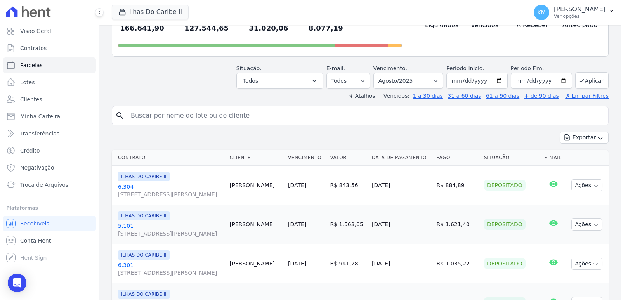
click at [155, 108] on input "search" at bounding box center [365, 116] width 479 height 16
type input "roberto brito"
select select
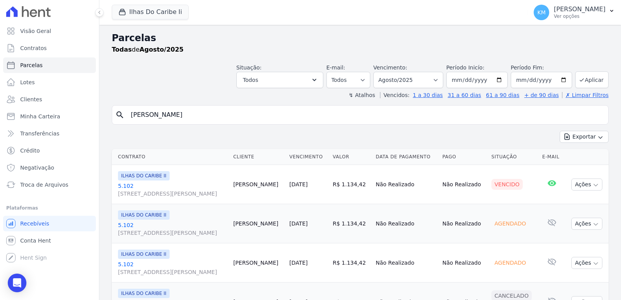
click at [212, 112] on div "search roberto brito" at bounding box center [360, 114] width 497 height 19
drag, startPoint x: 211, startPoint y: 116, endPoint x: 217, endPoint y: 113, distance: 7.1
click at [214, 115] on input "roberto brito" at bounding box center [365, 115] width 479 height 16
select select
click at [407, 75] on select "[GEOGRAPHIC_DATA] por período ──────── Todos os meses Agosto/2022 Setembro/2022…" at bounding box center [408, 80] width 70 height 16
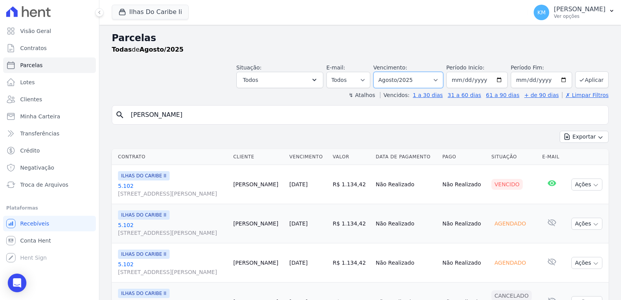
select select "07/2025"
click at [378, 72] on select "[GEOGRAPHIC_DATA] por período ──────── Todos os meses Agosto/2022 Setembro/2022…" at bounding box center [408, 80] width 70 height 16
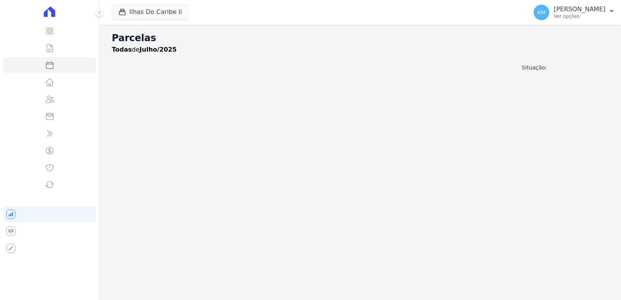
select select
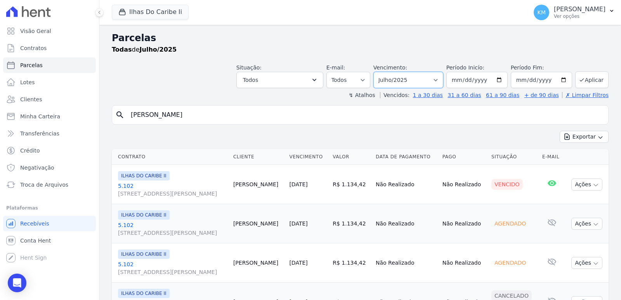
drag, startPoint x: 407, startPoint y: 87, endPoint x: 407, endPoint y: 82, distance: 5.0
click at [407, 84] on select "[GEOGRAPHIC_DATA] por período ──────── Todos os meses Agosto/2022 Setembro/2022…" at bounding box center [408, 80] width 70 height 16
select select "06/2025"
click at [378, 72] on select "[GEOGRAPHIC_DATA] por período ──────── Todos os meses Agosto/2022 Setembro/2022…" at bounding box center [408, 80] width 70 height 16
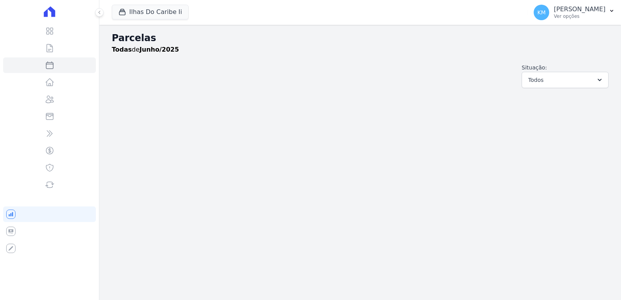
select select
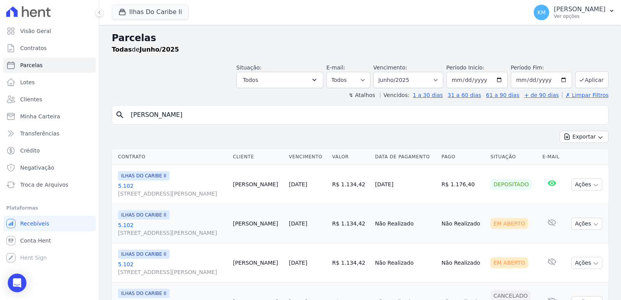
click at [203, 121] on input "[PERSON_NAME]" at bounding box center [365, 115] width 479 height 16
click at [205, 116] on input "[PERSON_NAME]" at bounding box center [365, 115] width 479 height 16
drag, startPoint x: 200, startPoint y: 115, endPoint x: 0, endPoint y: 87, distance: 201.9
click at [0, 87] on div "Visão Geral Contratos [GEOGRAPHIC_DATA] Lotes Clientes Minha Carteira Transferê…" at bounding box center [310, 150] width 621 height 300
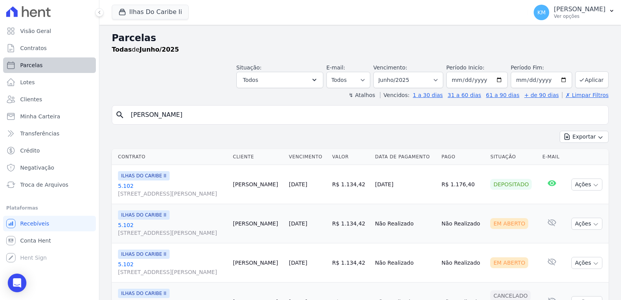
paste input "[PERSON_NAME]"
type input "[PERSON_NAME]"
select select
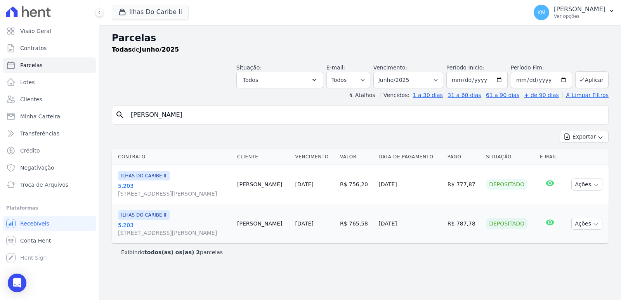
click at [416, 89] on header "Parcelas Todas de Junho/2025 Situação: Agendado Em Aberto Pago Processando Canc…" at bounding box center [360, 65] width 497 height 68
click at [405, 74] on select "[GEOGRAPHIC_DATA] por período ──────── Todos os meses Agosto/2022 Setembro/2022…" at bounding box center [408, 80] width 70 height 16
select select "07/2025"
click at [384, 72] on select "[GEOGRAPHIC_DATA] por período ──────── Todos os meses Agosto/2022 Setembro/2022…" at bounding box center [408, 80] width 70 height 16
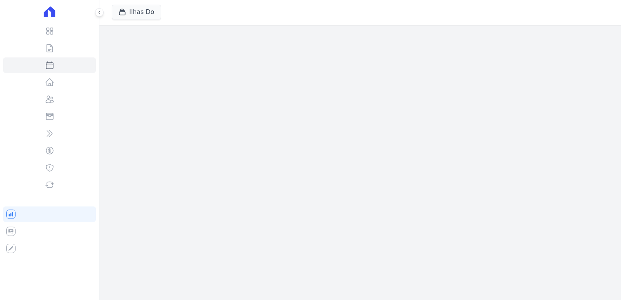
select select
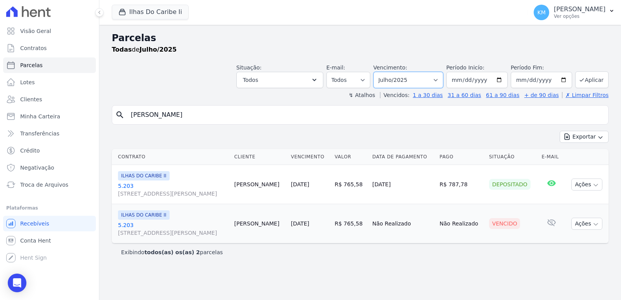
click at [417, 81] on select "[GEOGRAPHIC_DATA] por período ──────── Todos os meses Agosto/2022 Setembro/2022…" at bounding box center [408, 80] width 70 height 16
select select "08/2025"
click at [384, 72] on select "[GEOGRAPHIC_DATA] por período ──────── Todos os meses Agosto/2022 Setembro/2022…" at bounding box center [408, 80] width 70 height 16
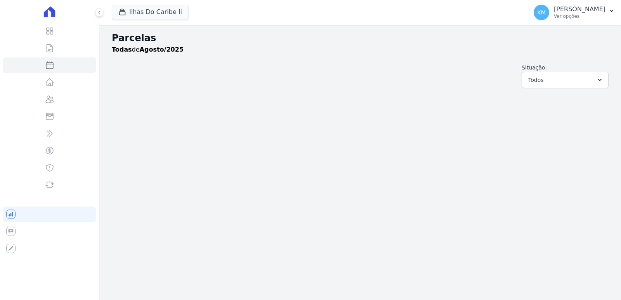
select select
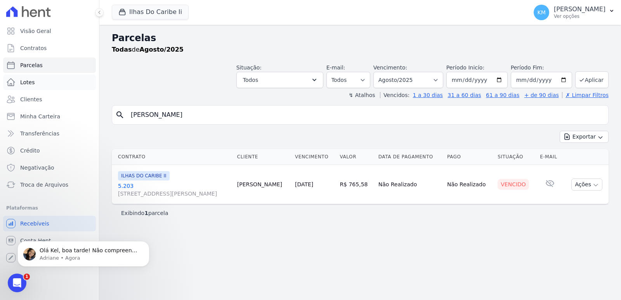
drag, startPoint x: 210, startPoint y: 118, endPoint x: 95, endPoint y: 86, distance: 119.1
click at [63, 92] on div "Visão Geral Contratos [GEOGRAPHIC_DATA] Lotes Clientes Minha Carteira Transferê…" at bounding box center [310, 150] width 621 height 300
paste input "[PERSON_NAME] DAS NE"
type input "[PERSON_NAME]"
select select
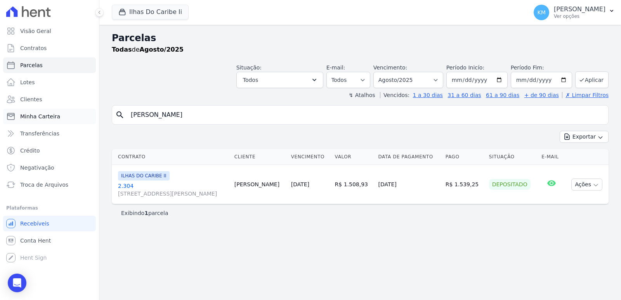
drag, startPoint x: 225, startPoint y: 113, endPoint x: 7, endPoint y: 110, distance: 218.2
click at [7, 110] on div "Visão Geral Contratos Parcelas Lotes Clientes Minha Carteira Transferências Cré…" at bounding box center [310, 150] width 621 height 300
paste input "IAGO TEIXEIRA LIMA"
type input "TIAGO TEIXEIRA LIMA"
select select
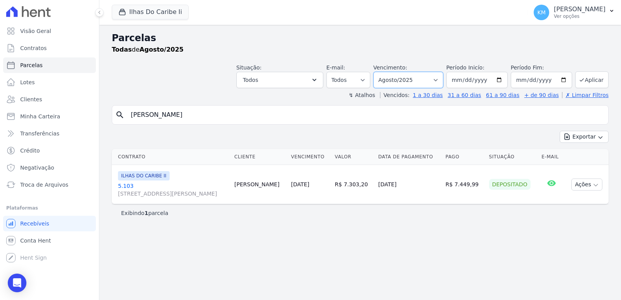
click at [423, 80] on select "[GEOGRAPHIC_DATA] por período ──────── Todos os meses Agosto/2022 Setembro/2022…" at bounding box center [408, 80] width 70 height 16
select select "07/2025"
click at [384, 72] on select "[GEOGRAPHIC_DATA] por período ──────── Todos os meses Agosto/2022 Setembro/2022…" at bounding box center [408, 80] width 70 height 16
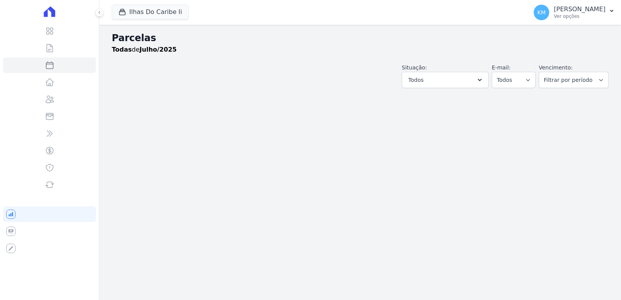
select select
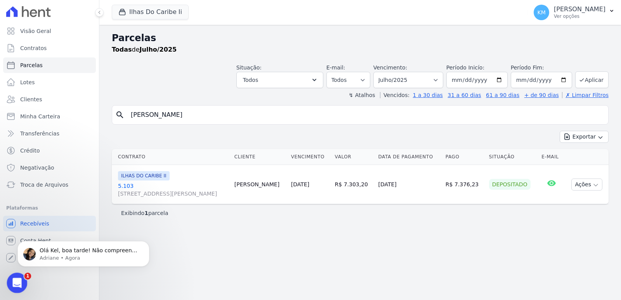
click at [16, 278] on icon "Abertura do Messenger da Intercom" at bounding box center [16, 282] width 13 height 13
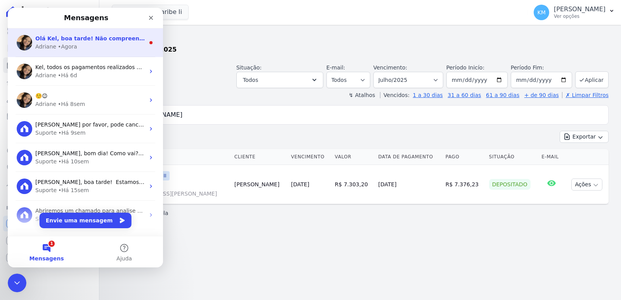
click at [67, 37] on span "Olá Kel, boa tarde! Não compreendi: você irá realizar a baixa da parcela?" at bounding box center [147, 38] width 224 height 6
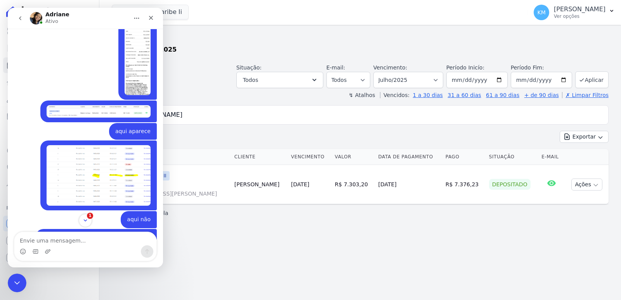
scroll to position [1261, 0]
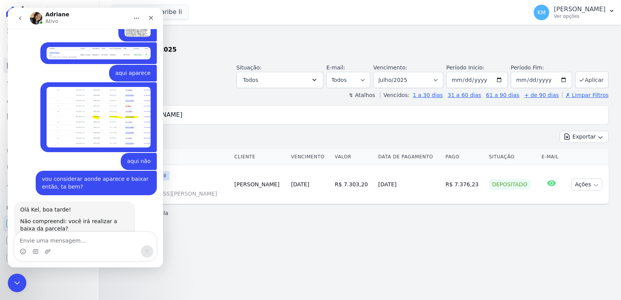
click at [86, 217] on div "Olá Kel, boa tarde! Não compreendi: você irá realizar a baixa da parcela? Adria…" at bounding box center [85, 227] width 143 height 53
click at [14, 284] on icon "Encerramento do Messenger da Intercom" at bounding box center [15, 281] width 9 height 9
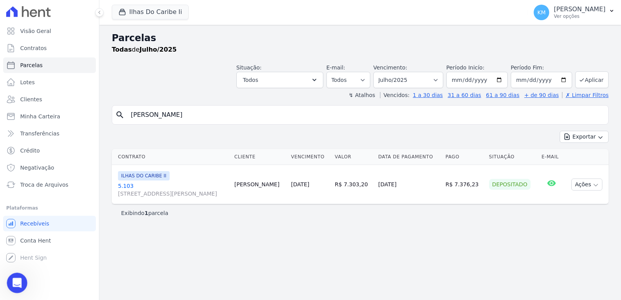
click at [19, 283] on icon "Abertura do Messenger da Intercom" at bounding box center [16, 282] width 13 height 13
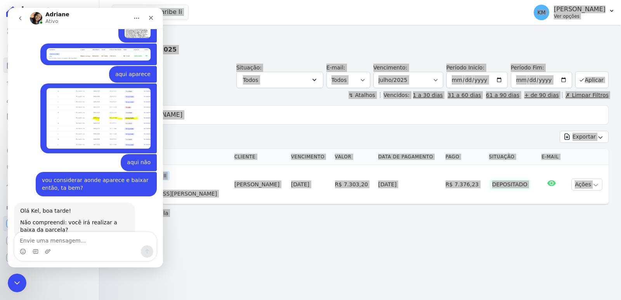
click at [53, 241] on textarea "Envie uma mensagem..." at bounding box center [85, 238] width 142 height 13
type textarea "sim, em outro sistema que temos"
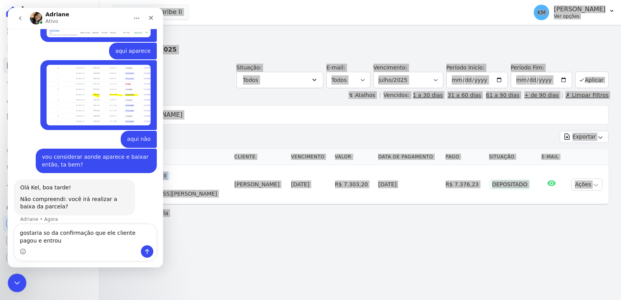
scroll to position [1292, 0]
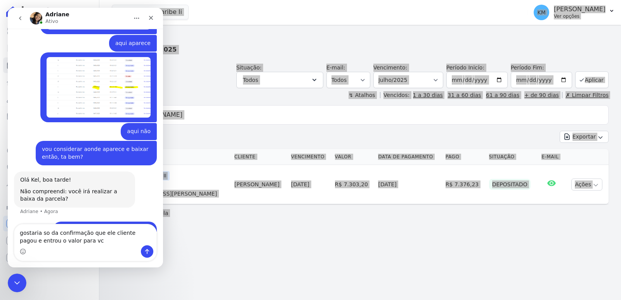
type textarea "gostaria so da confirmação que ele cliente pagou e entrou o valor para vcs"
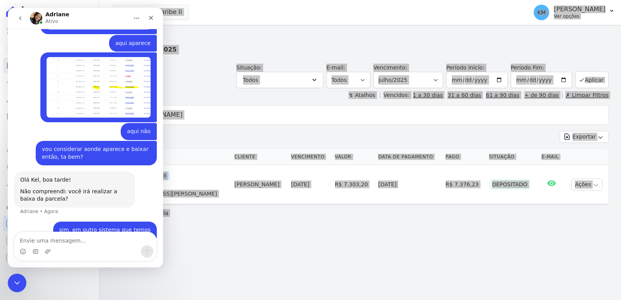
scroll to position [1309, 0]
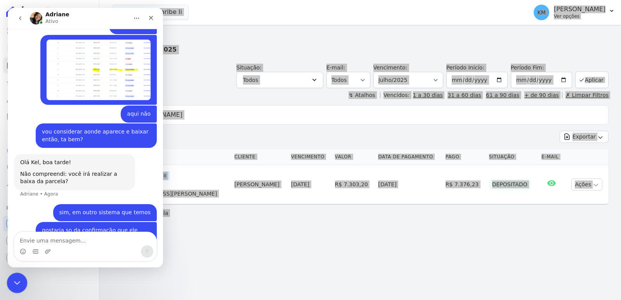
click at [17, 283] on icon "Encerramento do Messenger da Intercom" at bounding box center [15, 281] width 9 height 9
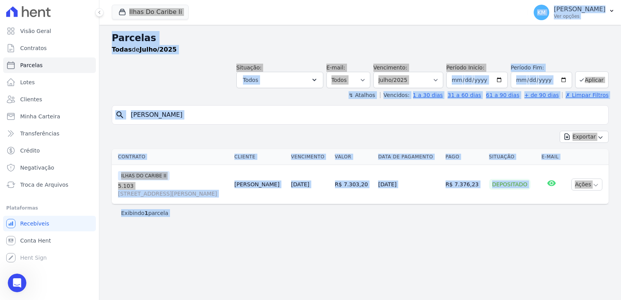
click at [253, 236] on div "Parcelas Todas de Julho/2025 Situação: Agendado Em Aberto Pago Processando Canc…" at bounding box center [360, 162] width 522 height 275
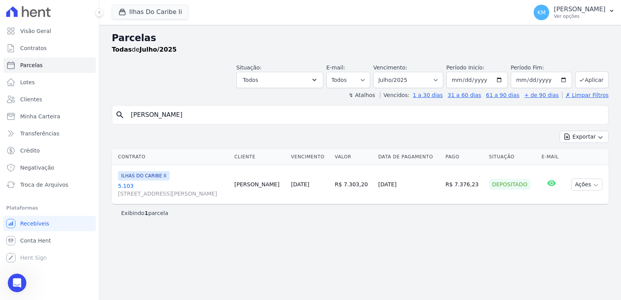
drag, startPoint x: 97, startPoint y: 114, endPoint x: 0, endPoint y: 106, distance: 97.8
click at [0, 106] on div "Visão Geral Contratos [GEOGRAPHIC_DATA] Lotes Clientes Minha Carteira Transferê…" at bounding box center [310, 150] width 621 height 300
paste input "[PERSON_NAME]"
type input "[PERSON_NAME]"
select select
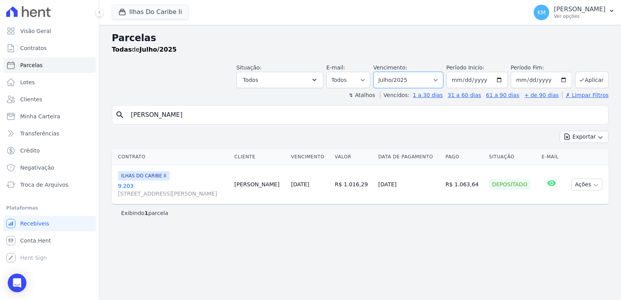
click at [413, 76] on select "[GEOGRAPHIC_DATA] por período ──────── Todos os meses Agosto/2022 Setembro/2022…" at bounding box center [408, 80] width 70 height 16
select select "08/2025"
click at [384, 72] on select "[GEOGRAPHIC_DATA] por período ──────── Todos os meses Agosto/2022 Setembro/2022…" at bounding box center [408, 80] width 70 height 16
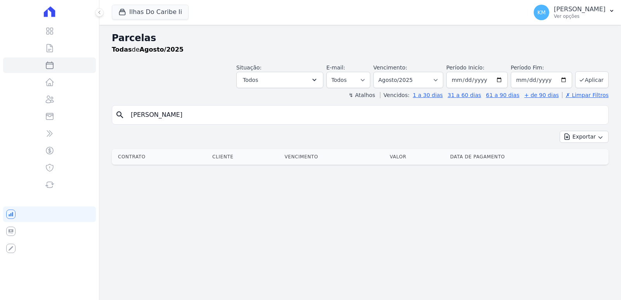
select select
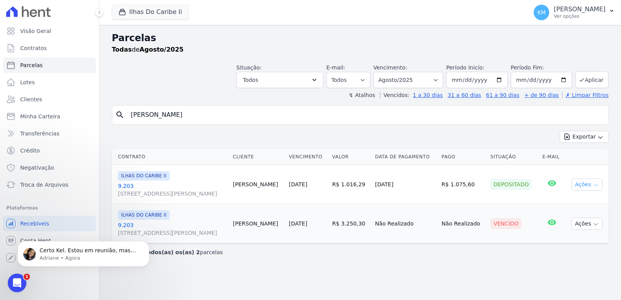
drag, startPoint x: 604, startPoint y: 190, endPoint x: 592, endPoint y: 188, distance: 12.3
click at [603, 189] on td "Ações Ver boleto Antecipar Antecipação não disponível Enviar whatsapp Não é pos…" at bounding box center [587, 184] width 44 height 39
click at [592, 187] on button "Ações" at bounding box center [586, 185] width 31 height 12
click at [576, 203] on link "Ver boleto" at bounding box center [584, 202] width 75 height 14
click at [412, 246] on div "Contrato Cliente Vencimento Valor Data de Pagamento Pago Situação E-mail ILHAS …" at bounding box center [360, 196] width 522 height 101
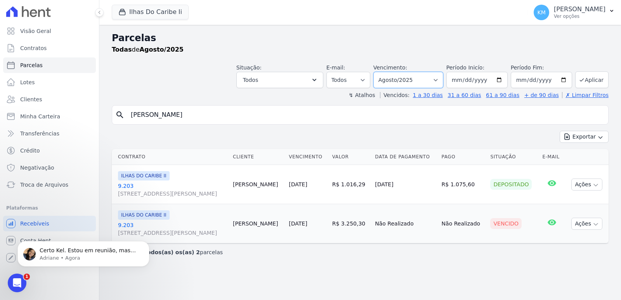
click at [416, 78] on select "Filtrar por período ──────── Todos os meses Agosto/2022 Setembro/2022 Outubro/2…" at bounding box center [408, 80] width 70 height 16
click at [431, 82] on select "Filtrar por período ──────── Todos os meses Agosto/2022 Setembro/2022 Outubro/2…" at bounding box center [408, 80] width 70 height 16
select select "07/2025"
click at [384, 72] on select "Filtrar por período ──────── Todos os meses Agosto/2022 Setembro/2022 Outubro/2…" at bounding box center [408, 80] width 70 height 16
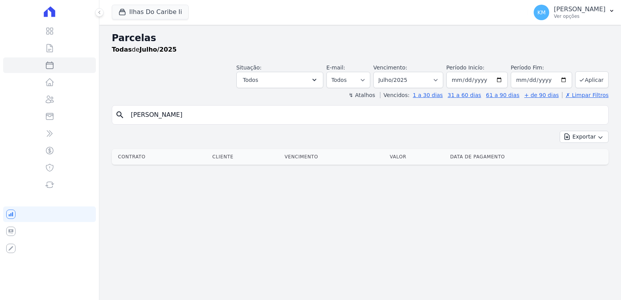
select select
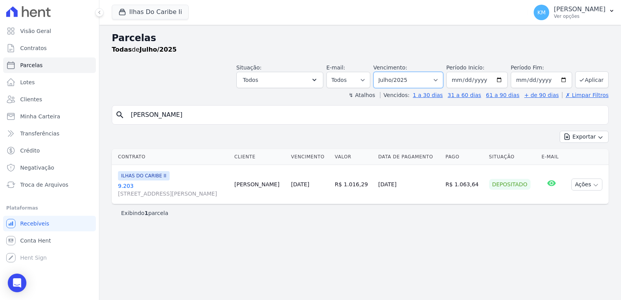
click at [443, 85] on select "[GEOGRAPHIC_DATA] por período ──────── Todos os meses Agosto/2022 Setembro/2022…" at bounding box center [408, 80] width 70 height 16
select select "06/2025"
click at [384, 72] on select "[GEOGRAPHIC_DATA] por período ──────── Todos os meses Agosto/2022 Setembro/2022…" at bounding box center [408, 80] width 70 height 16
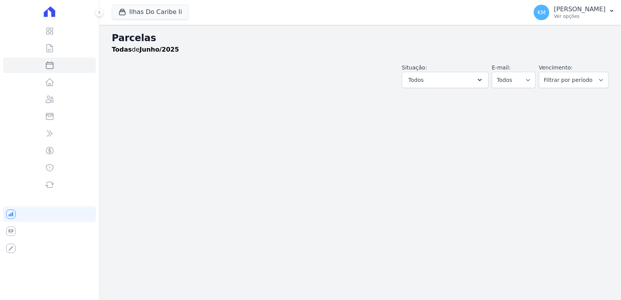
select select
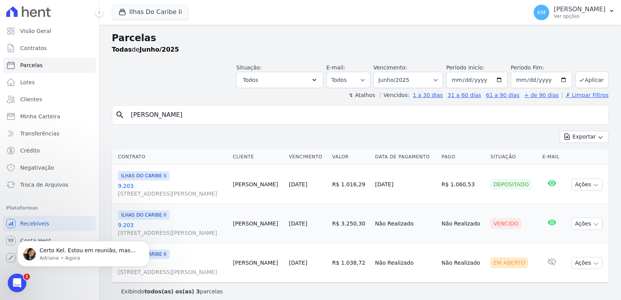
drag, startPoint x: 240, startPoint y: 118, endPoint x: 0, endPoint y: 121, distance: 240.3
click at [0, 121] on div "Visão Geral Contratos [GEOGRAPHIC_DATA] Lotes Clientes Minha Carteira Transferê…" at bounding box center [310, 150] width 621 height 300
paste input "[PERSON_NAME]"
type input "[PERSON_NAME]"
select select
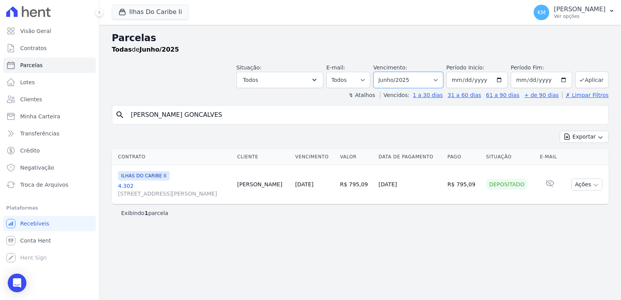
click at [431, 80] on select "[GEOGRAPHIC_DATA] por período ──────── Todos os meses Agosto/2022 Setembro/2022…" at bounding box center [408, 80] width 70 height 16
select select "08/2025"
click at [384, 72] on select "[GEOGRAPHIC_DATA] por período ──────── Todos os meses Agosto/2022 Setembro/2022…" at bounding box center [408, 80] width 70 height 16
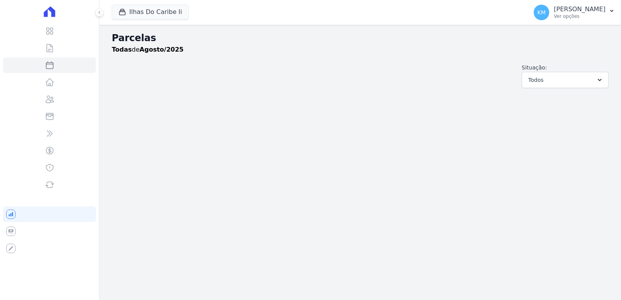
select select
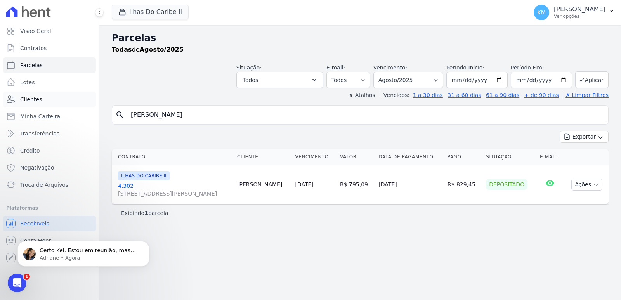
drag, startPoint x: 205, startPoint y: 113, endPoint x: 17, endPoint y: 106, distance: 187.2
click at [17, 110] on div "Visão Geral Contratos [GEOGRAPHIC_DATA] Lotes Clientes Minha Carteira Transferê…" at bounding box center [310, 150] width 621 height 300
paste input "TOR DE [PERSON_NAME]"
type input "[PERSON_NAME]"
select select
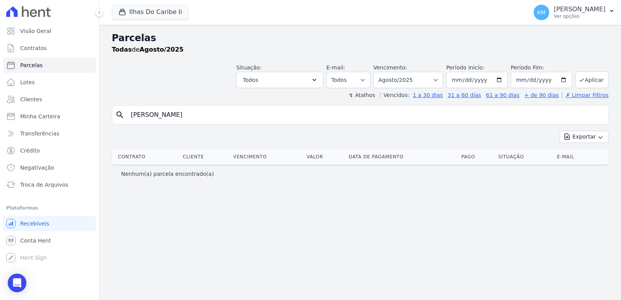
click at [227, 115] on input "VITOR DE SALES RICHTERv" at bounding box center [365, 115] width 479 height 16
type input "VITOR DE SALES RICHTER"
select select
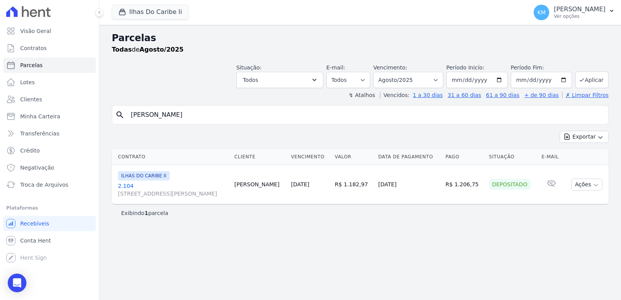
drag, startPoint x: 213, startPoint y: 114, endPoint x: 0, endPoint y: 111, distance: 213.2
click at [0, 111] on div "Visão Geral Contratos [GEOGRAPHIC_DATA] Lotes Clientes Minha Carteira Transferê…" at bounding box center [310, 150] width 621 height 300
paste input "WILLIAM DOUGLAS GOMES"
type input "WILLIAM DOUGLAS GOMES"
select select
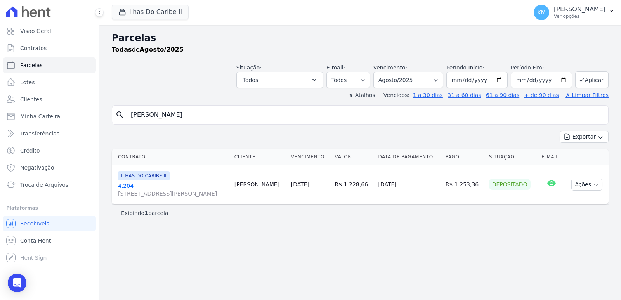
drag, startPoint x: 229, startPoint y: 116, endPoint x: 1, endPoint y: 113, distance: 227.9
click at [0, 113] on div "Visão Geral Contratos [GEOGRAPHIC_DATA] Lotes Clientes Minha Carteira Transferê…" at bounding box center [310, 150] width 621 height 300
paste input "N HARTMANN"
type input "WILLIAN HARTMANN"
select select
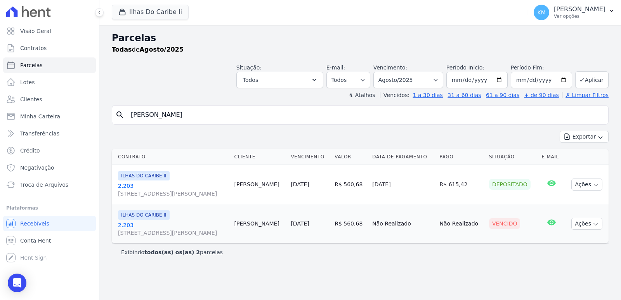
drag, startPoint x: 200, startPoint y: 115, endPoint x: 13, endPoint y: 108, distance: 186.9
click at [13, 108] on div "Visão Geral Contratos [GEOGRAPHIC_DATA] Lotes Clientes Minha Carteira Transferê…" at bounding box center [310, 150] width 621 height 300
paste input "YASMIN DA SILVA BASTISTA"
type input "YASMIN DA SILVA BASTISTA"
select select
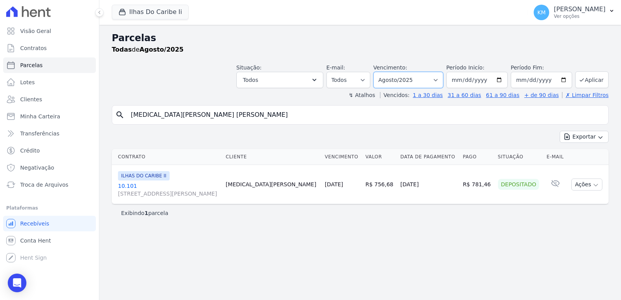
click at [412, 85] on select "Filtrar por período ──────── Todos os meses Agosto/2022 Setembro/2022 Outubro/2…" at bounding box center [408, 80] width 70 height 16
select select "07/2025"
click at [384, 72] on select "Filtrar por período ──────── Todos os meses Agosto/2022 Setembro/2022 Outubro/2…" at bounding box center [408, 80] width 70 height 16
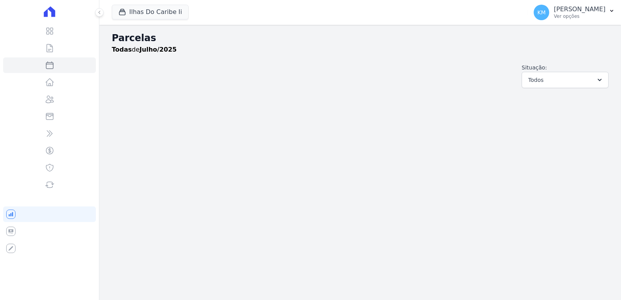
select select
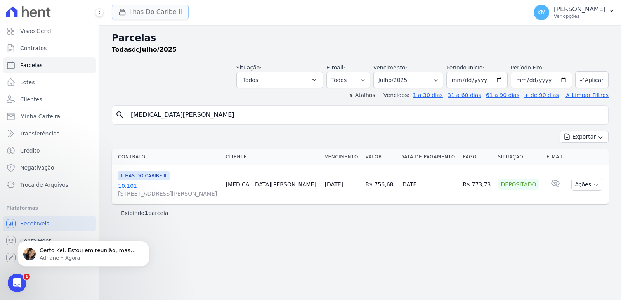
click at [142, 15] on button "Ilhas Do Caribe Ii" at bounding box center [150, 12] width 77 height 15
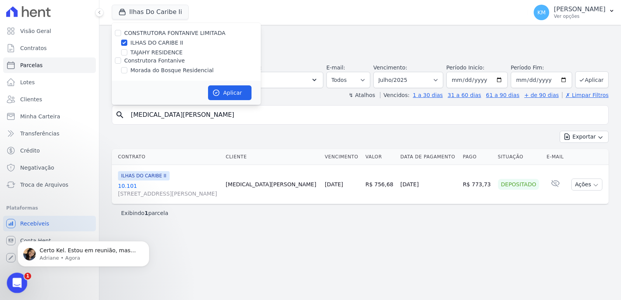
click at [15, 282] on icon "Abertura do Messenger da Intercom" at bounding box center [16, 282] width 13 height 13
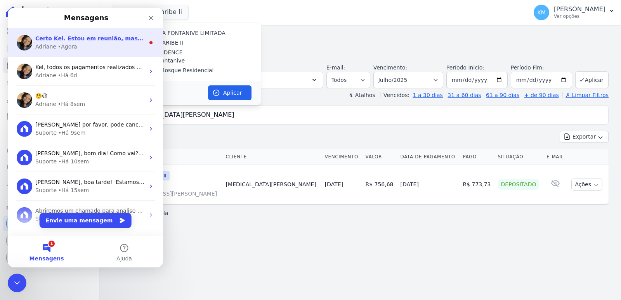
click at [64, 47] on div "• Agora" at bounding box center [67, 47] width 19 height 8
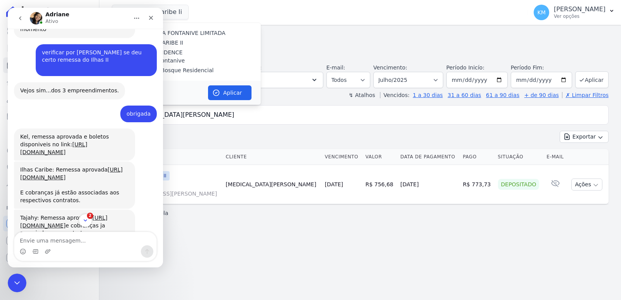
scroll to position [591, 0]
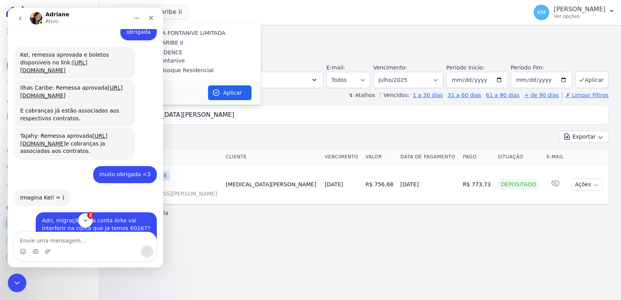
click at [86, 220] on icon "Scroll to bottom" at bounding box center [85, 220] width 7 height 7
click at [90, 236] on textarea "Envie uma mensagem..." at bounding box center [85, 238] width 142 height 13
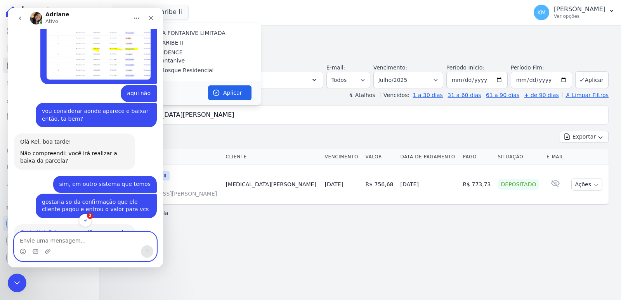
scroll to position [1347, 0]
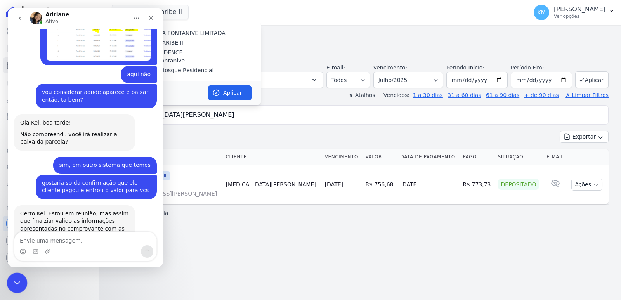
drag, startPoint x: 15, startPoint y: 280, endPoint x: 18, endPoint y: 274, distance: 6.9
click at [14, 280] on icon "Encerramento do Messenger da Intercom" at bounding box center [15, 281] width 9 height 9
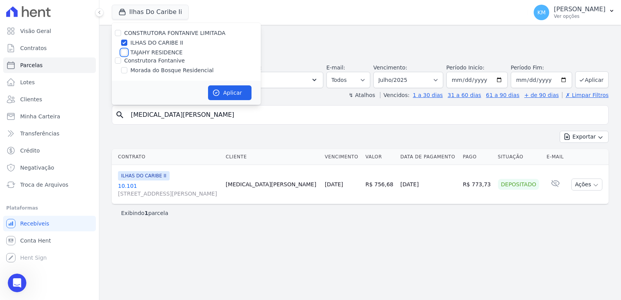
click at [125, 52] on input "TAJAHY RESIDENCE" at bounding box center [124, 52] width 6 height 6
checkbox input "true"
click at [122, 42] on input "ILHAS DO CARIBE II" at bounding box center [124, 43] width 6 height 6
checkbox input "false"
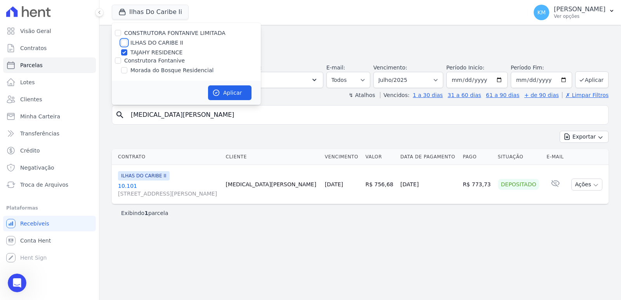
checkbox input "false"
click at [221, 88] on button "Aplicar" at bounding box center [229, 92] width 43 height 15
select select
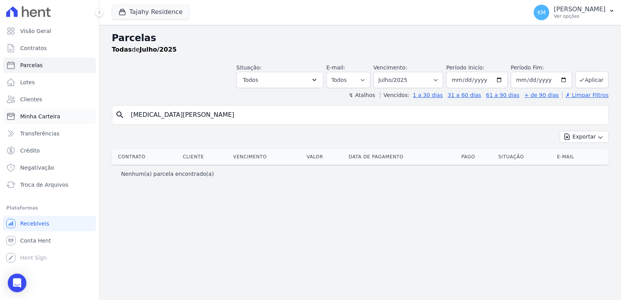
drag, startPoint x: 237, startPoint y: 117, endPoint x: 61, endPoint y: 115, distance: 176.3
click at [57, 116] on div "Visão Geral Contratos Parcelas Lotes Clientes Minha Carteira Transferências Cré…" at bounding box center [310, 150] width 621 height 300
click at [257, 115] on input "search" at bounding box center [365, 115] width 479 height 16
paste input "ADRIANO MOREIRA MARQUES"
type input "ADRIANO MOREIRA MARQUES"
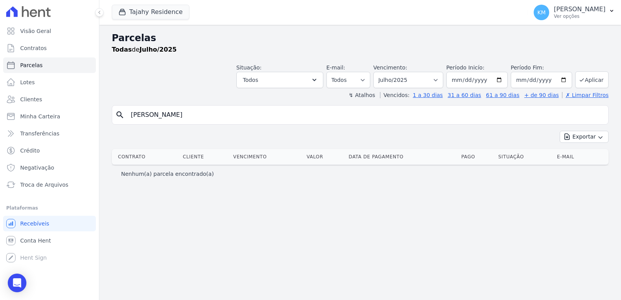
select select
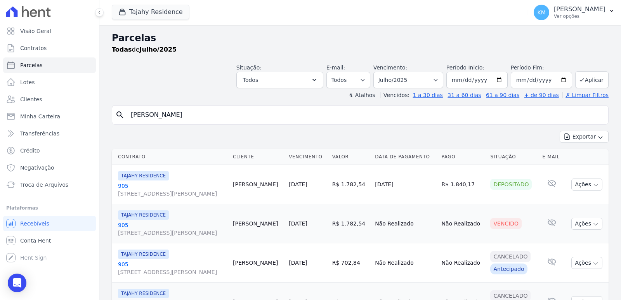
click at [151, 70] on div "Situação: Agendado Em Aberto Pago Processando Cancelado Vencido Transferindo De…" at bounding box center [360, 75] width 497 height 28
click at [412, 82] on select "Filtrar por período ──────── Todos os meses Março/2024 Abril/2024 Maio/2024 Jun…" at bounding box center [408, 80] width 70 height 16
click at [186, 78] on div "Situação: Agendado Em Aberto Pago Processando Cancelado Vencido Transferindo De…" at bounding box center [360, 75] width 497 height 28
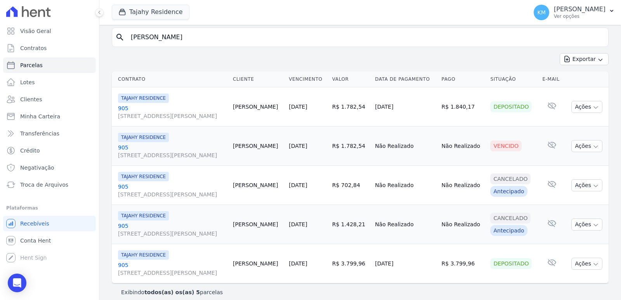
scroll to position [85, 0]
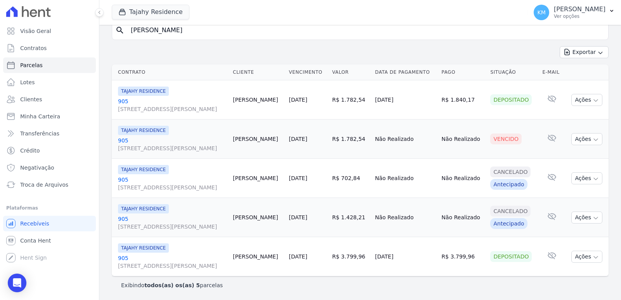
drag, startPoint x: 583, startPoint y: 266, endPoint x: 580, endPoint y: 259, distance: 7.4
click at [582, 264] on td "Ações Ver boleto Antecipar Antecipação não disponível Enviar whatsapp Não é pos…" at bounding box center [587, 256] width 44 height 39
click at [580, 256] on button "Ações" at bounding box center [586, 257] width 31 height 12
click at [558, 273] on link "Ver boleto" at bounding box center [584, 274] width 75 height 14
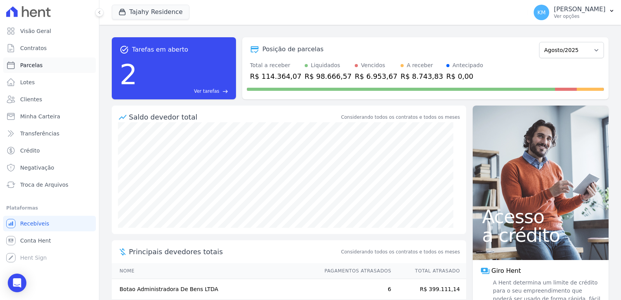
click at [31, 67] on span "Parcelas" at bounding box center [31, 65] width 23 height 8
select select
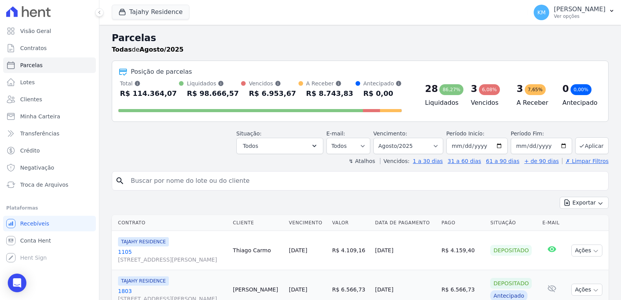
click at [163, 186] on input "search" at bounding box center [365, 181] width 479 height 16
type input "[PERSON_NAME]"
select select
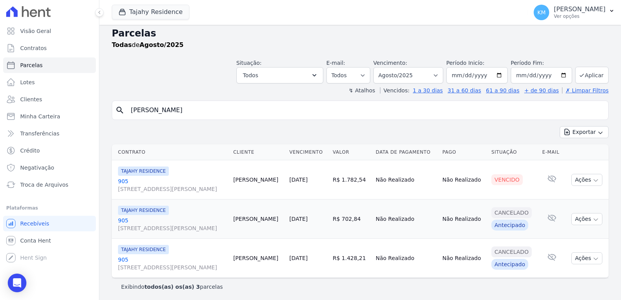
scroll to position [6, 0]
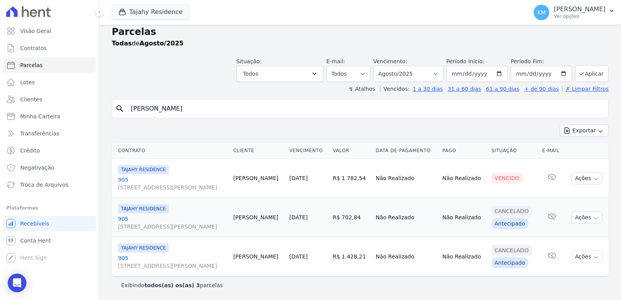
drag, startPoint x: 185, startPoint y: 111, endPoint x: 0, endPoint y: 105, distance: 184.9
click at [0, 105] on div "Visão Geral Contratos [GEOGRAPHIC_DATA] Lotes Clientes Minha Carteira Transferê…" at bounding box center [310, 150] width 621 height 300
type input "[PERSON_NAME]"
select select
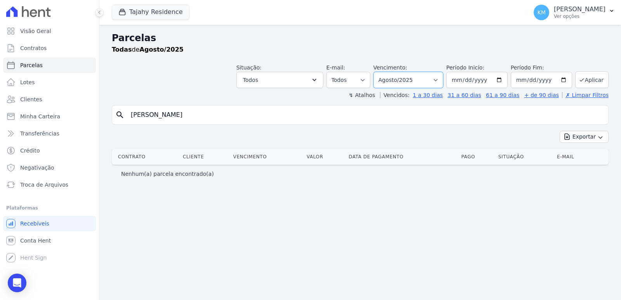
click at [408, 78] on select "Filtrar por período ──────── Todos os meses Março/2024 Abril/2024 Maio/2024 Jun…" at bounding box center [408, 80] width 70 height 16
click at [218, 117] on input "alexandre ander" at bounding box center [365, 115] width 479 height 16
click at [189, 116] on input "alexandre ander" at bounding box center [365, 115] width 479 height 16
type input "alexandre and"
select select
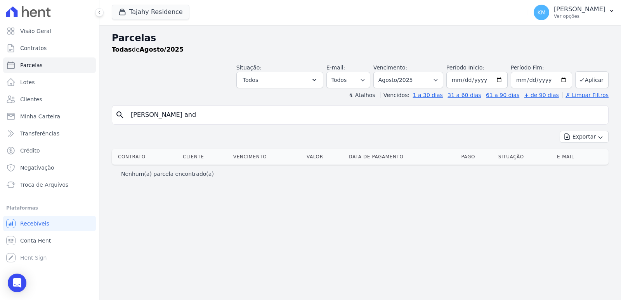
drag, startPoint x: 188, startPoint y: 115, endPoint x: 133, endPoint y: 102, distance: 56.2
click at [133, 102] on div "Parcelas Todas de Agosto/2025 Situação: Agendado Em Aberto Pago Processando Can…" at bounding box center [360, 162] width 522 height 275
drag, startPoint x: 156, startPoint y: 113, endPoint x: 15, endPoint y: 91, distance: 142.9
click at [14, 93] on div "Visão Geral Contratos Parcelas Lotes Clientes Minha Carteira Transferências Cré…" at bounding box center [310, 150] width 621 height 300
type input "botao"
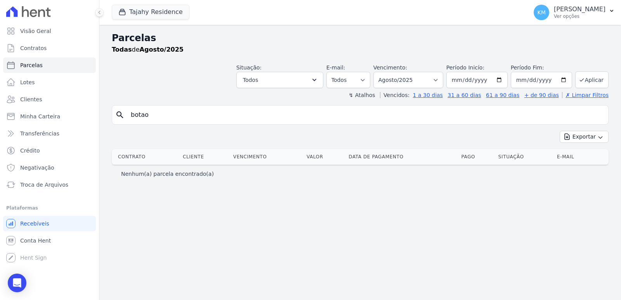
select select
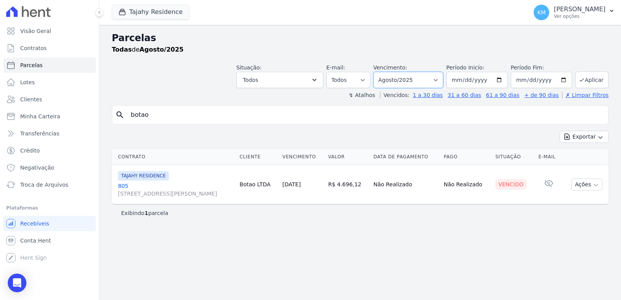
click at [423, 83] on select "Filtrar por período ──────── Todos os meses Março/2024 Abril/2024 Maio/2024 Jun…" at bounding box center [408, 80] width 70 height 16
select select "07/2025"
click at [384, 72] on select "Filtrar por período ──────── Todos os meses Março/2024 Abril/2024 Maio/2024 Jun…" at bounding box center [408, 80] width 70 height 16
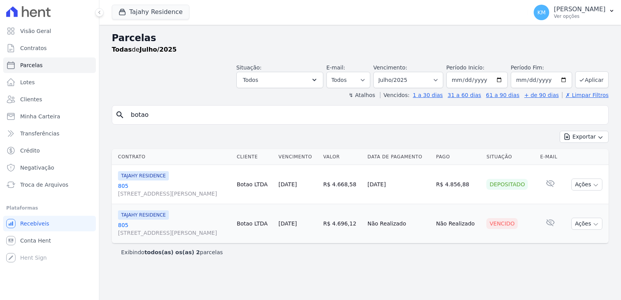
select select
click at [412, 77] on select "Filtrar por período ──────── Todos os meses Março/2024 Abril/2024 Maio/2024 Jun…" at bounding box center [408, 80] width 70 height 16
select select "06/2025"
click at [384, 72] on select "Filtrar por período ──────── Todos os meses Março/2024 Abril/2024 Maio/2024 Jun…" at bounding box center [408, 80] width 70 height 16
select select
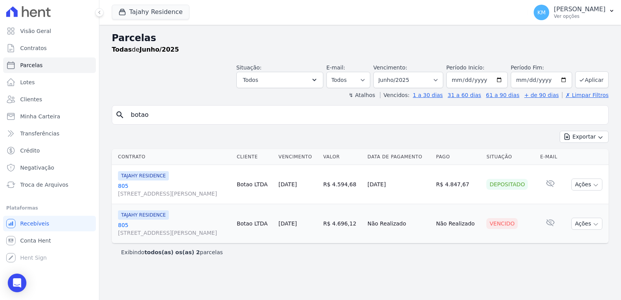
click at [163, 117] on input "botao" at bounding box center [365, 115] width 479 height 16
click at [418, 84] on select "Filtrar por período ──────── Todos os meses Março/2024 Abril/2024 Maio/2024 Jun…" at bounding box center [408, 80] width 70 height 16
click at [384, 72] on select "Filtrar por período ──────── Todos os meses Março/2024 Abril/2024 Maio/2024 Jun…" at bounding box center [408, 80] width 70 height 16
click at [431, 83] on select "Filtrar por período ──────── Todos os meses Março/2024 Abril/2024 Maio/2024 Jun…" at bounding box center [408, 80] width 70 height 16
select select "07/2025"
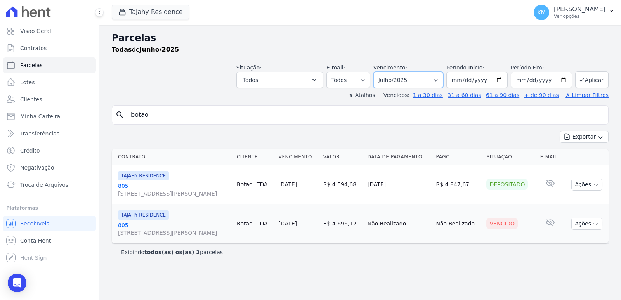
click at [384, 72] on select "Filtrar por período ──────── Todos os meses Março/2024 Abril/2024 Maio/2024 Jun…" at bounding box center [408, 80] width 70 height 16
select select
drag, startPoint x: 427, startPoint y: 82, endPoint x: 427, endPoint y: 87, distance: 4.7
click at [427, 82] on select "Filtrar por período ──────── Todos os meses Março/2024 Abril/2024 Maio/2024 Jun…" at bounding box center [408, 80] width 70 height 16
select select "08/2025"
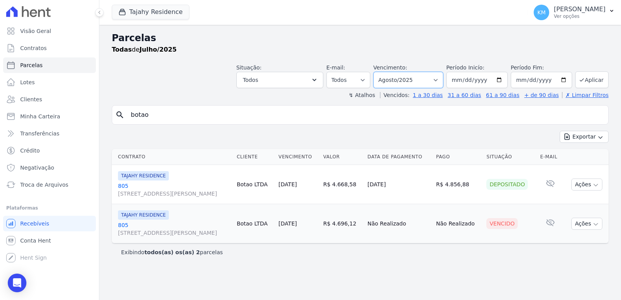
click at [384, 72] on select "Filtrar por período ──────── Todos os meses Março/2024 Abril/2024 Maio/2024 Jun…" at bounding box center [408, 80] width 70 height 16
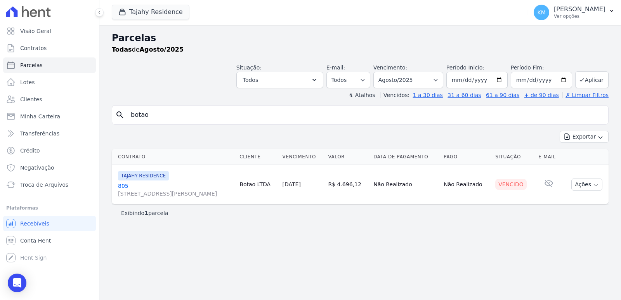
select select
click at [38, 44] on link "Contratos" at bounding box center [49, 48] width 93 height 16
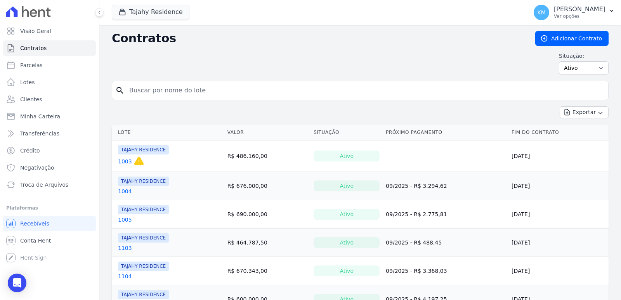
drag, startPoint x: 170, startPoint y: 85, endPoint x: 167, endPoint y: 89, distance: 5.8
click at [168, 87] on input "search" at bounding box center [365, 91] width 481 height 16
click at [166, 89] on input "search" at bounding box center [365, 91] width 481 height 16
type input "805"
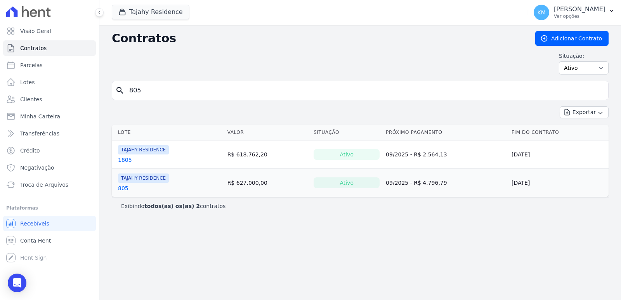
click at [123, 189] on link "805" at bounding box center [123, 188] width 10 height 8
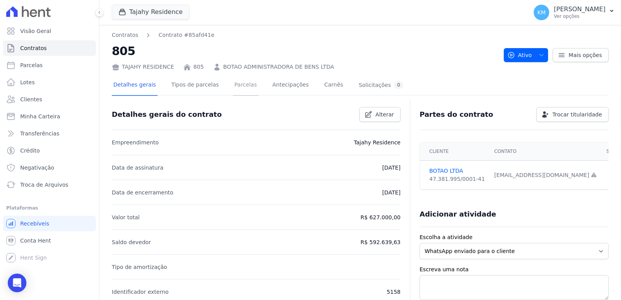
drag, startPoint x: 234, startPoint y: 82, endPoint x: 231, endPoint y: 84, distance: 4.1
click at [233, 83] on link "Parcelas" at bounding box center [246, 85] width 26 height 21
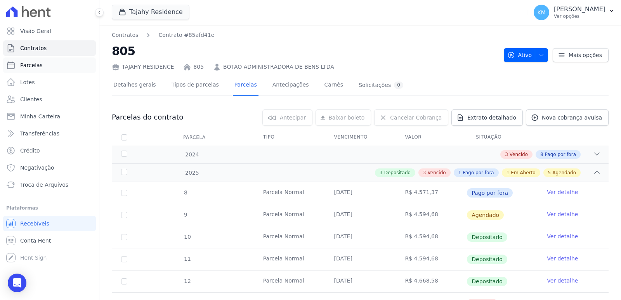
click at [35, 66] on span "Parcelas" at bounding box center [31, 65] width 23 height 8
select select
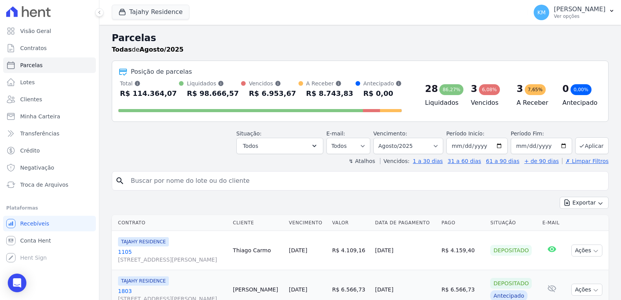
drag, startPoint x: 182, startPoint y: 175, endPoint x: 180, endPoint y: 181, distance: 6.4
click at [180, 181] on input "search" at bounding box center [365, 181] width 479 height 16
click at [179, 181] on input "search" at bounding box center [365, 181] width 479 height 16
click at [180, 181] on input "search" at bounding box center [365, 181] width 479 height 16
type input "fabiulo"
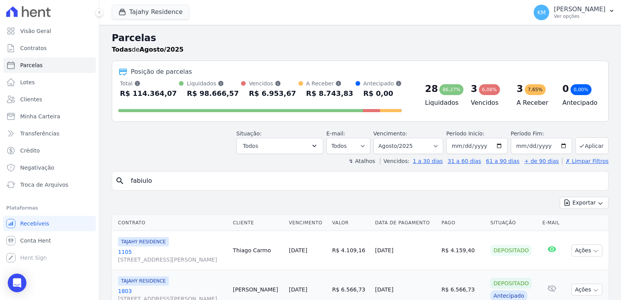
select select
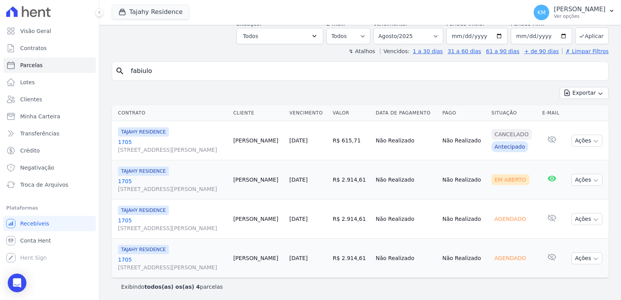
scroll to position [45, 0]
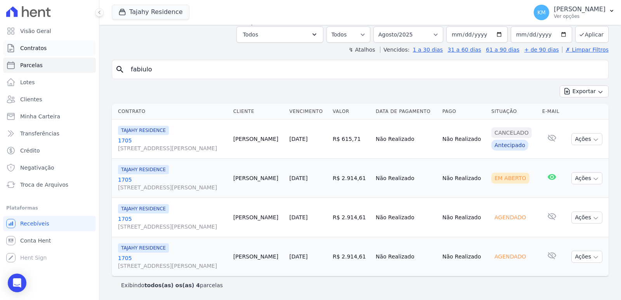
drag, startPoint x: 180, startPoint y: 67, endPoint x: 5, endPoint y: 47, distance: 175.9
click at [5, 47] on div "Visão Geral Contratos Parcelas Lotes Clientes Minha Carteira Transferências Cré…" at bounding box center [310, 150] width 621 height 300
type input "fernando ri"
select select
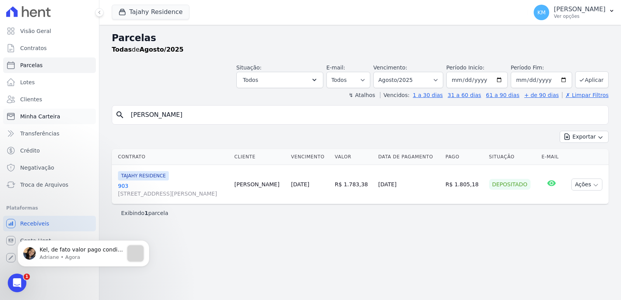
drag, startPoint x: 170, startPoint y: 116, endPoint x: 39, endPoint y: 113, distance: 130.9
click at [39, 113] on div "Visão Geral Contratos Parcelas Lotes Clientes Minha Carteira Transferências Cré…" at bounding box center [310, 150] width 621 height 300
type input "[PERSON_NAME]"
select select
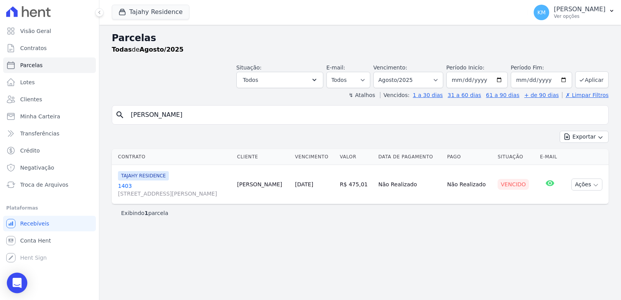
click at [21, 276] on div "Open Intercom Messenger" at bounding box center [17, 283] width 21 height 21
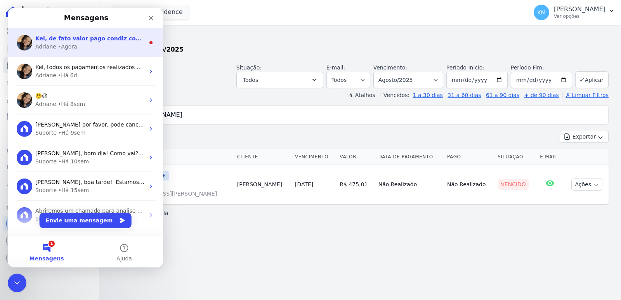
click at [83, 43] on div "Adriane • Agora" at bounding box center [89, 47] width 109 height 8
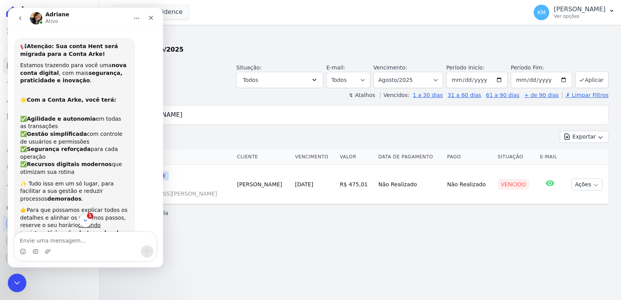
scroll to position [1, 0]
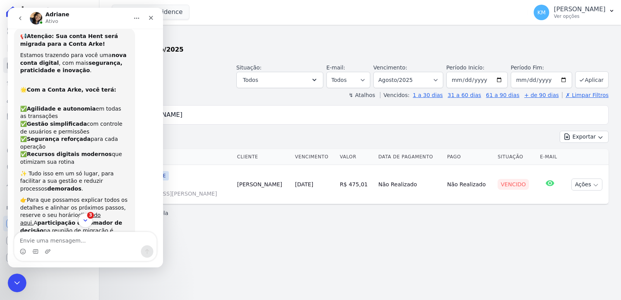
click at [86, 223] on icon "Scroll to bottom" at bounding box center [85, 220] width 7 height 7
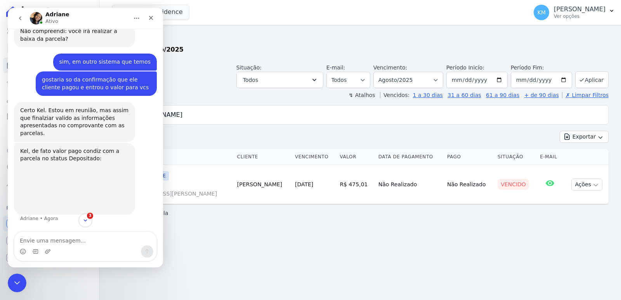
scroll to position [1420, 0]
click at [61, 188] on img "Adriane diz…" at bounding box center [72, 186] width 104 height 47
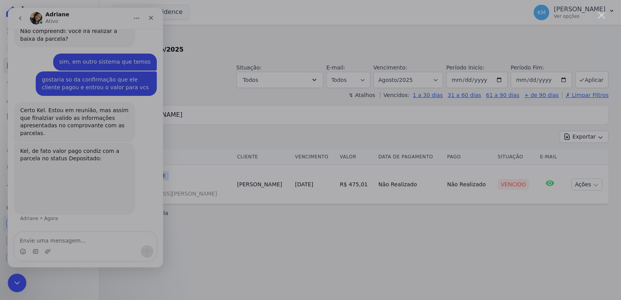
click at [607, 16] on div "Messenger da Intercom" at bounding box center [310, 150] width 621 height 300
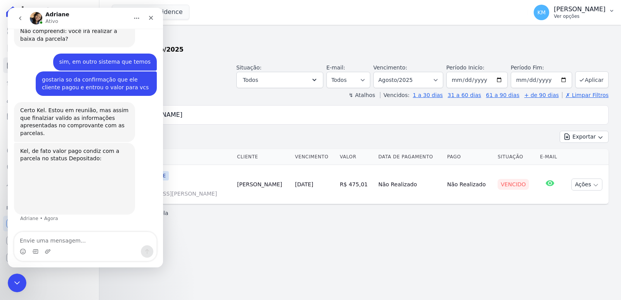
click at [600, 16] on p "Ver opções" at bounding box center [580, 16] width 52 height 6
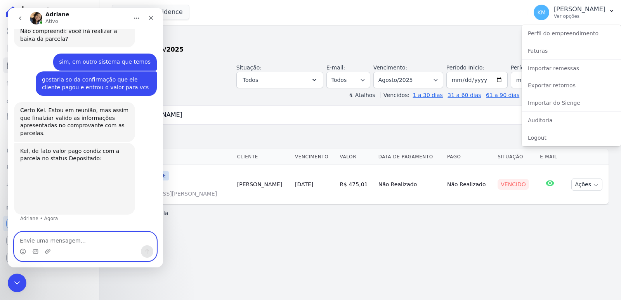
drag, startPoint x: 73, startPoint y: 238, endPoint x: 71, endPoint y: 242, distance: 4.3
click at [72, 240] on textarea "Envie uma mensagem..." at bounding box center [85, 238] width 142 height 13
drag, startPoint x: 71, startPoint y: 242, endPoint x: 111, endPoint y: 230, distance: 41.0
click at [98, 232] on textarea "Envie uma mensagem..." at bounding box center [85, 238] width 142 height 13
type textarea "o"
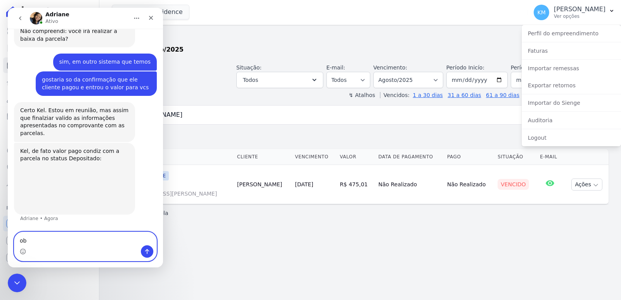
type textarea "obg"
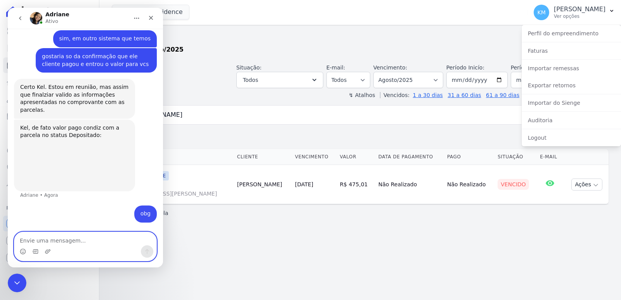
scroll to position [1443, 0]
drag, startPoint x: 173, startPoint y: 253, endPoint x: 135, endPoint y: 239, distance: 40.9
click at [61, 284] on div "Visão Geral Contratos Parcelas Lotes Clientes Minha Carteira Transferências Cré…" at bounding box center [49, 150] width 99 height 300
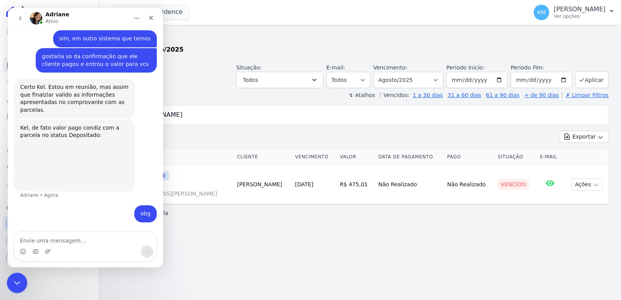
click at [15, 273] on div "Encerramento do Messenger da Intercom" at bounding box center [16, 282] width 19 height 19
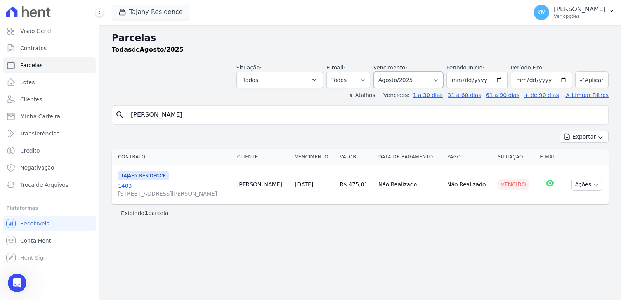
click at [415, 84] on select "Filtrar por período ──────── Todos os meses Março/2024 Abril/2024 Maio/2024 Jun…" at bounding box center [408, 80] width 70 height 16
select select "07/2025"
click at [384, 72] on select "Filtrar por período ──────── Todos os meses Março/2024 Abril/2024 Maio/2024 Jun…" at bounding box center [408, 80] width 70 height 16
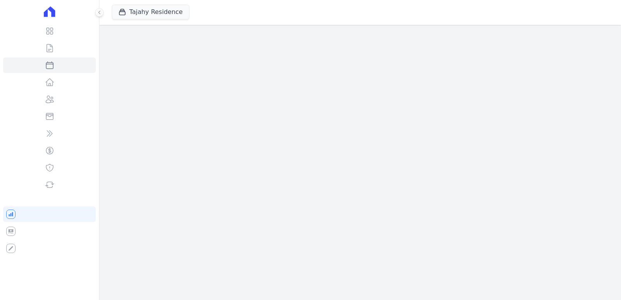
select select
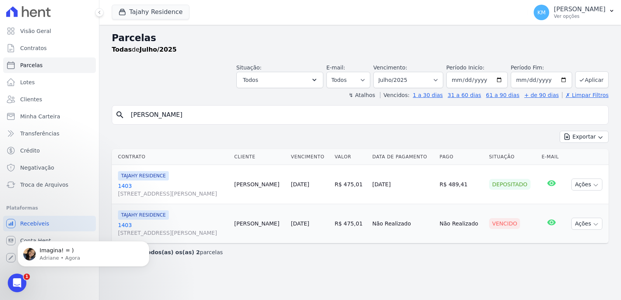
click at [167, 77] on div "Situação: Agendado Em Aberto Pago Processando Cancelado Vencido Transferindo De…" at bounding box center [360, 75] width 497 height 28
click at [13, 280] on icon "Abertura do Messenger da Intercom" at bounding box center [16, 282] width 13 height 13
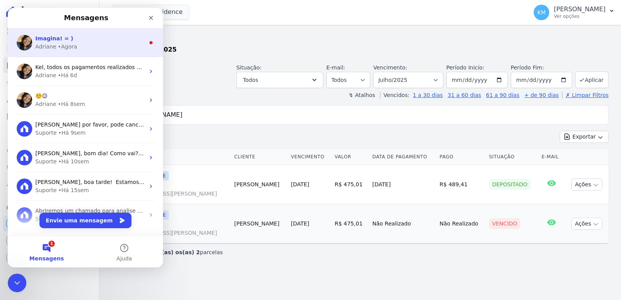
click at [59, 49] on div "• Agora" at bounding box center [67, 47] width 19 height 8
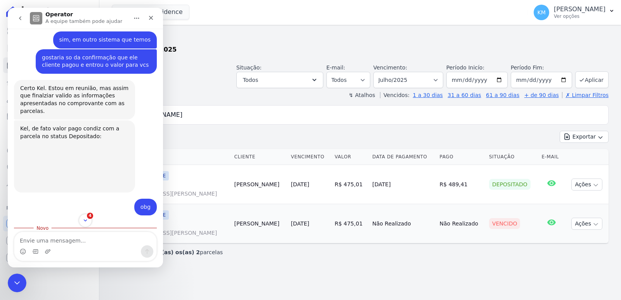
scroll to position [1479, 0]
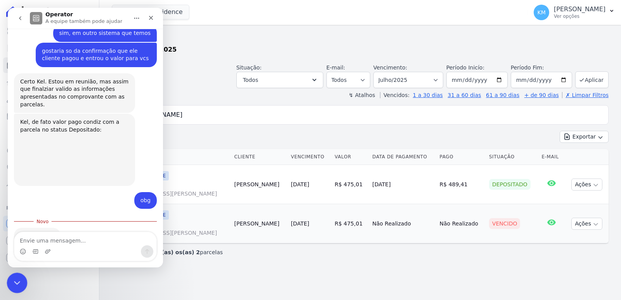
drag, startPoint x: 16, startPoint y: 280, endPoint x: 66, endPoint y: 482, distance: 208.3
click at [16, 280] on icon "Encerramento do Messenger da Intercom" at bounding box center [15, 281] width 9 height 9
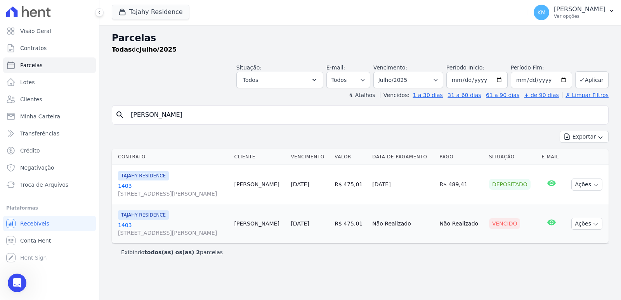
scroll to position [1446, 0]
